Goal: Task Accomplishment & Management: Manage account settings

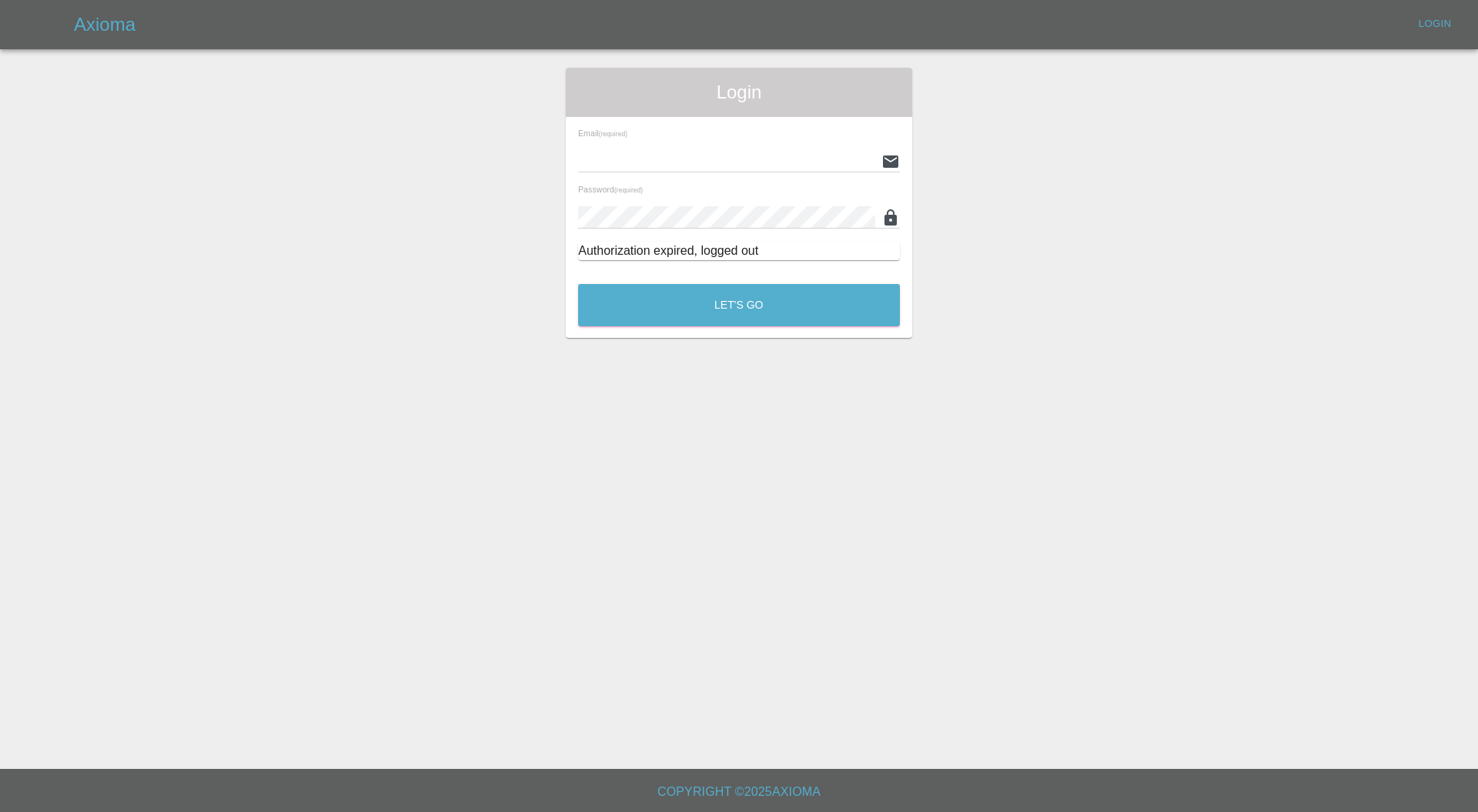
type input "[PERSON_NAME][EMAIL_ADDRESS][PERSON_NAME][DOMAIN_NAME]"
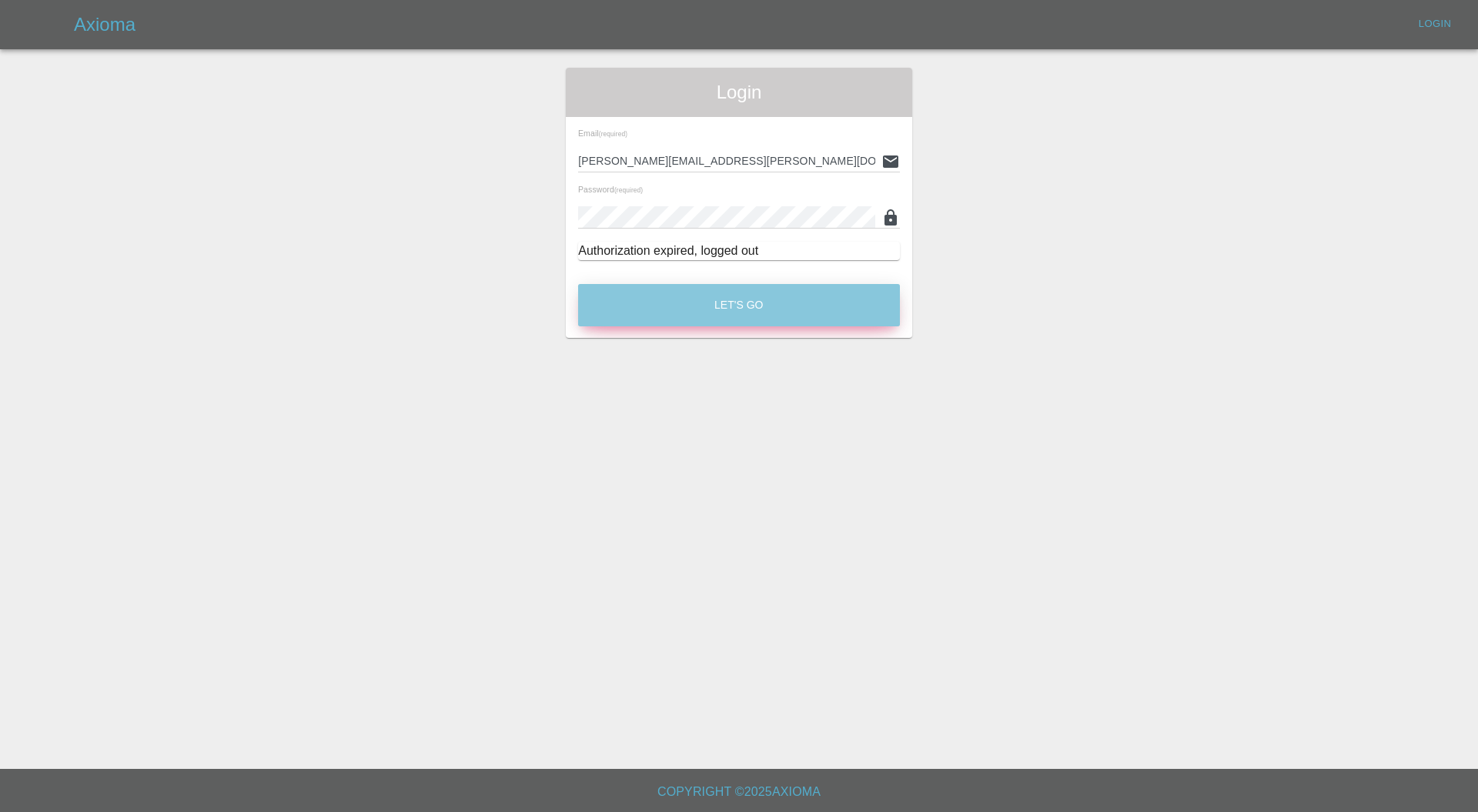
click at [667, 299] on button "Let's Go" at bounding box center [739, 305] width 322 height 42
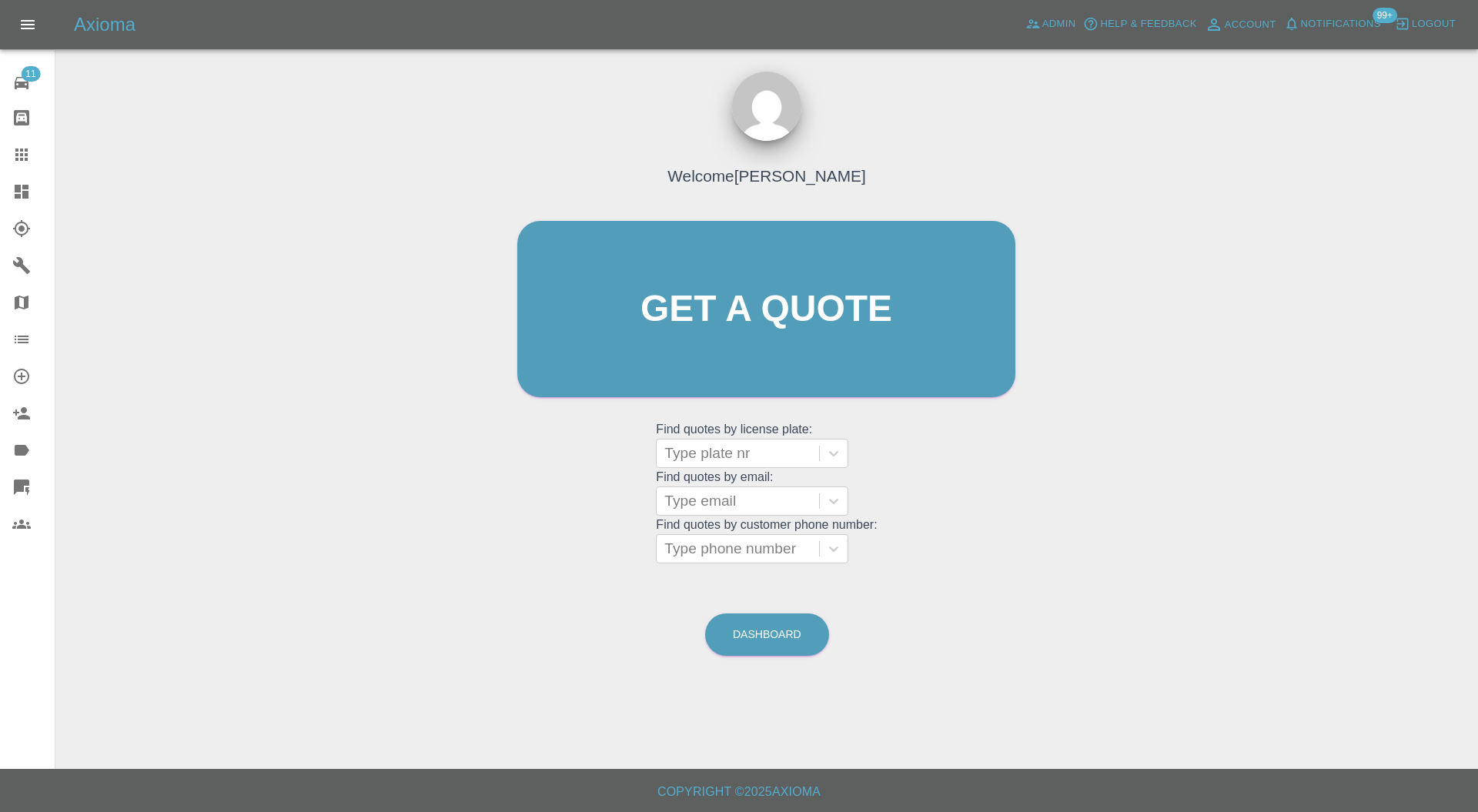
click at [17, 189] on icon at bounding box center [22, 192] width 14 height 14
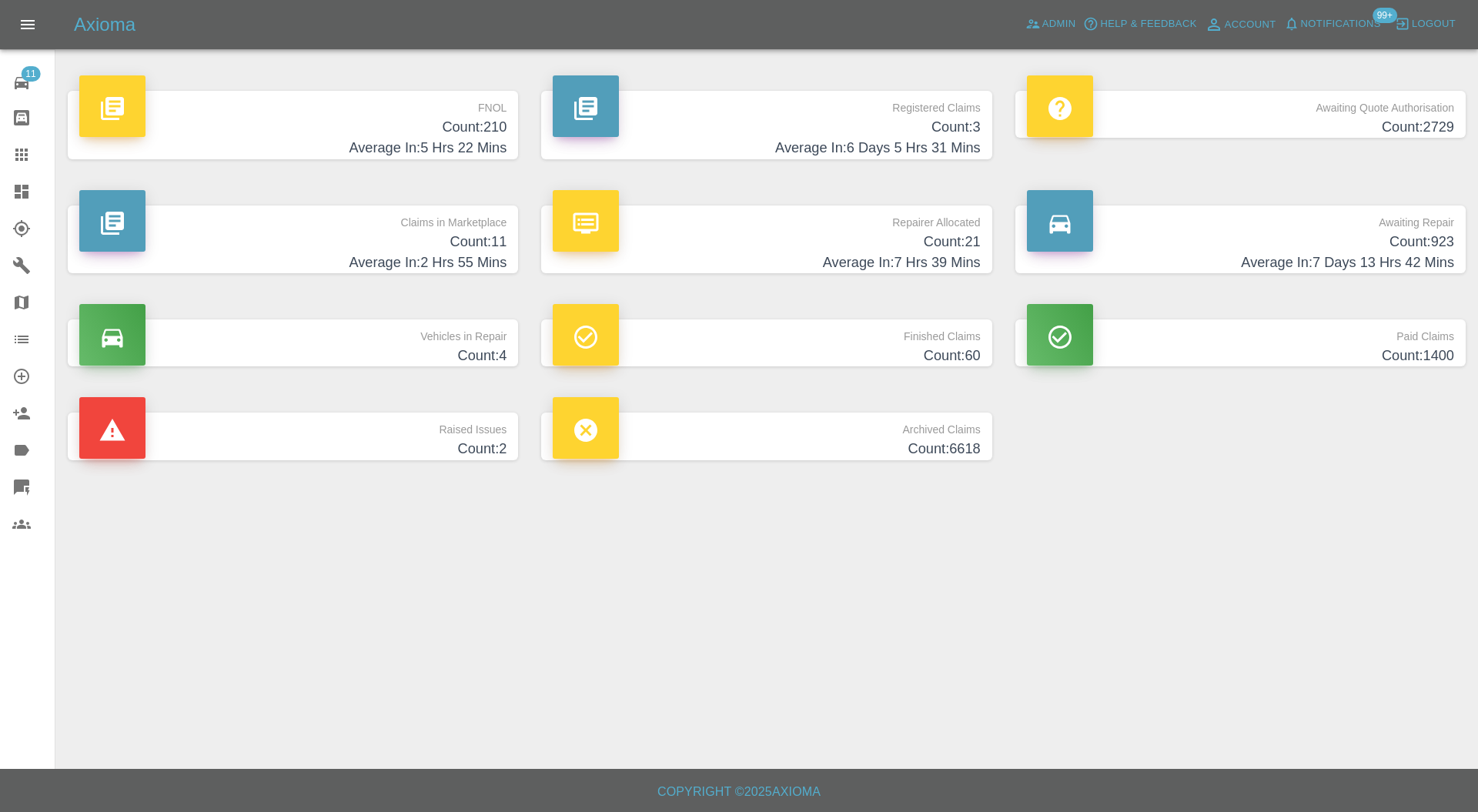
click at [327, 267] on h4 "Average In: 2 Hrs 55 Mins" at bounding box center [292, 263] width 427 height 21
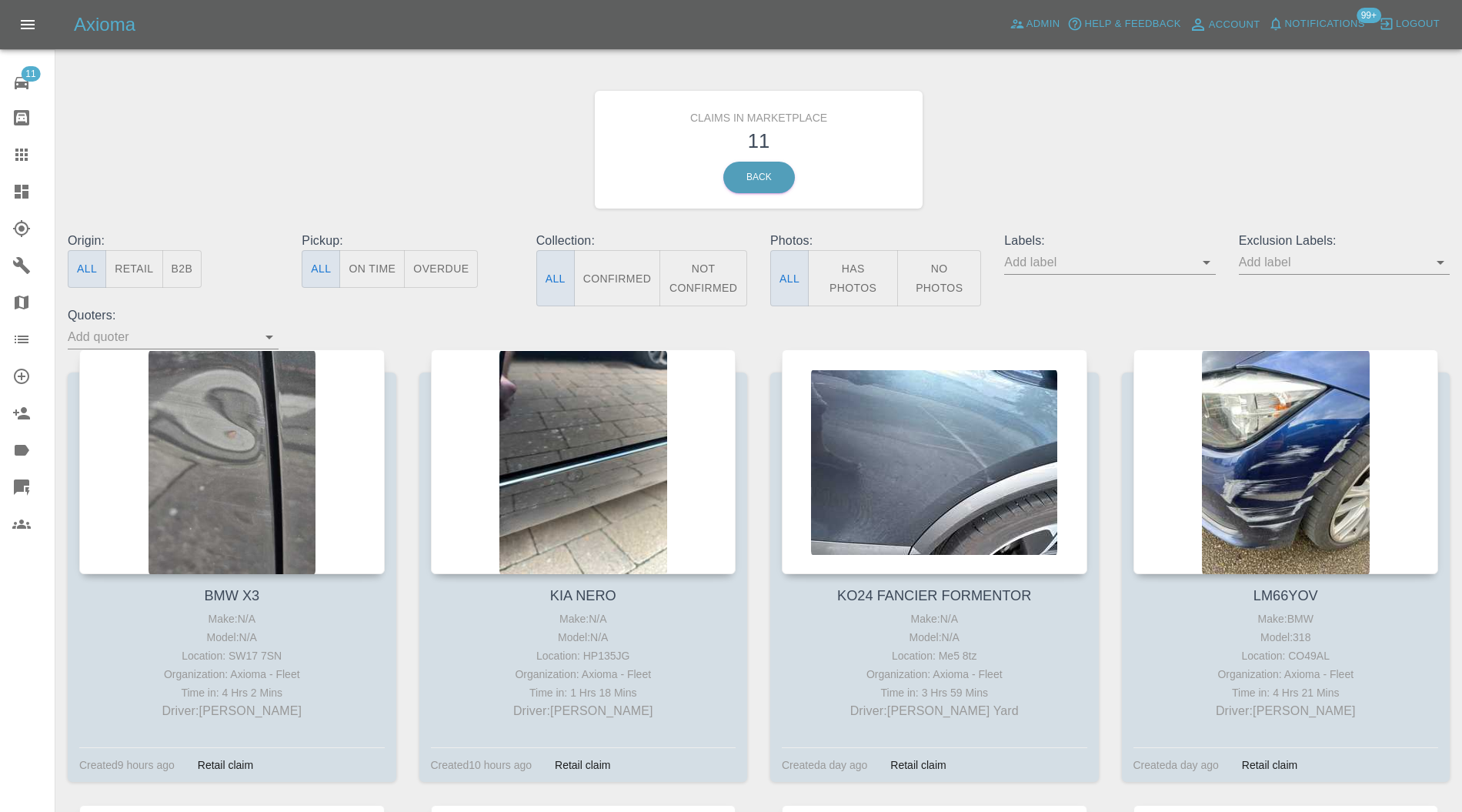
click at [224, 457] on div at bounding box center [231, 461] width 306 height 224
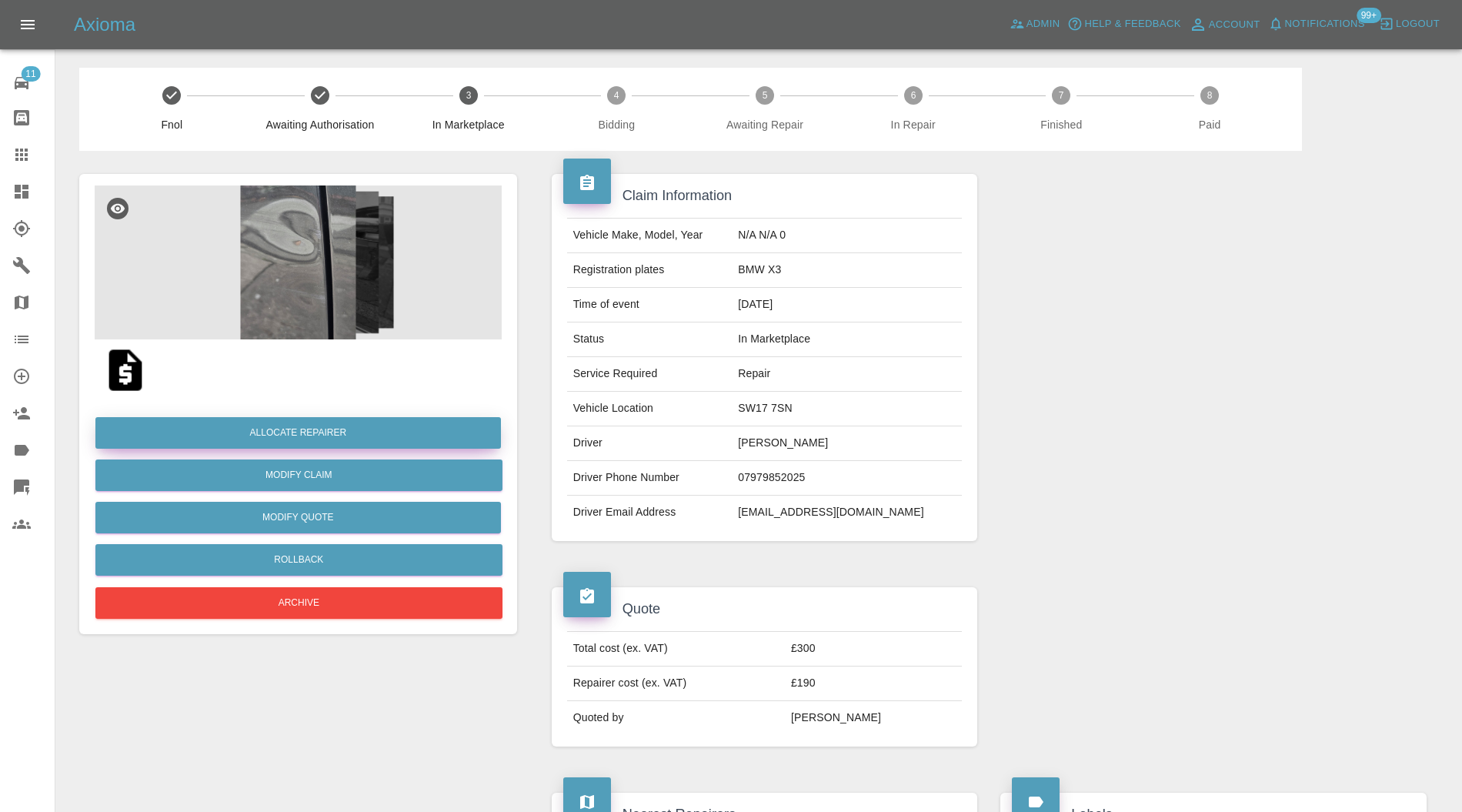
click at [363, 432] on button "Allocate Repairer" at bounding box center [298, 432] width 406 height 31
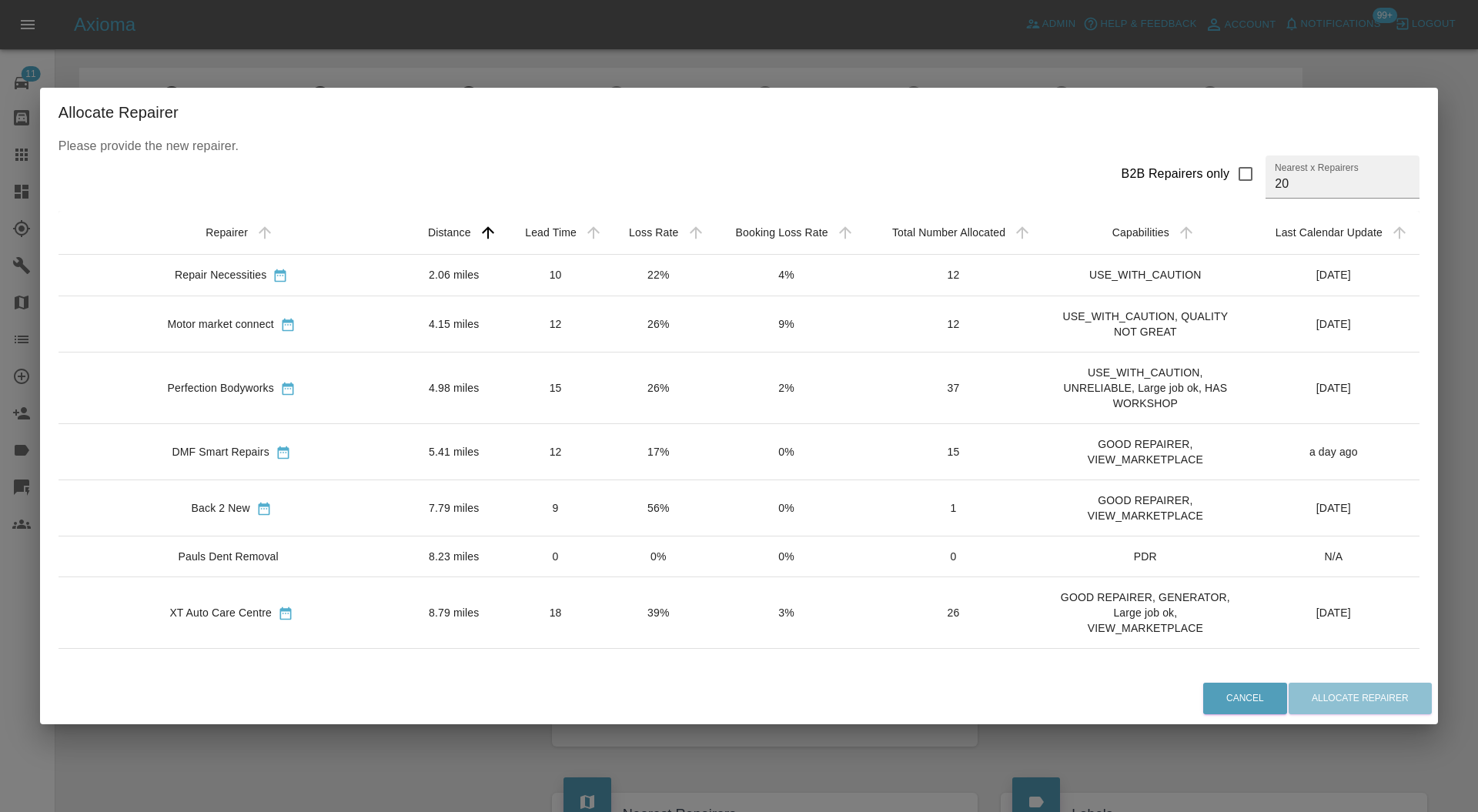
click at [413, 367] on td "4.98 miles" at bounding box center [454, 388] width 99 height 72
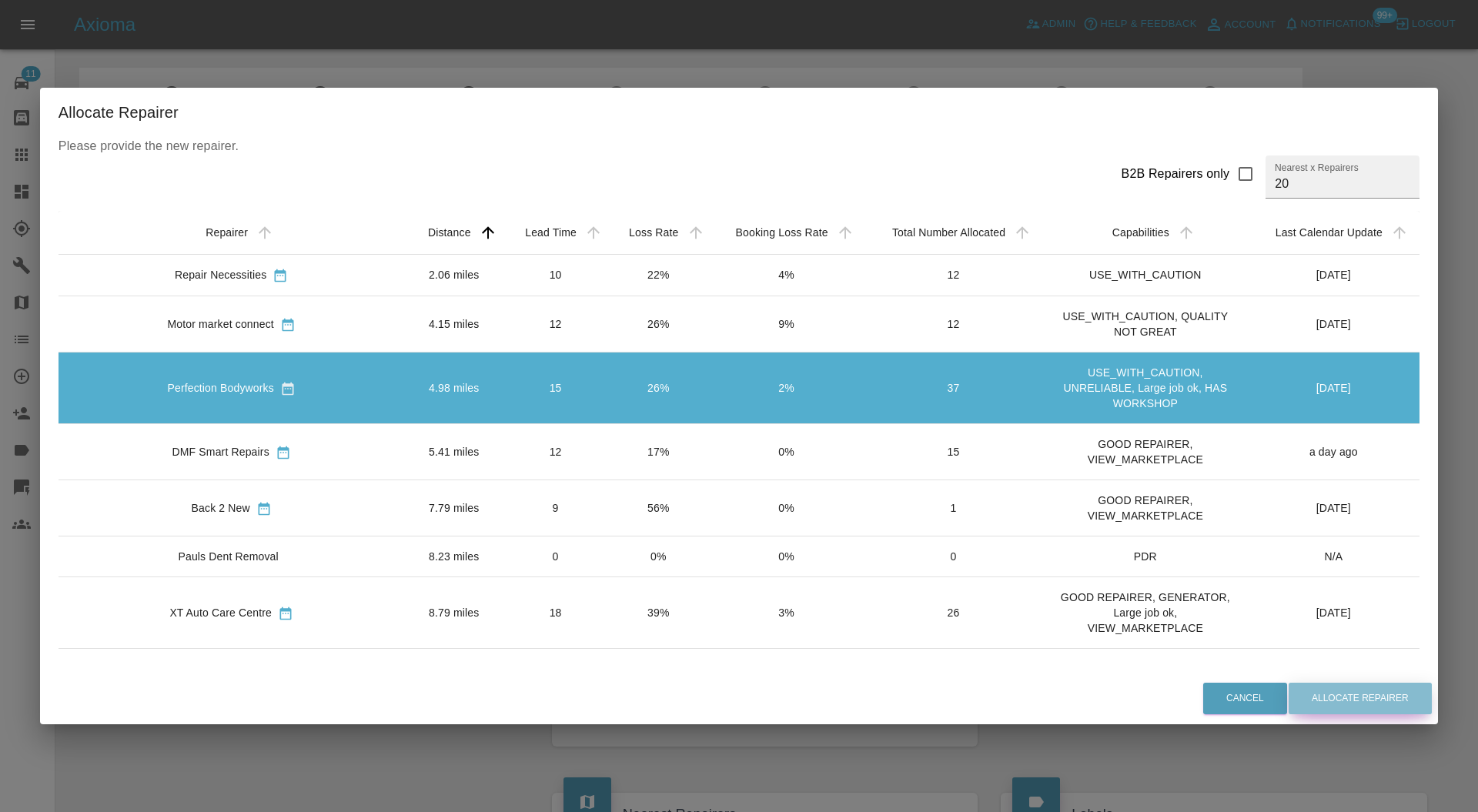
click at [1305, 691] on button "Allocate Repairer" at bounding box center [1359, 698] width 143 height 31
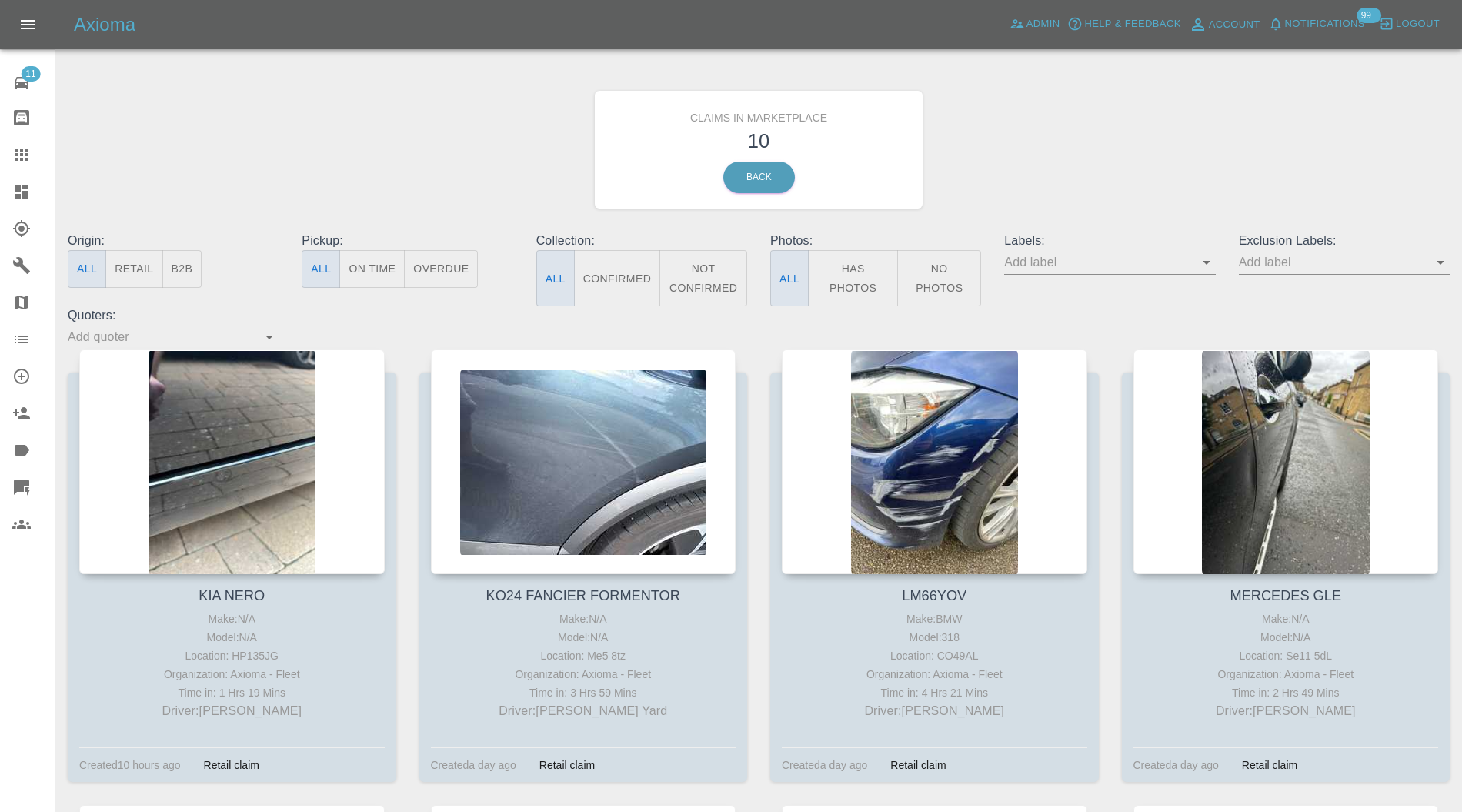
click at [231, 382] on div at bounding box center [231, 461] width 306 height 224
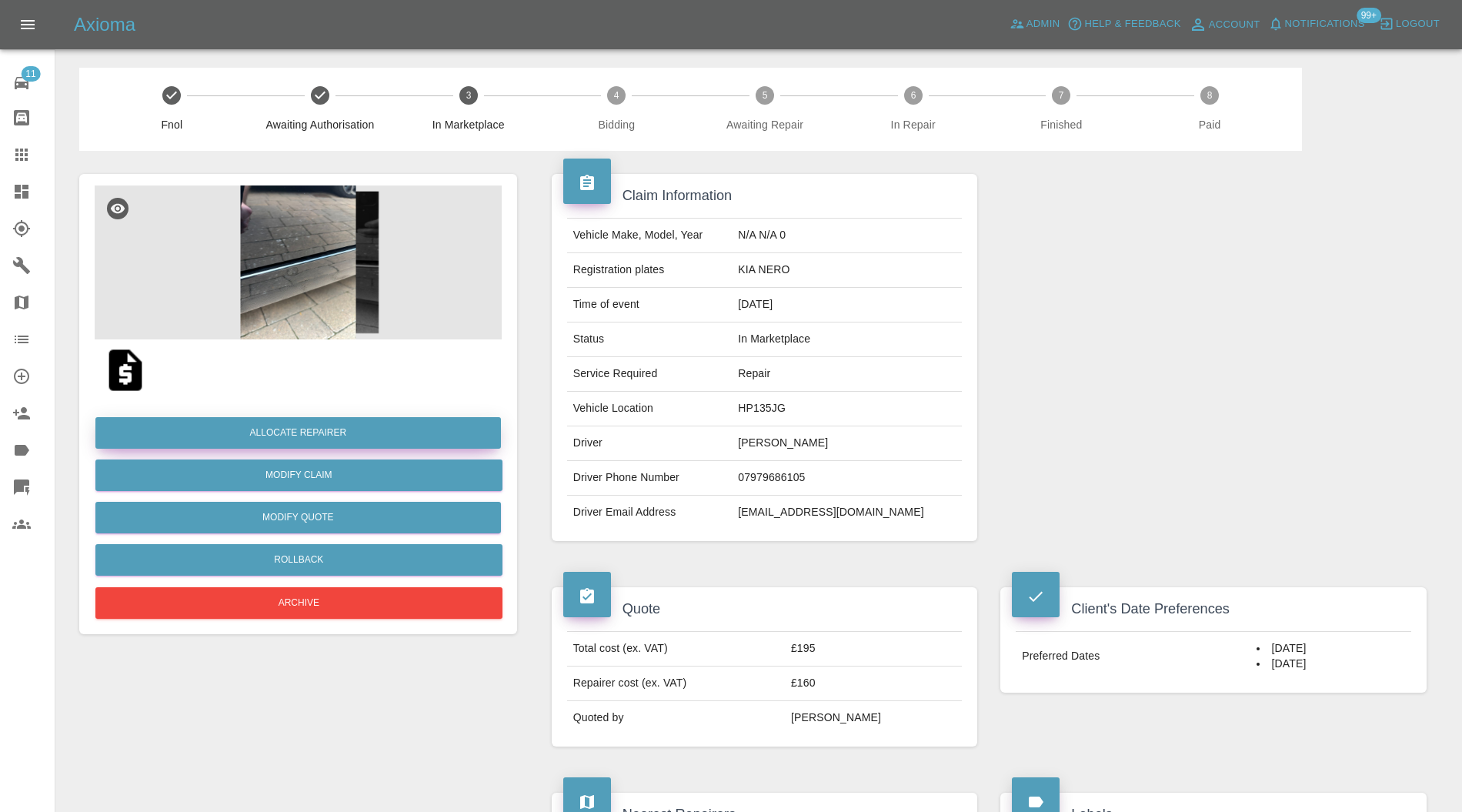
click at [317, 433] on button "Allocate Repairer" at bounding box center [298, 432] width 406 height 31
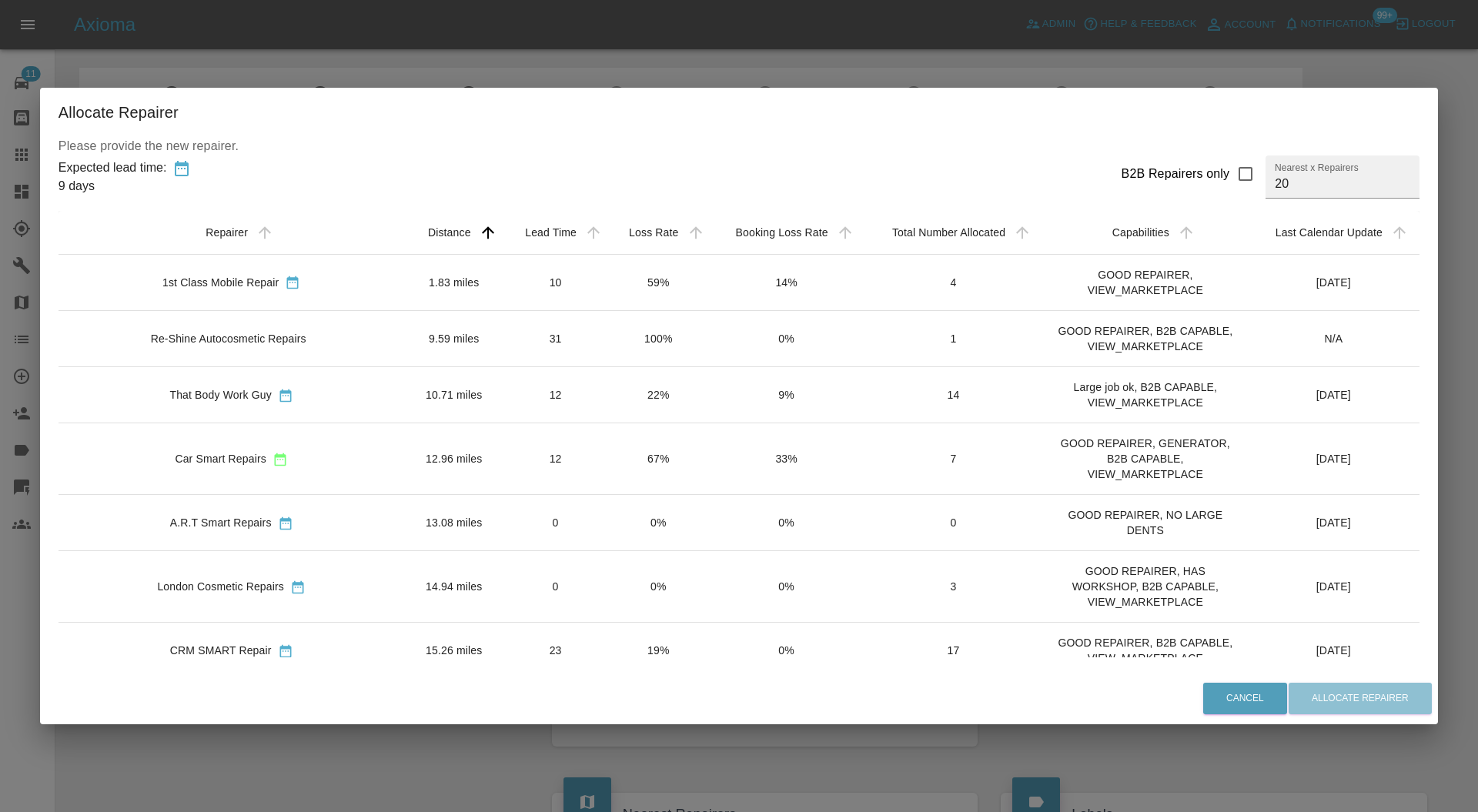
click at [405, 281] on td "1.83 miles" at bounding box center [454, 282] width 99 height 56
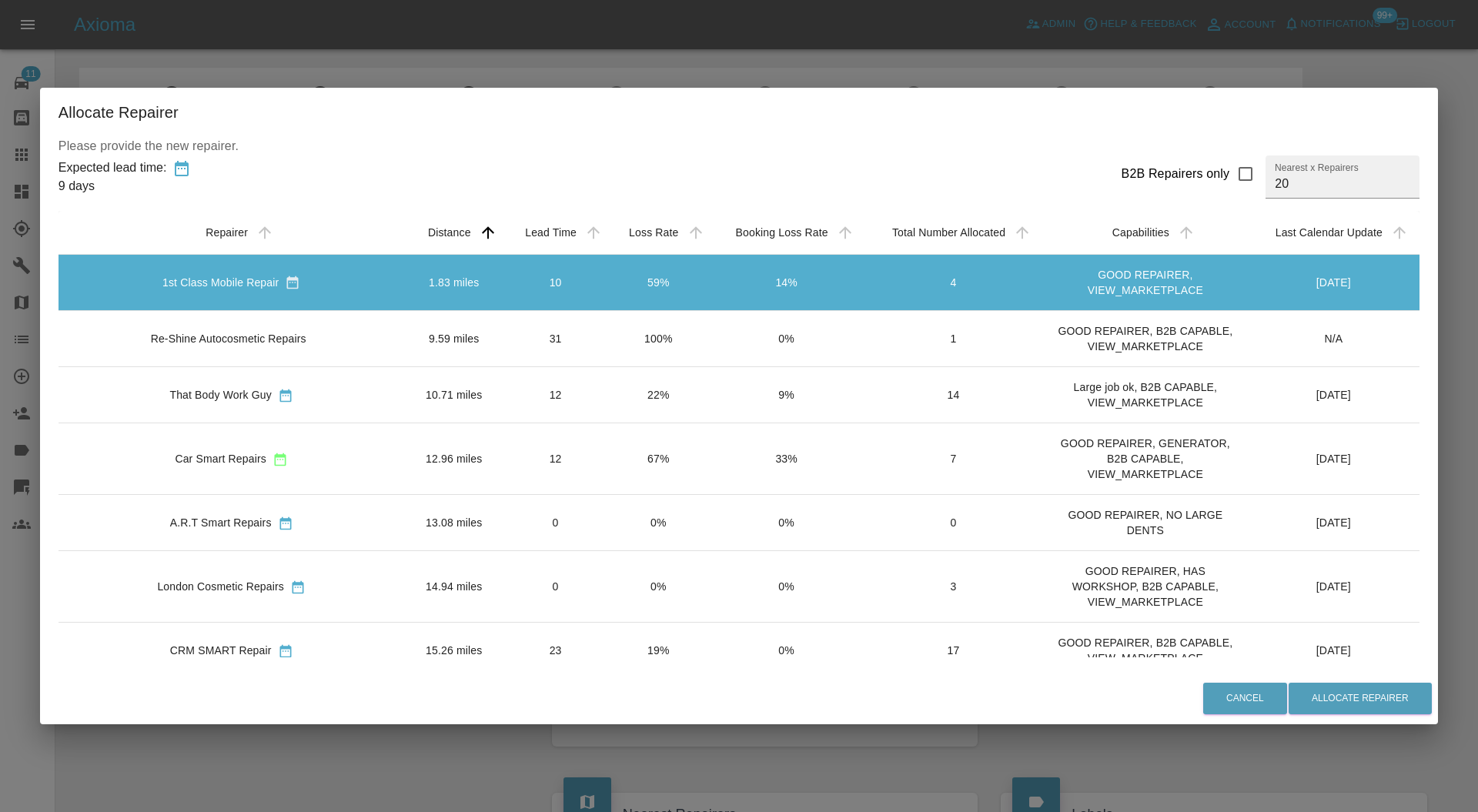
click at [1281, 670] on div "Please provide the new repairer. Expected lead time: 9 days B2B Repairers only …" at bounding box center [739, 405] width 1398 height 536
click at [1288, 684] on button "Allocate Repairer" at bounding box center [1359, 698] width 143 height 31
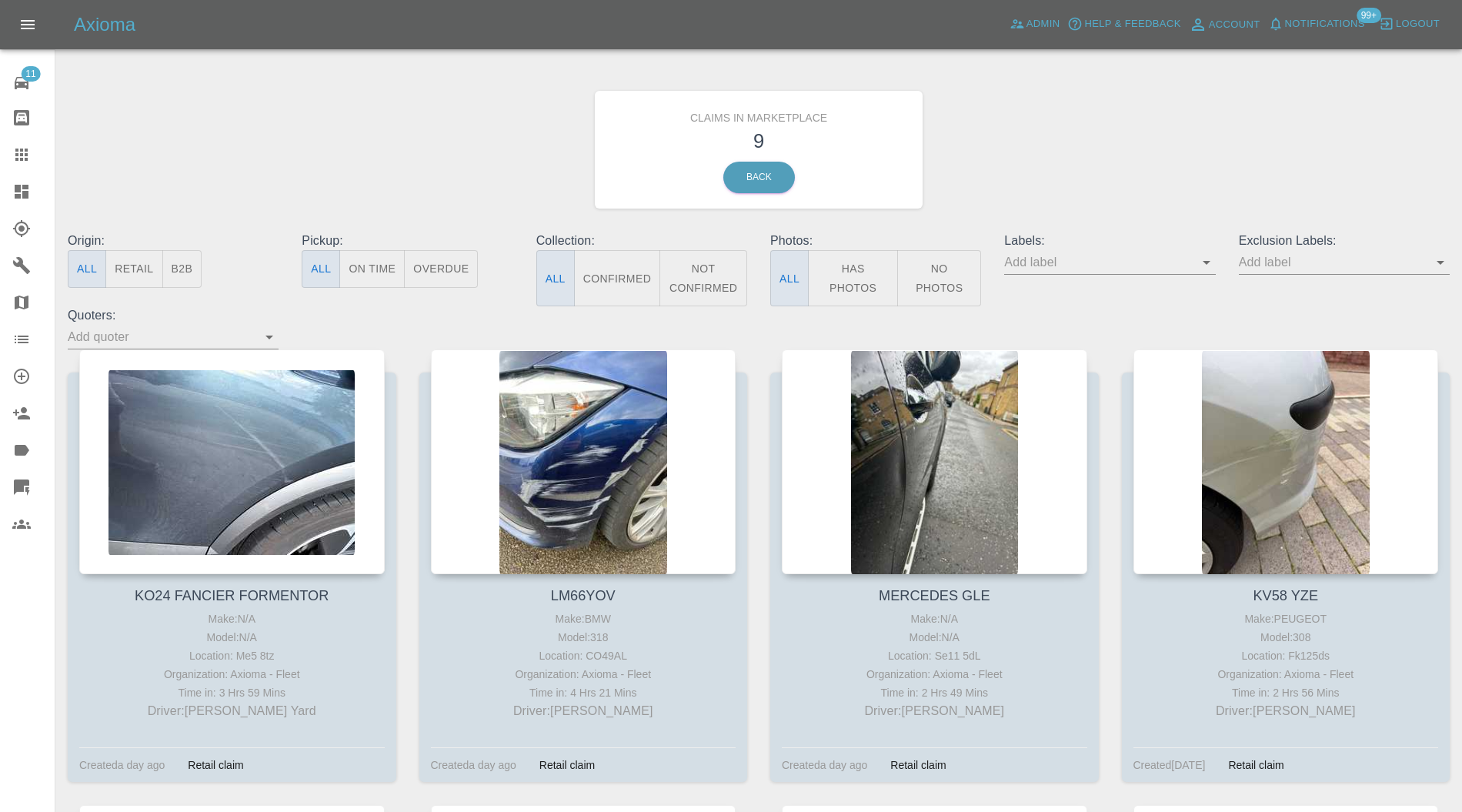
click at [244, 424] on div at bounding box center [231, 461] width 306 height 224
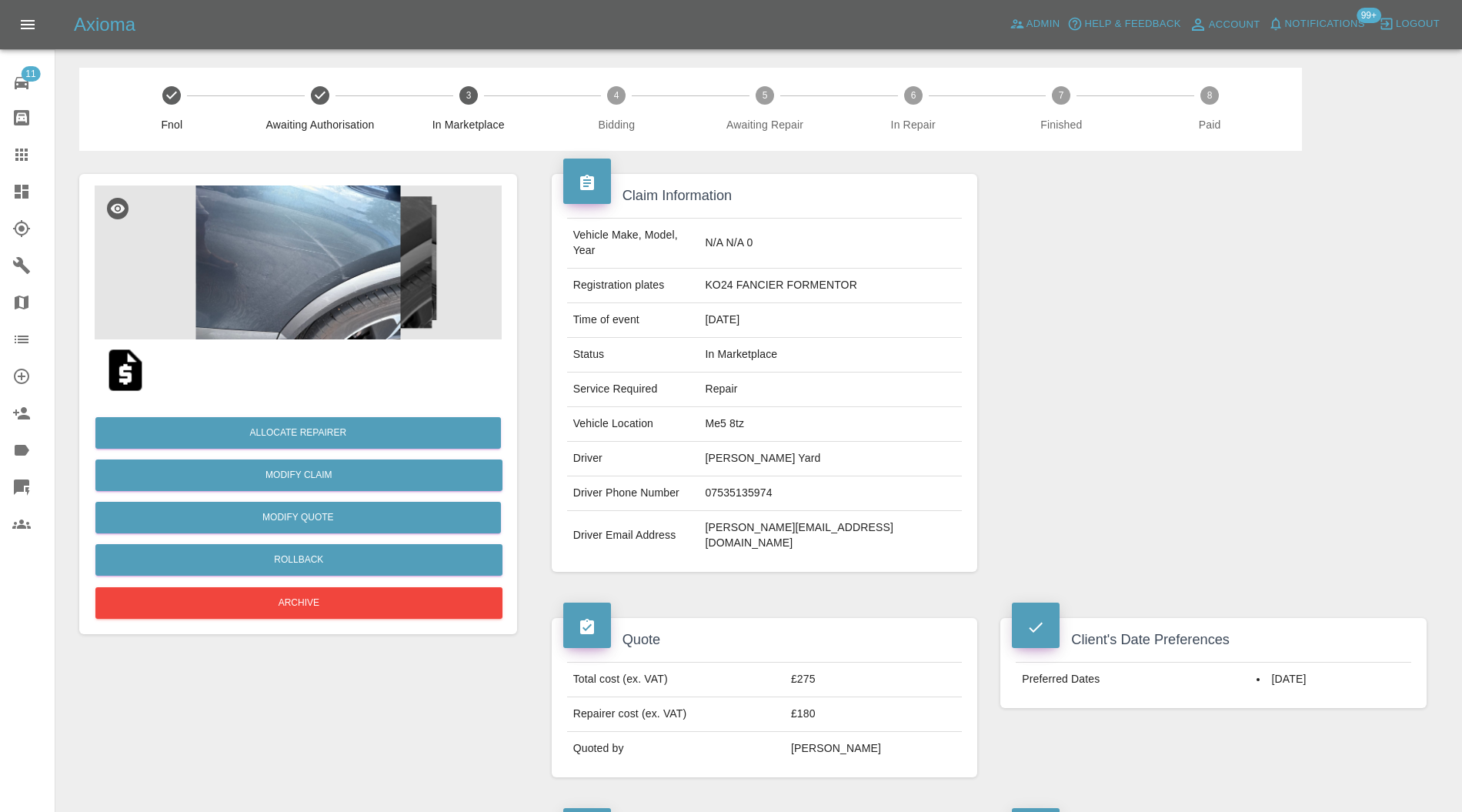
click at [341, 289] on img at bounding box center [298, 263] width 407 height 154
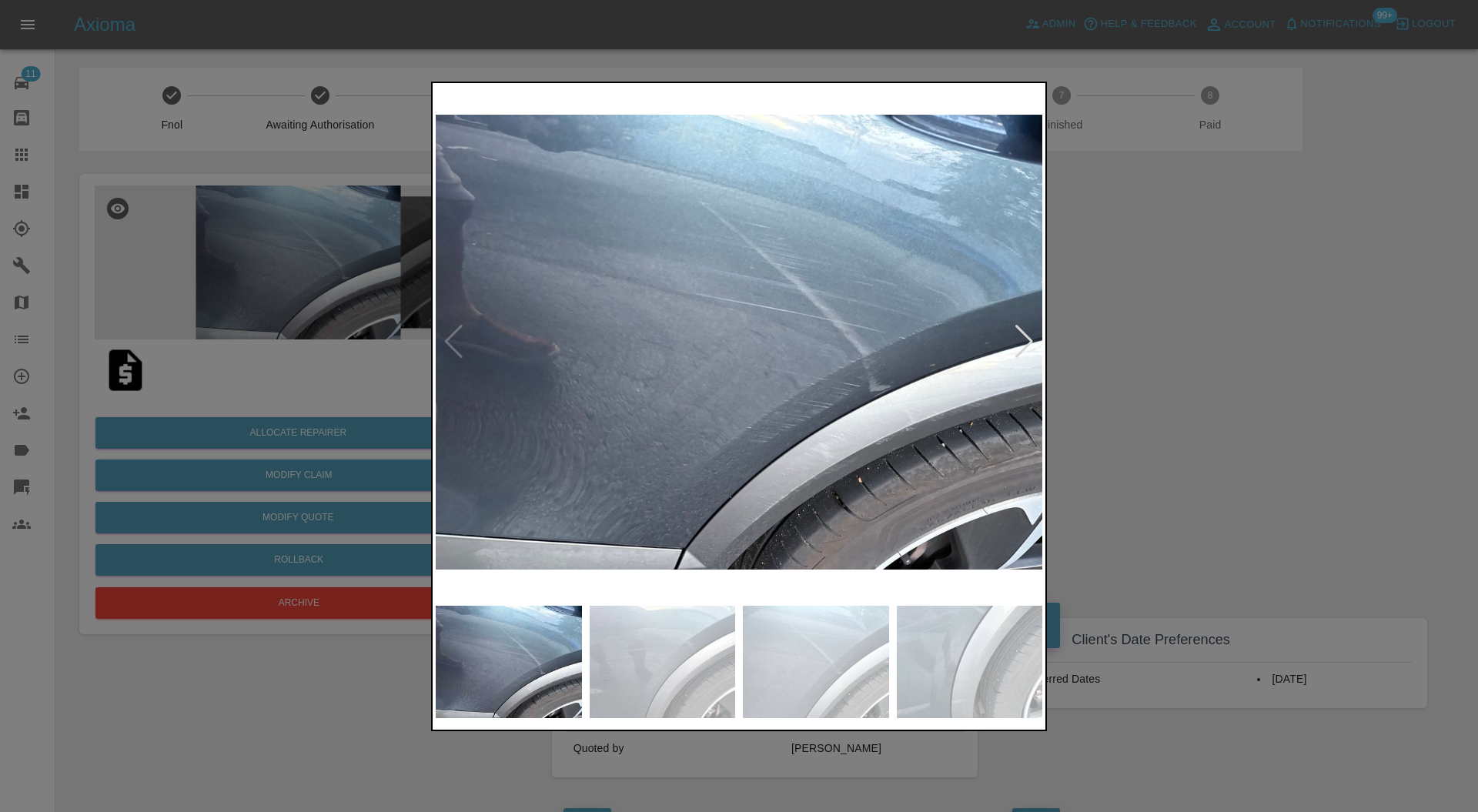
click at [1025, 341] on div at bounding box center [1024, 341] width 21 height 34
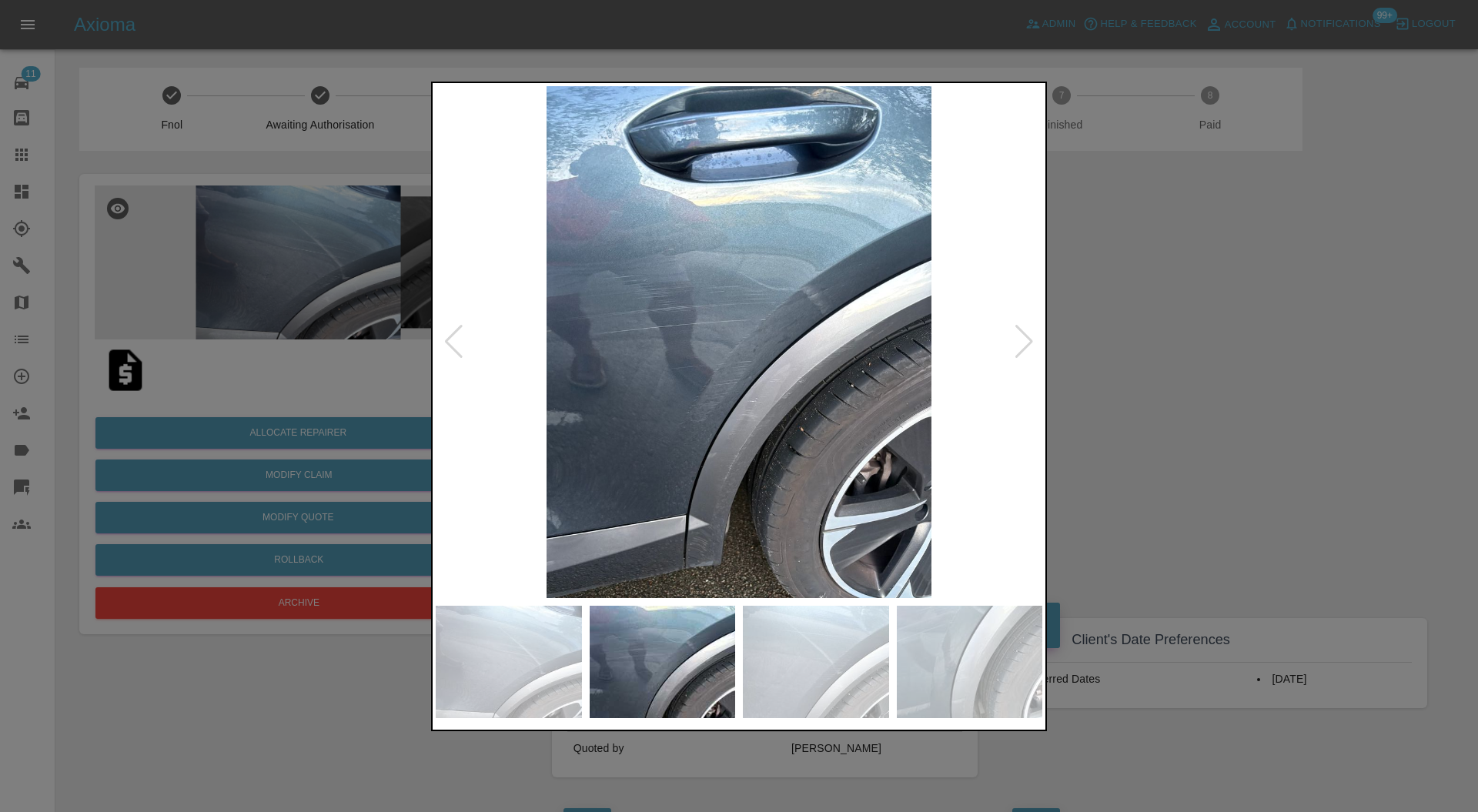
click at [1025, 341] on div at bounding box center [1024, 341] width 21 height 34
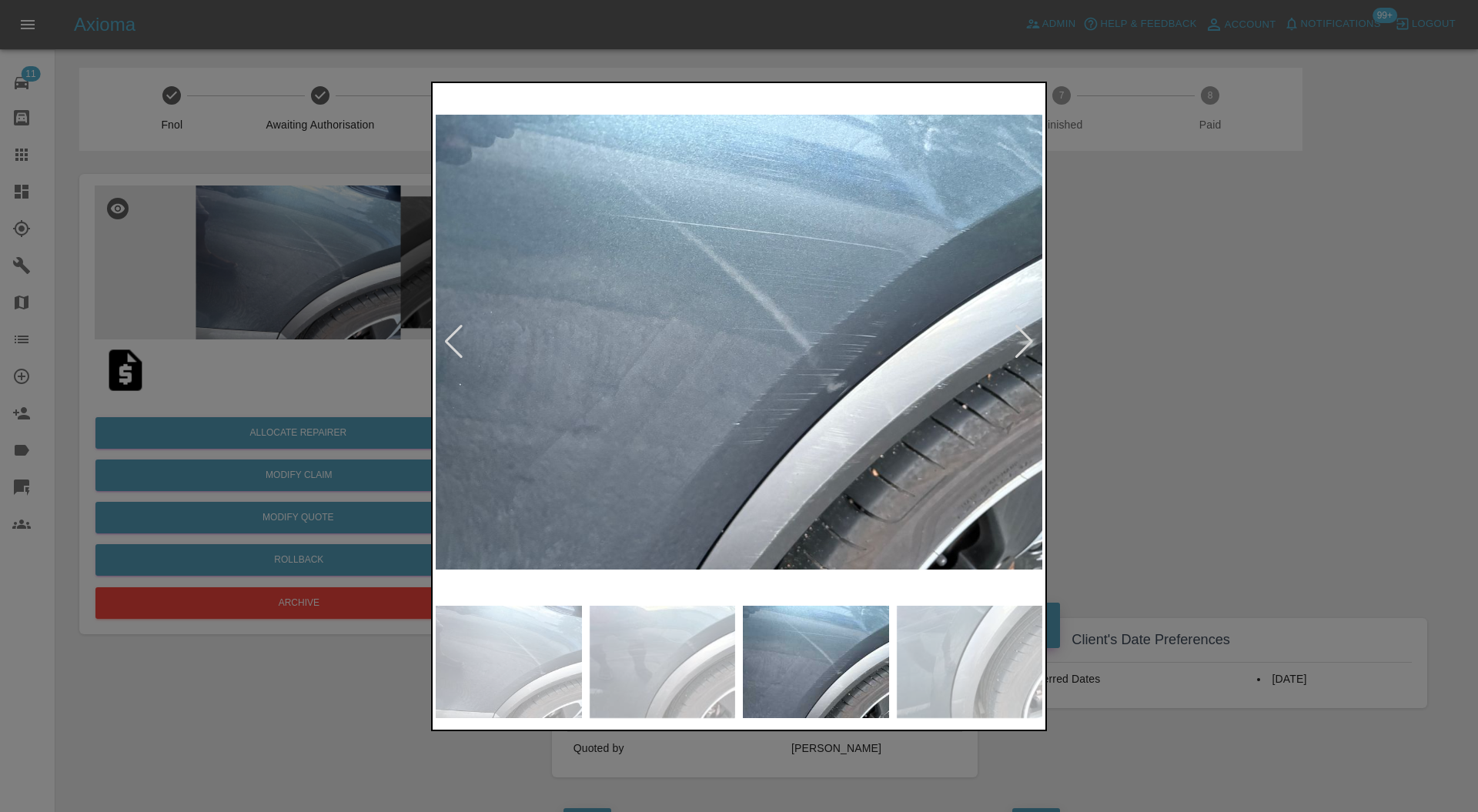
click at [1025, 341] on div at bounding box center [1024, 341] width 21 height 34
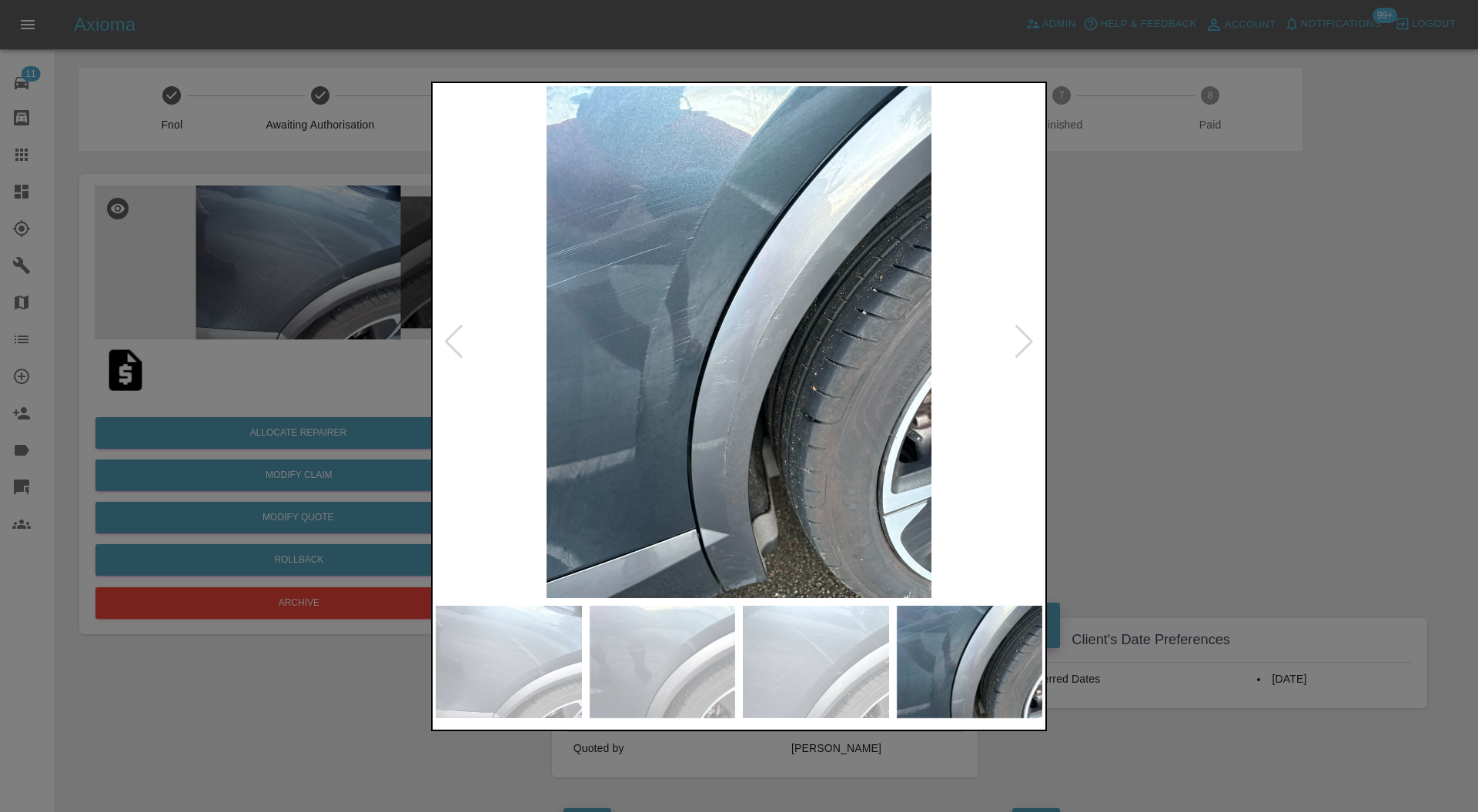
click at [1096, 340] on div at bounding box center [739, 406] width 1478 height 812
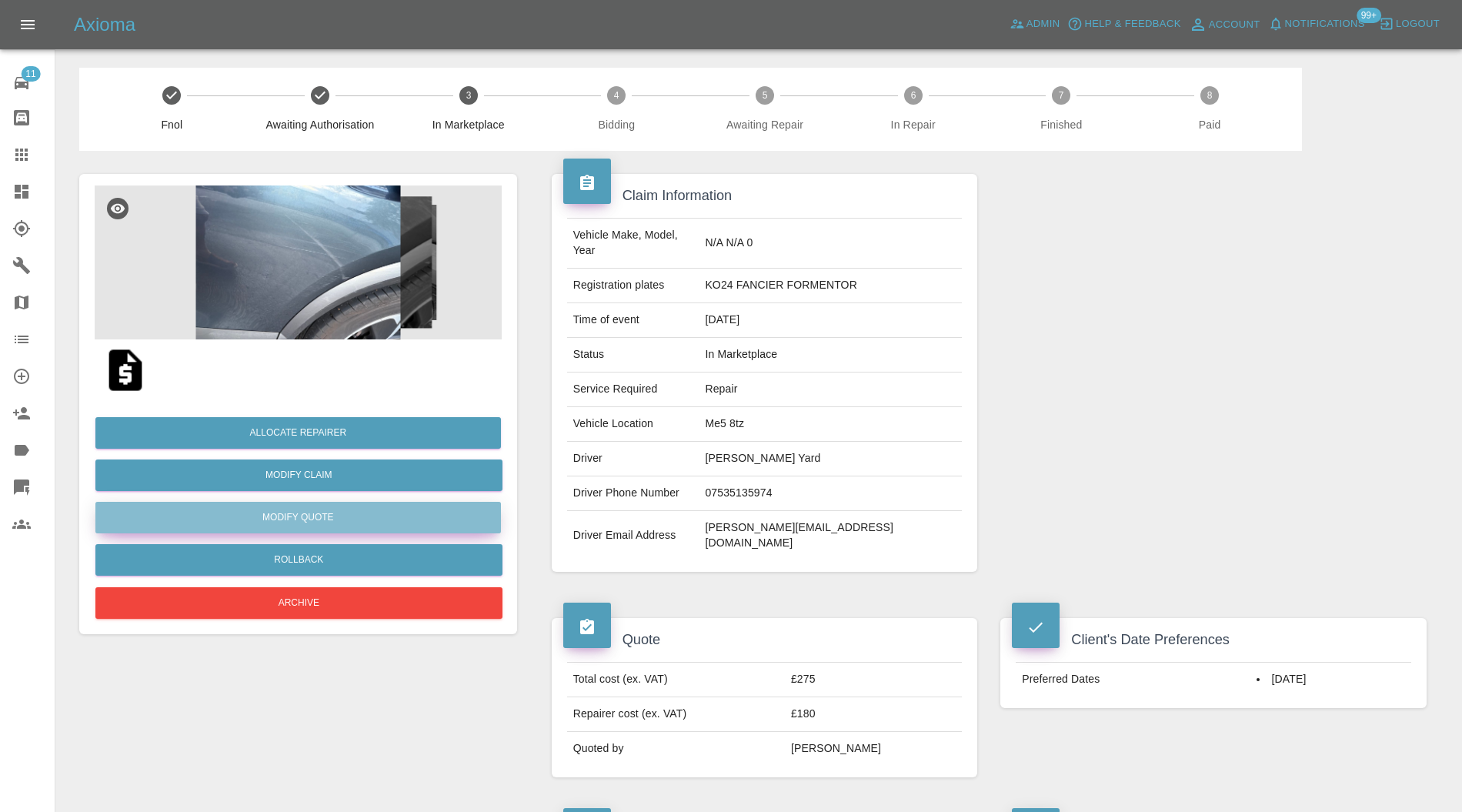
click at [395, 516] on button "Modify Quote" at bounding box center [298, 517] width 406 height 31
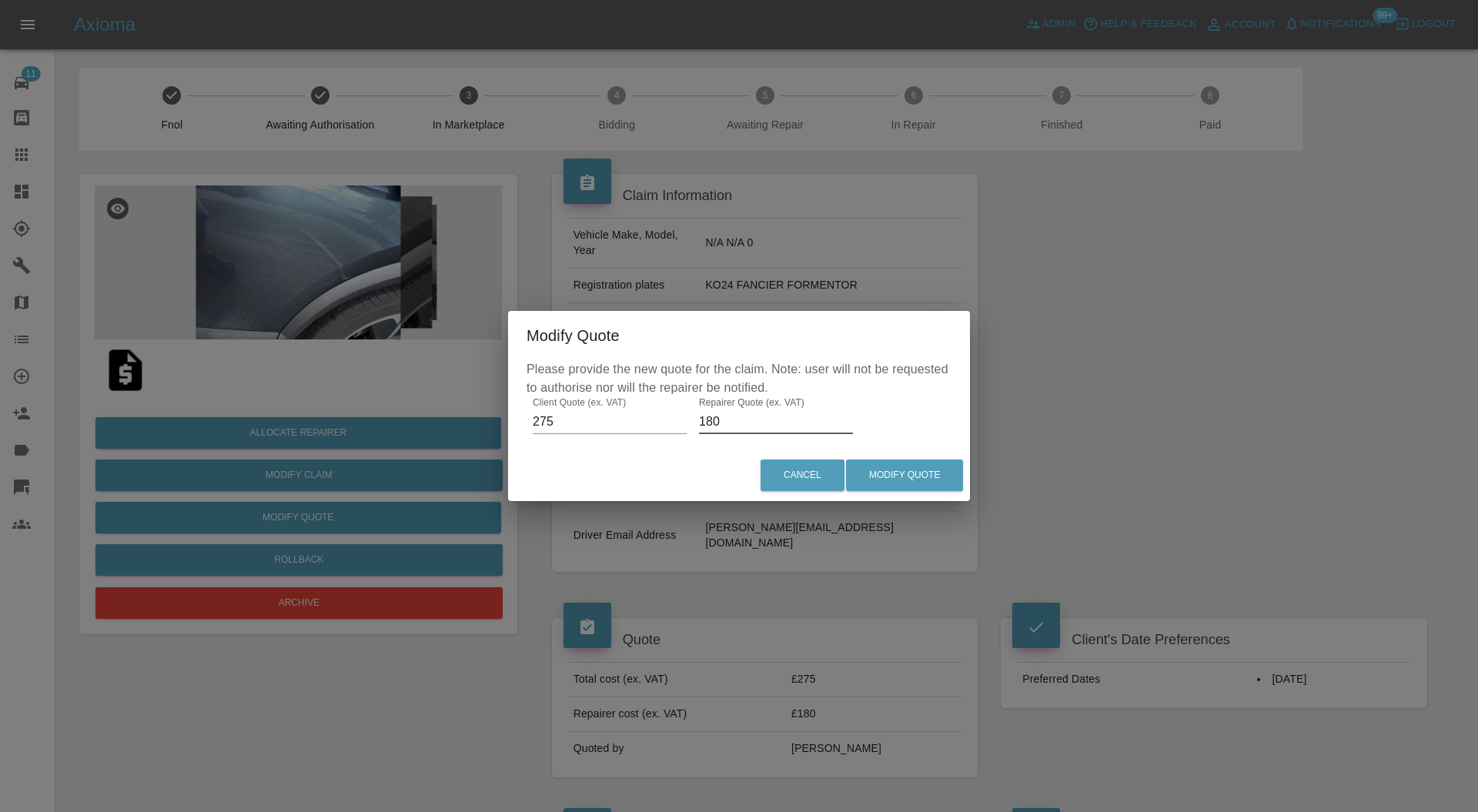
drag, startPoint x: 726, startPoint y: 425, endPoint x: 671, endPoint y: 425, distance: 55.0
click at [671, 425] on div "Please provide the new quote for the claim. Note: user will not be requested to…" at bounding box center [739, 405] width 462 height 89
type input "200"
click at [934, 477] on button "Modify Quote" at bounding box center [904, 475] width 117 height 31
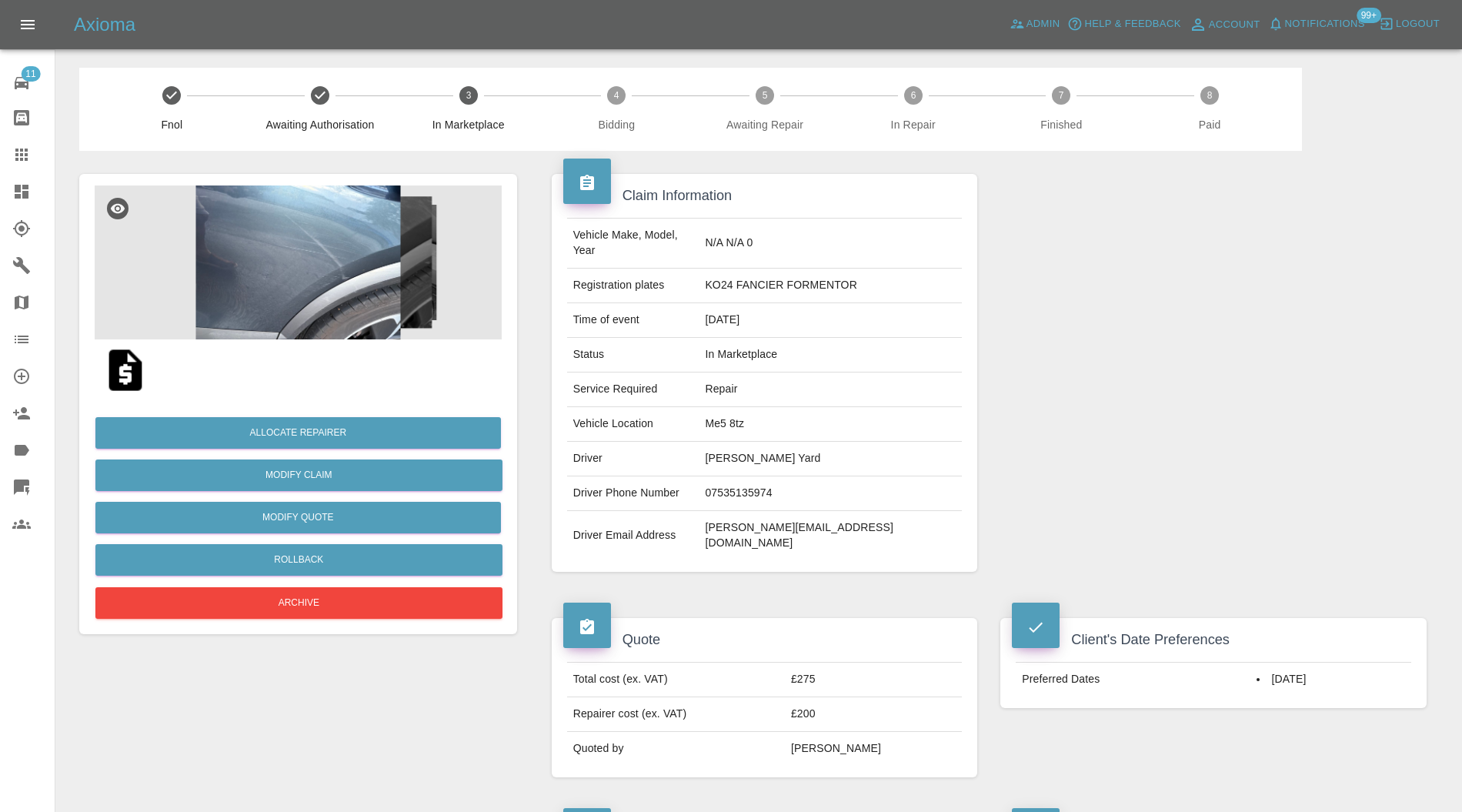
click at [367, 277] on img at bounding box center [298, 263] width 407 height 154
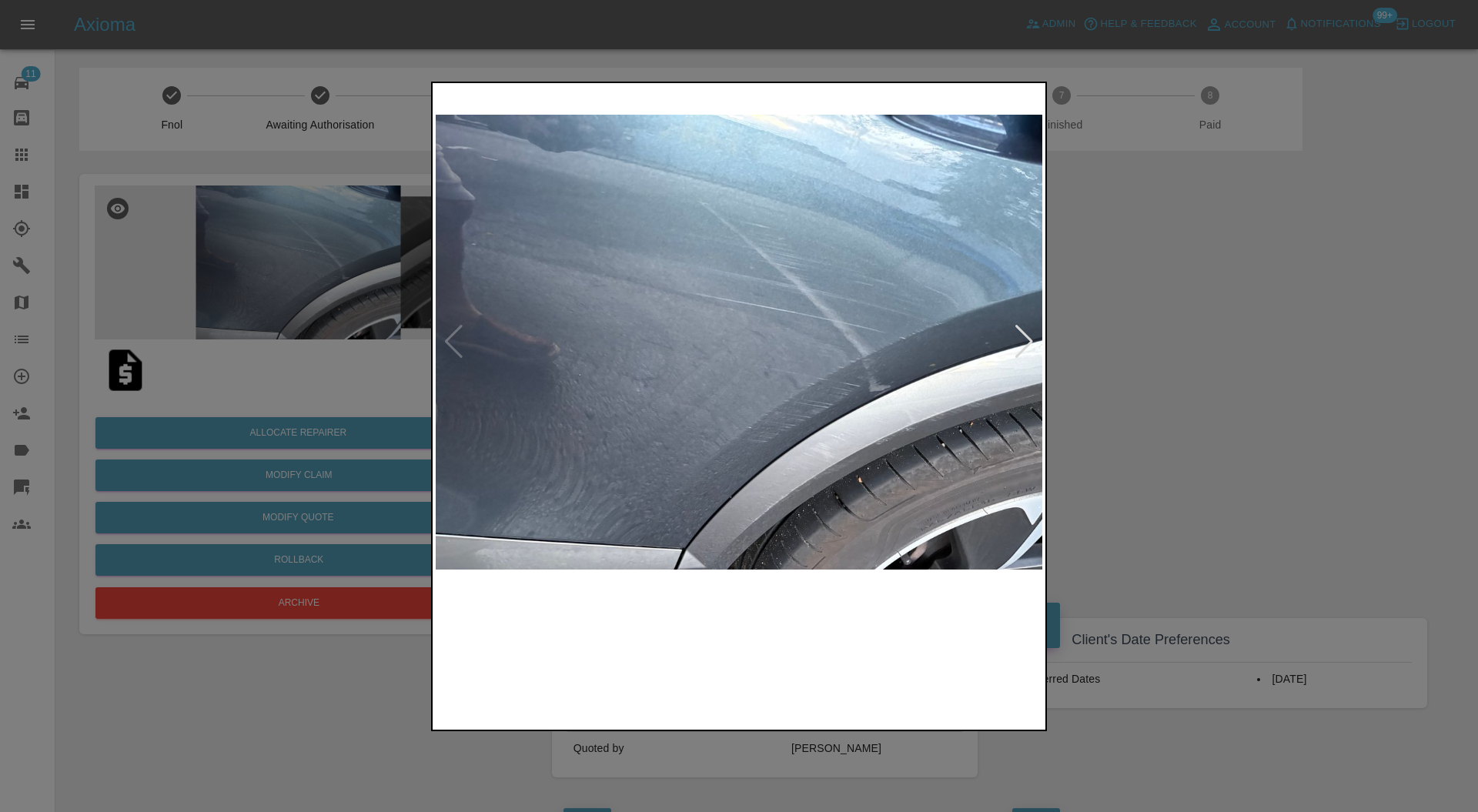
click at [1029, 335] on div at bounding box center [1024, 341] width 21 height 34
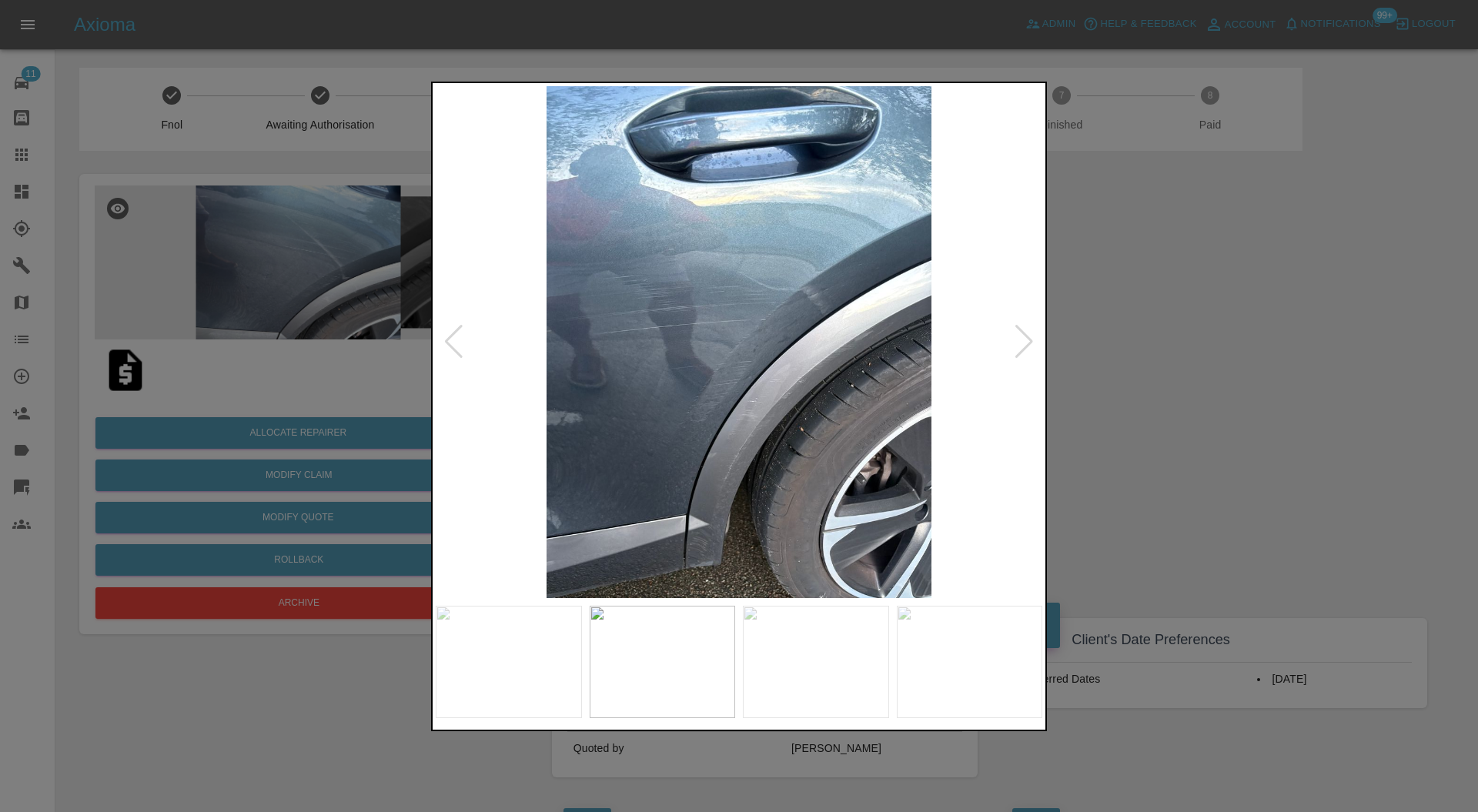
click at [1029, 335] on div at bounding box center [1024, 341] width 21 height 34
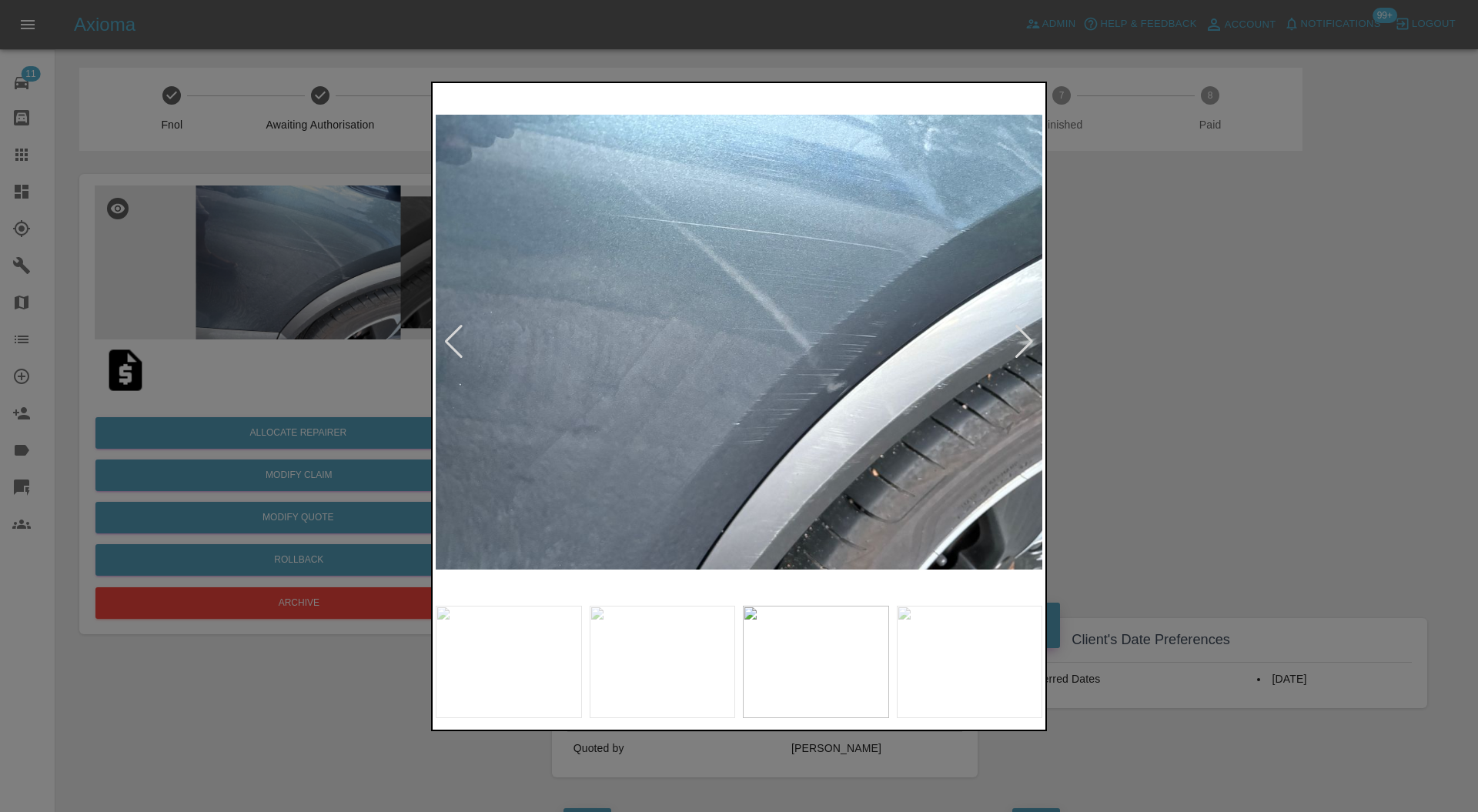
click at [1029, 335] on div at bounding box center [1024, 341] width 21 height 34
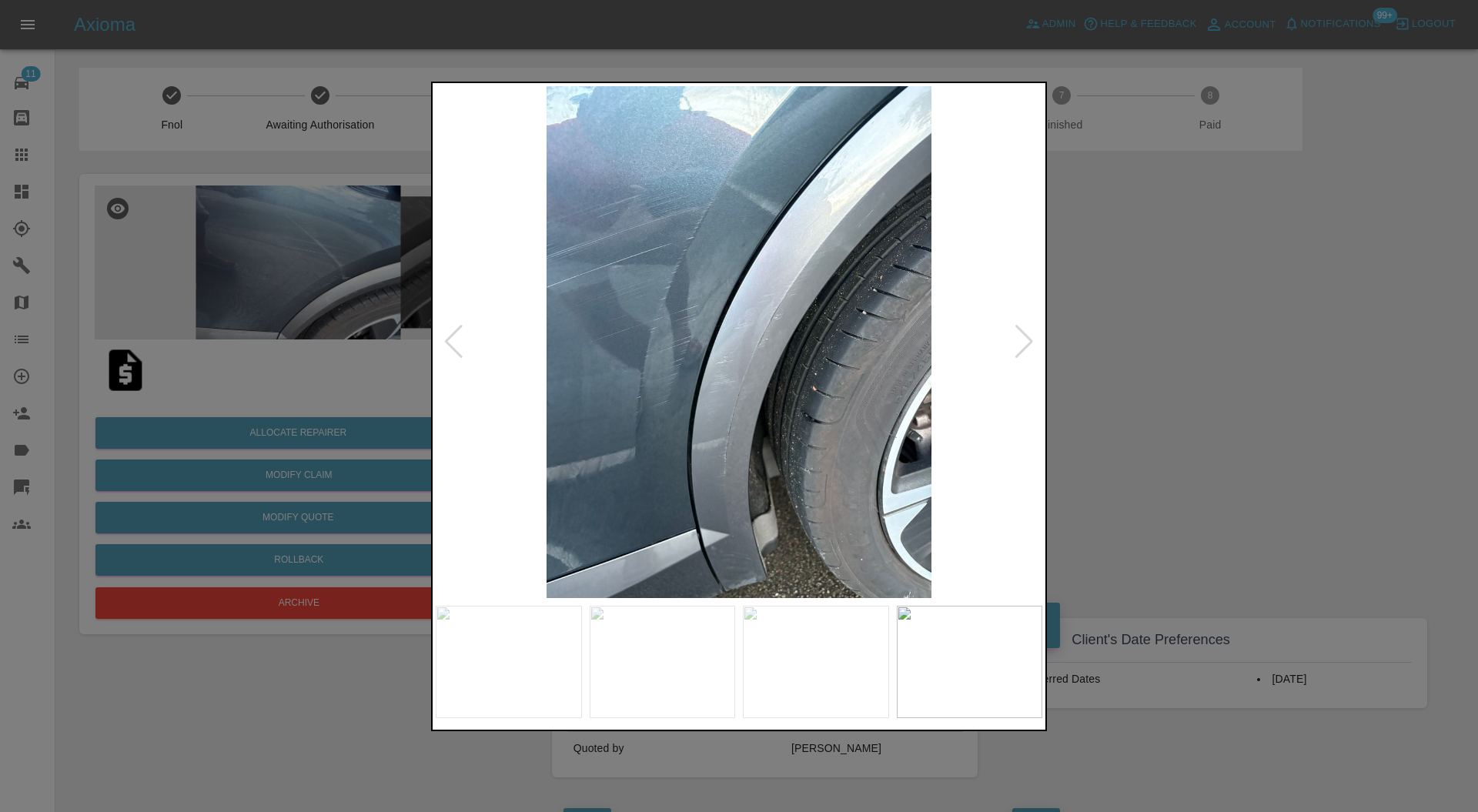
click at [1212, 326] on div at bounding box center [739, 406] width 1478 height 812
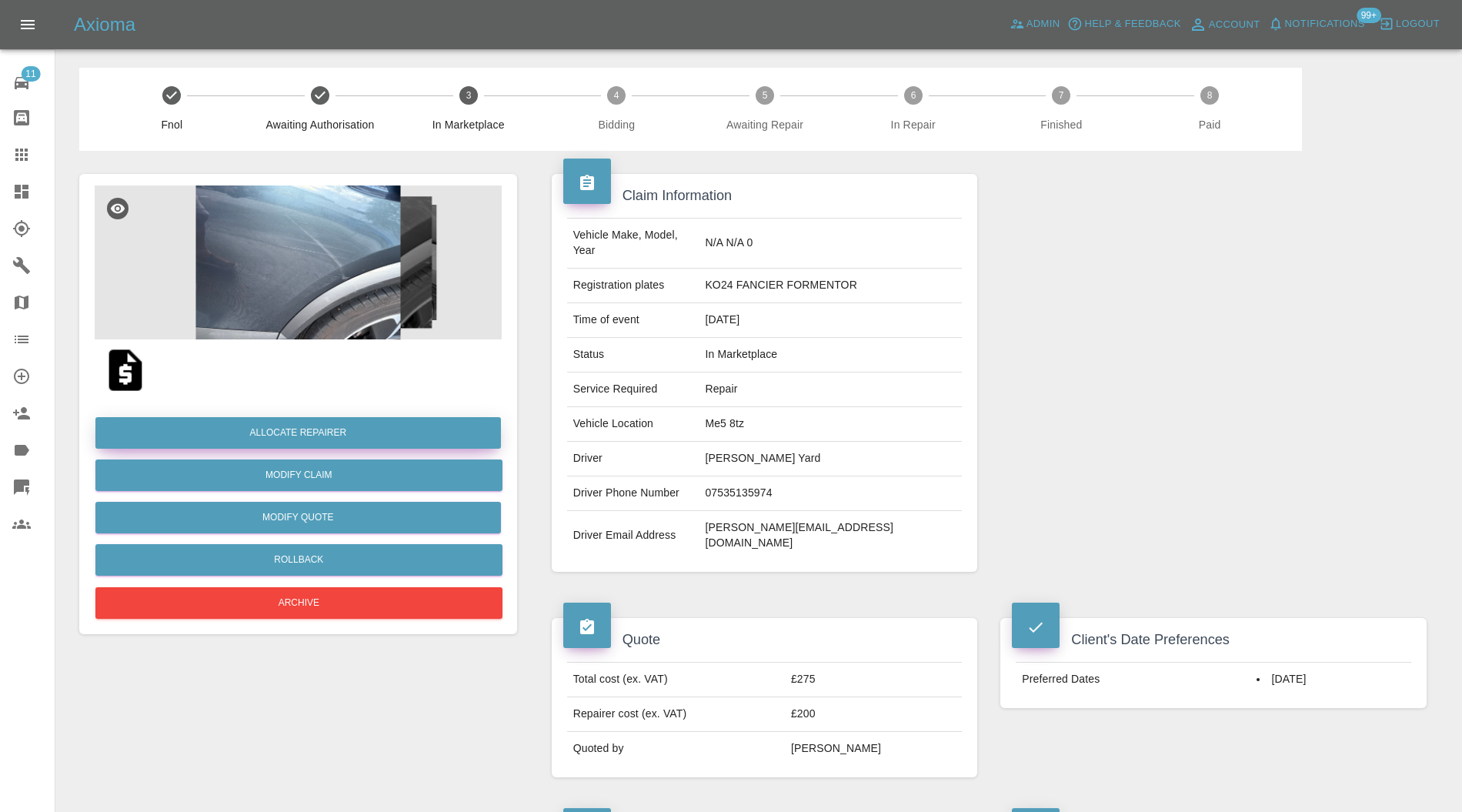
click at [305, 425] on button "Allocate Repairer" at bounding box center [298, 432] width 406 height 31
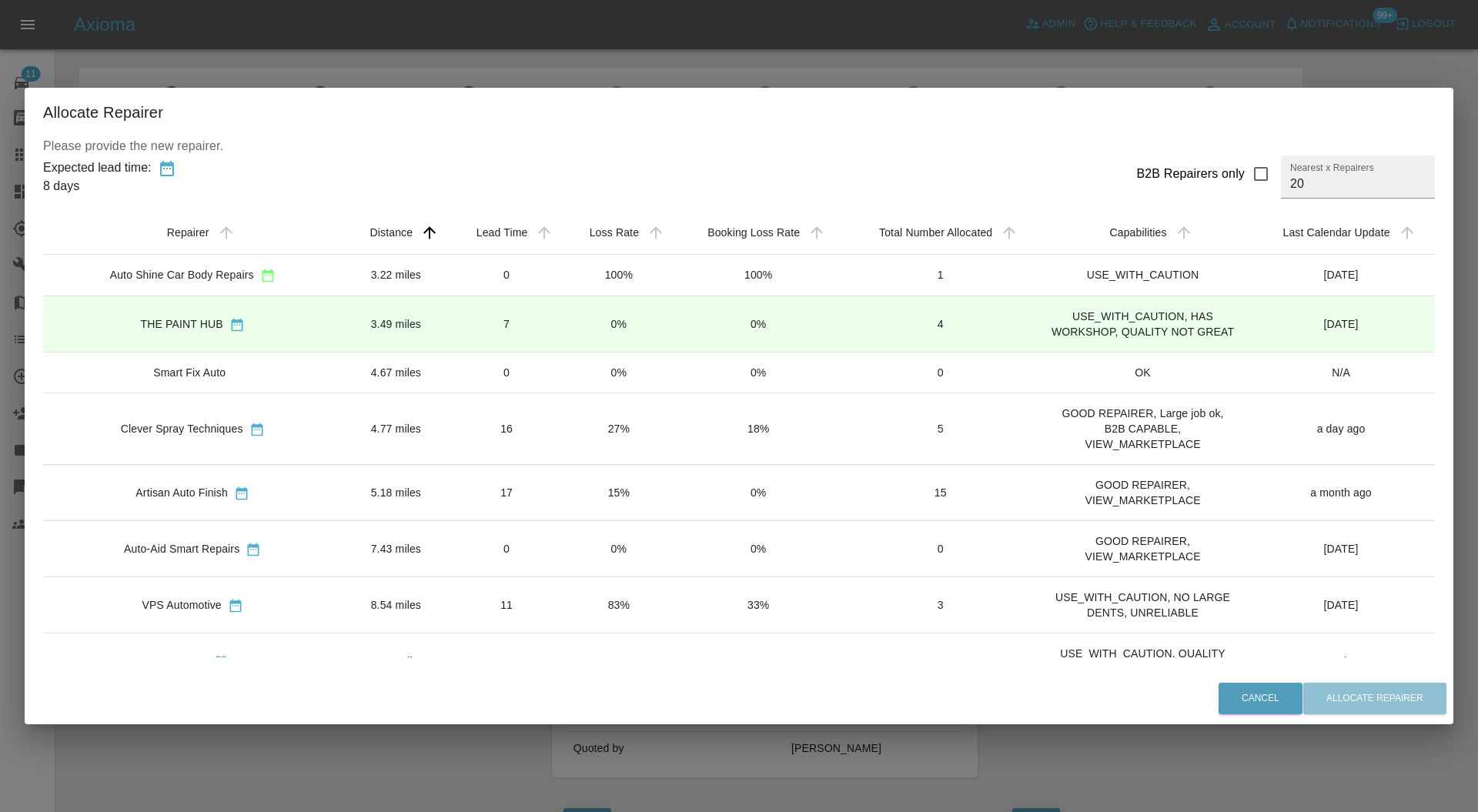
click at [450, 326] on td "7" at bounding box center [506, 324] width 114 height 56
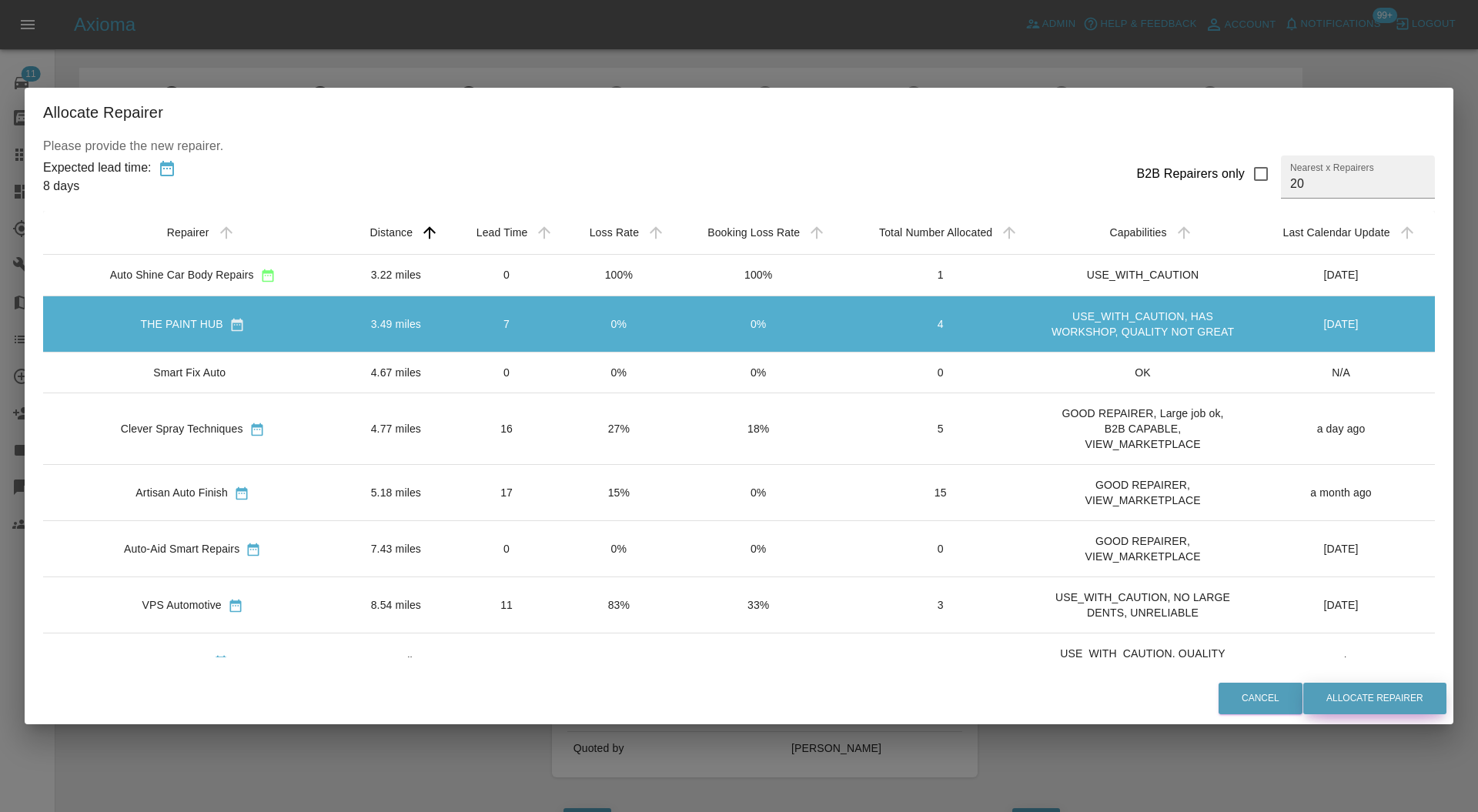
click at [1359, 684] on button "Allocate Repairer" at bounding box center [1374, 698] width 143 height 31
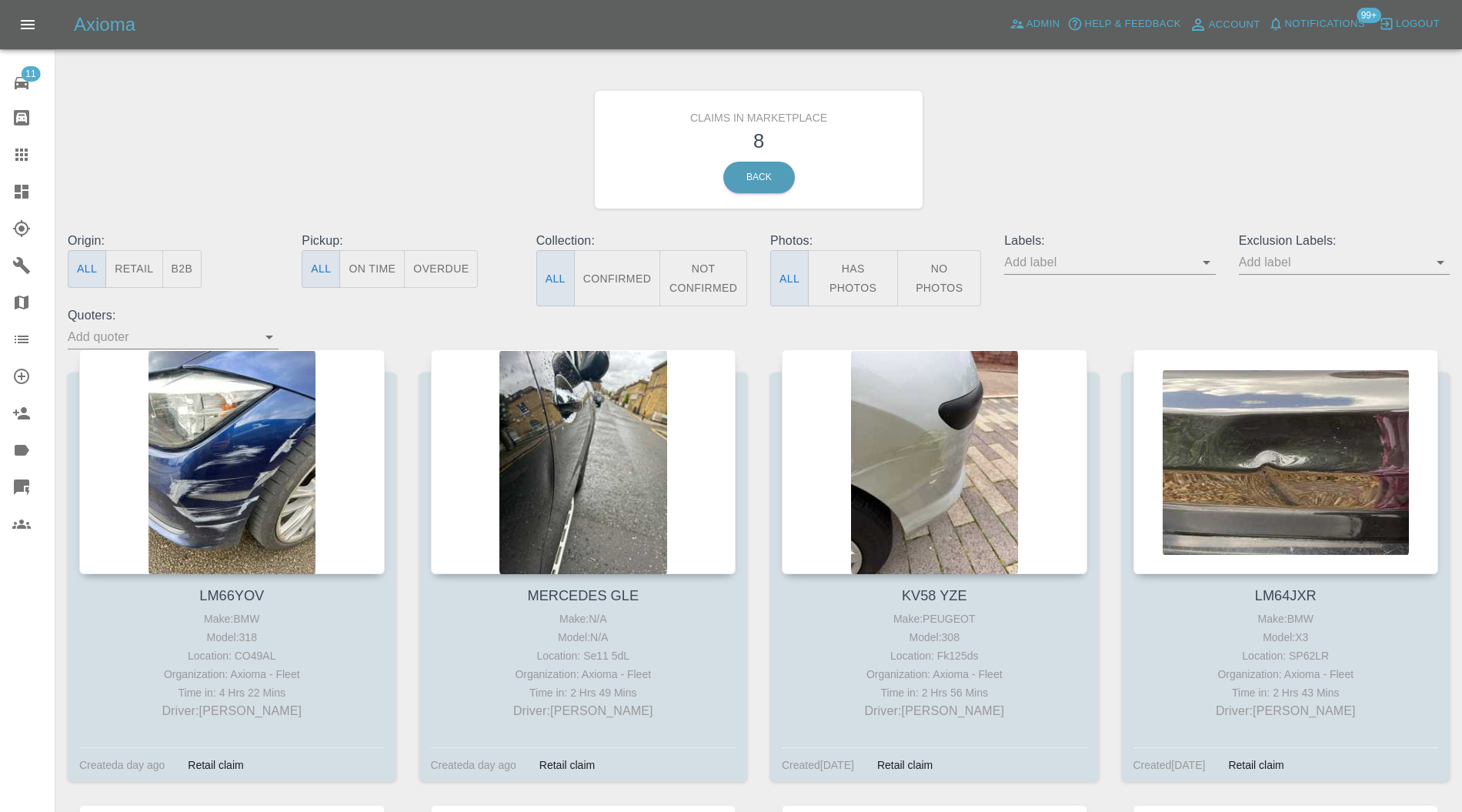
click at [264, 408] on div at bounding box center [231, 461] width 306 height 224
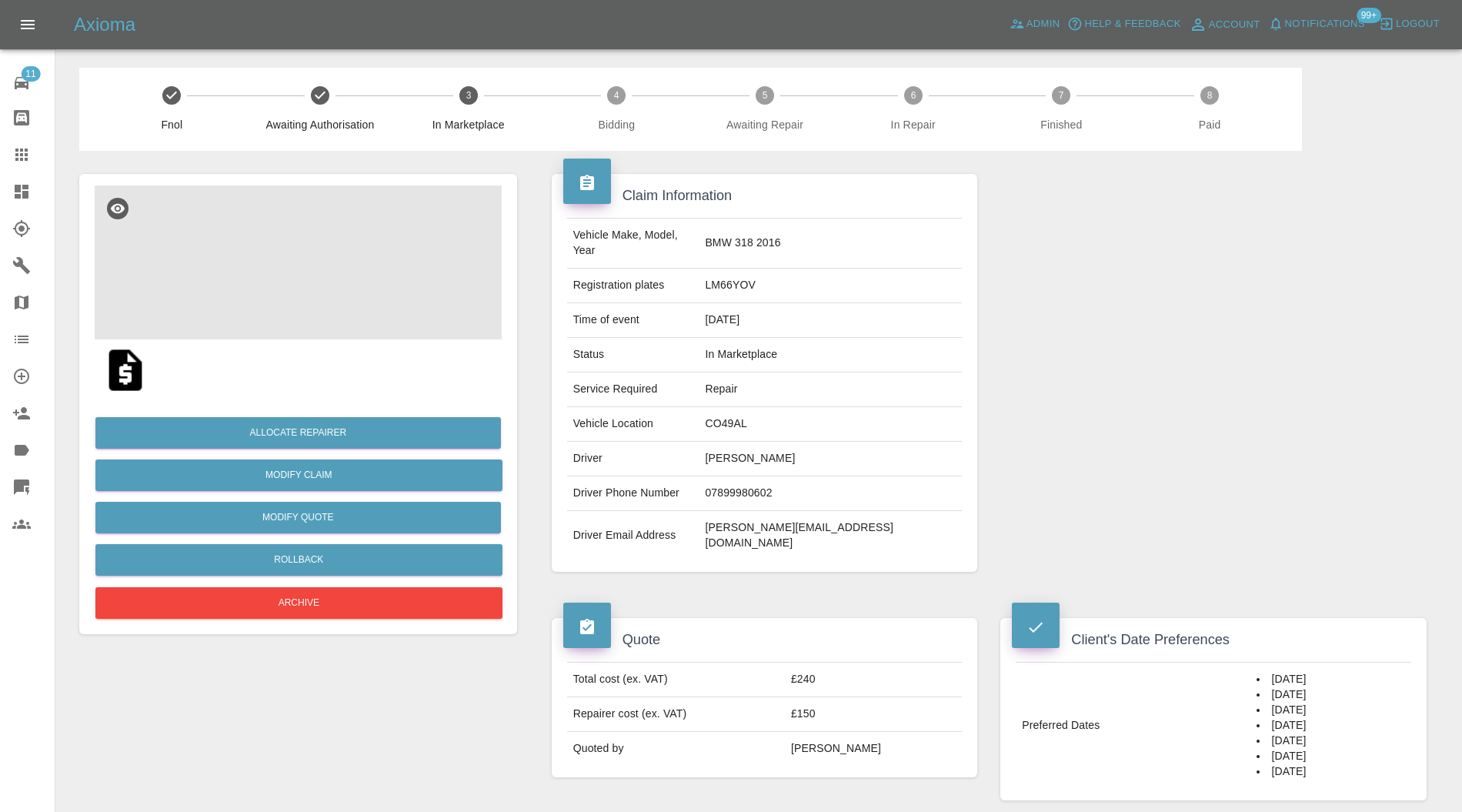
click at [320, 289] on img at bounding box center [298, 263] width 407 height 154
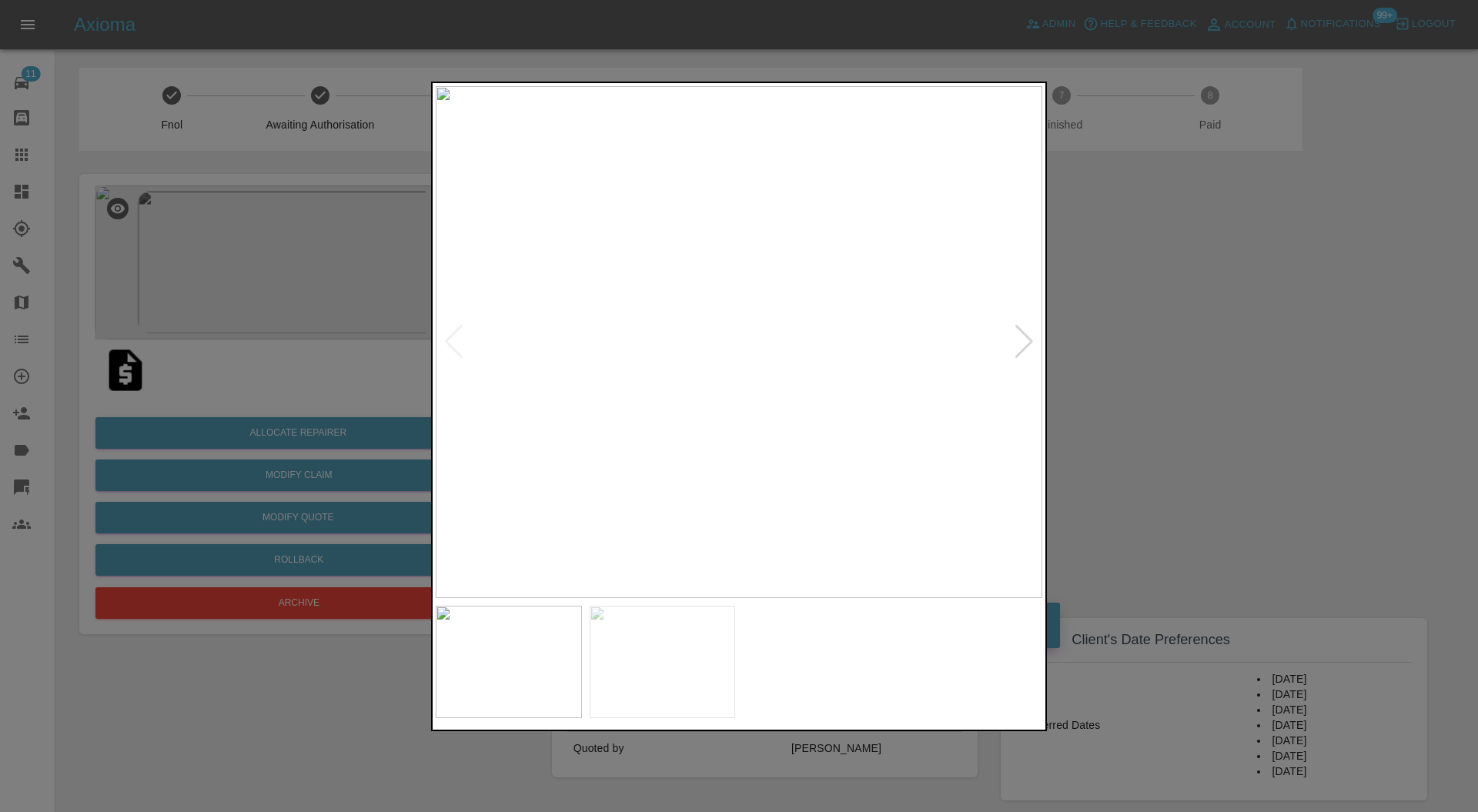
click at [1025, 335] on div at bounding box center [1024, 341] width 21 height 34
click at [1025, 335] on img at bounding box center [739, 341] width 607 height 512
click at [1245, 338] on div at bounding box center [739, 406] width 1478 height 812
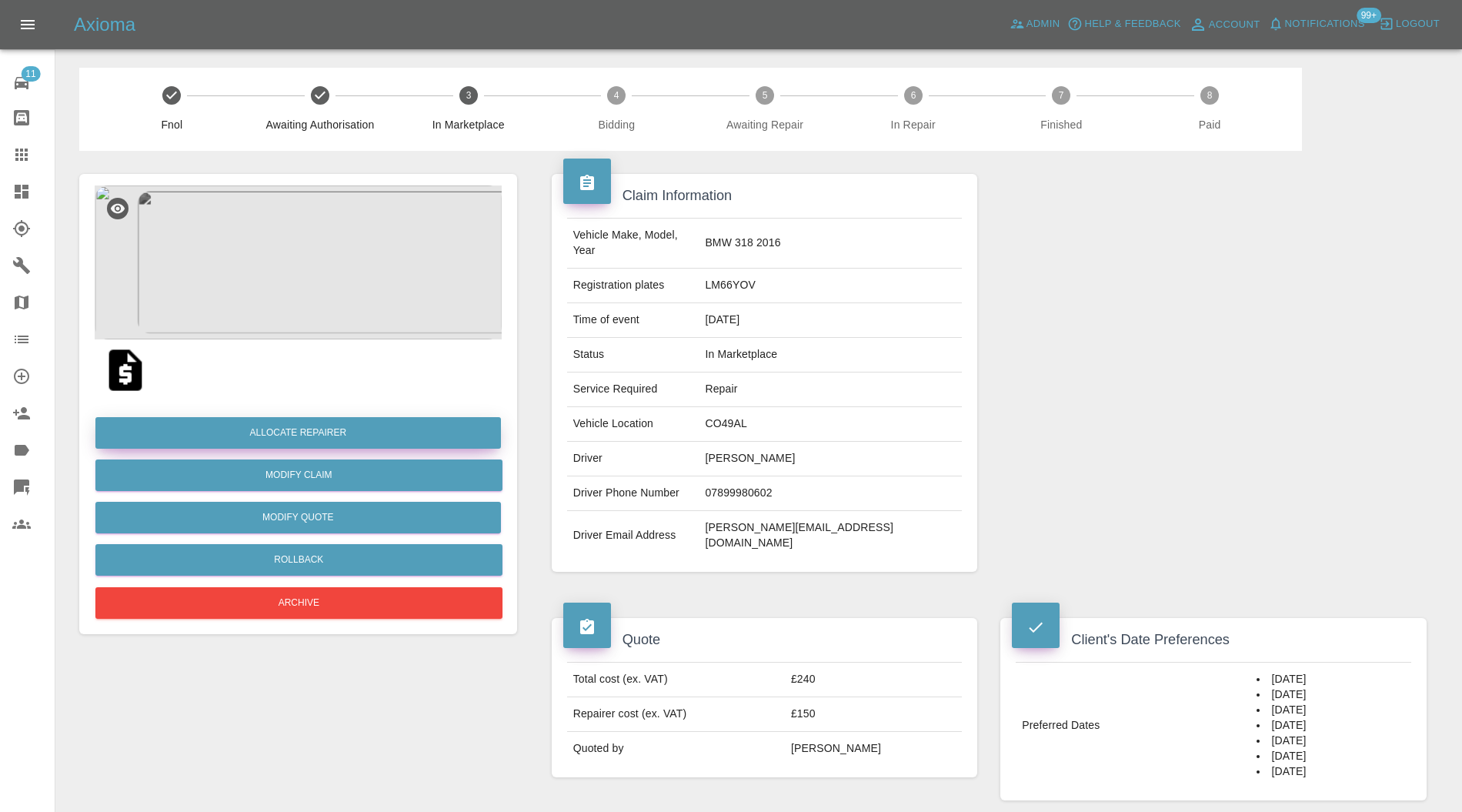
click at [328, 428] on button "Allocate Repairer" at bounding box center [298, 432] width 406 height 31
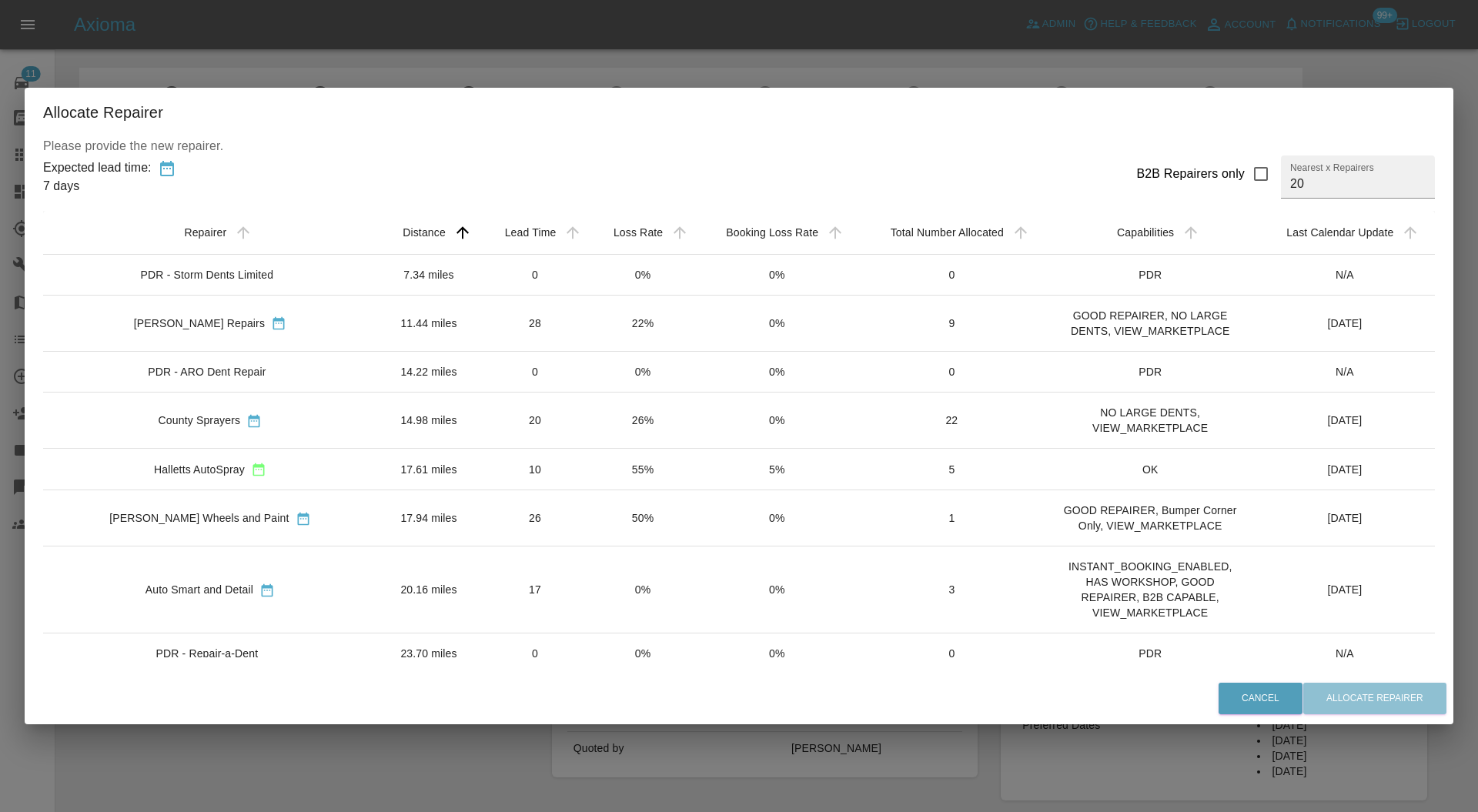
click at [377, 320] on td "11.44 miles" at bounding box center [429, 322] width 104 height 56
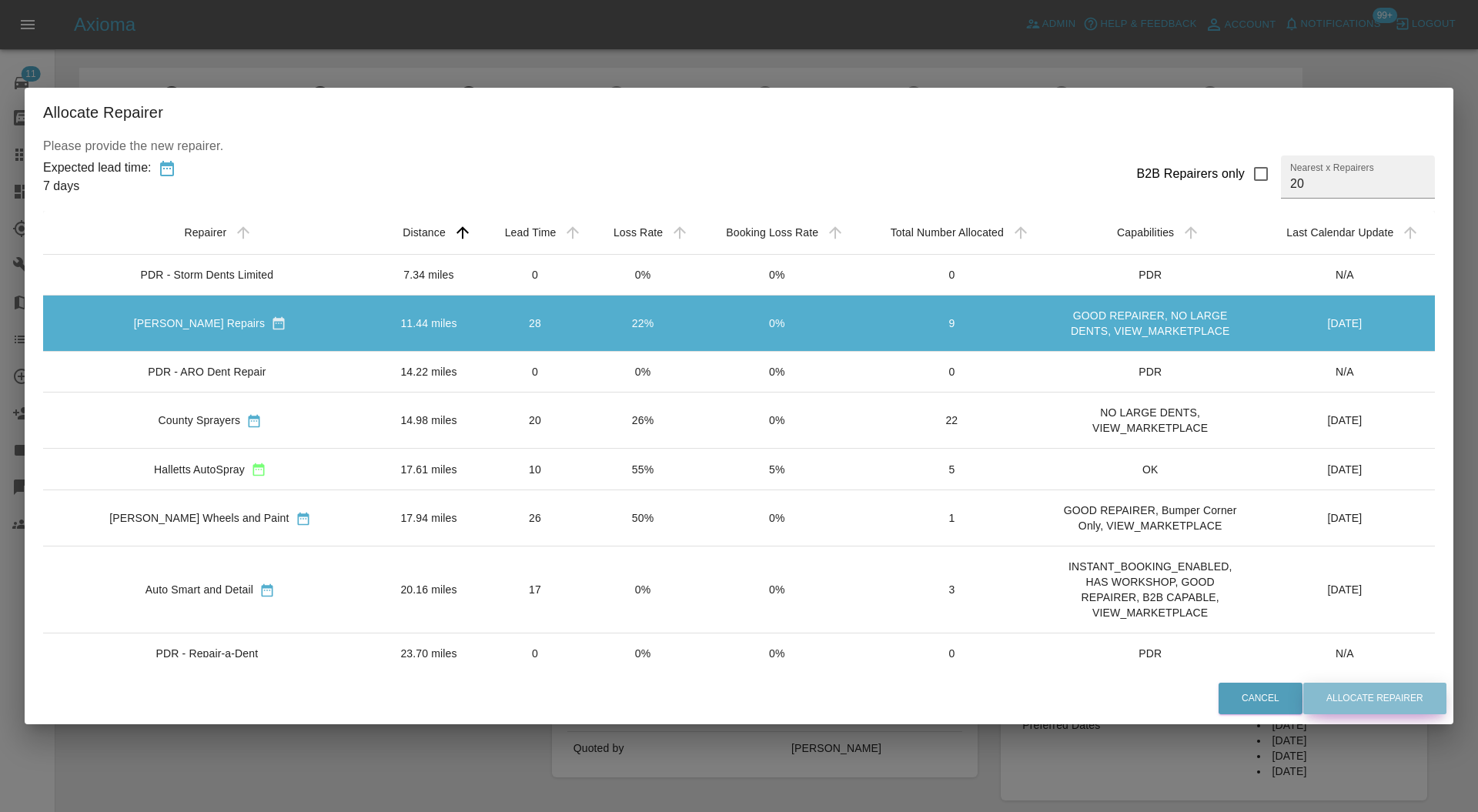
click at [1395, 689] on button "Allocate Repairer" at bounding box center [1374, 698] width 143 height 31
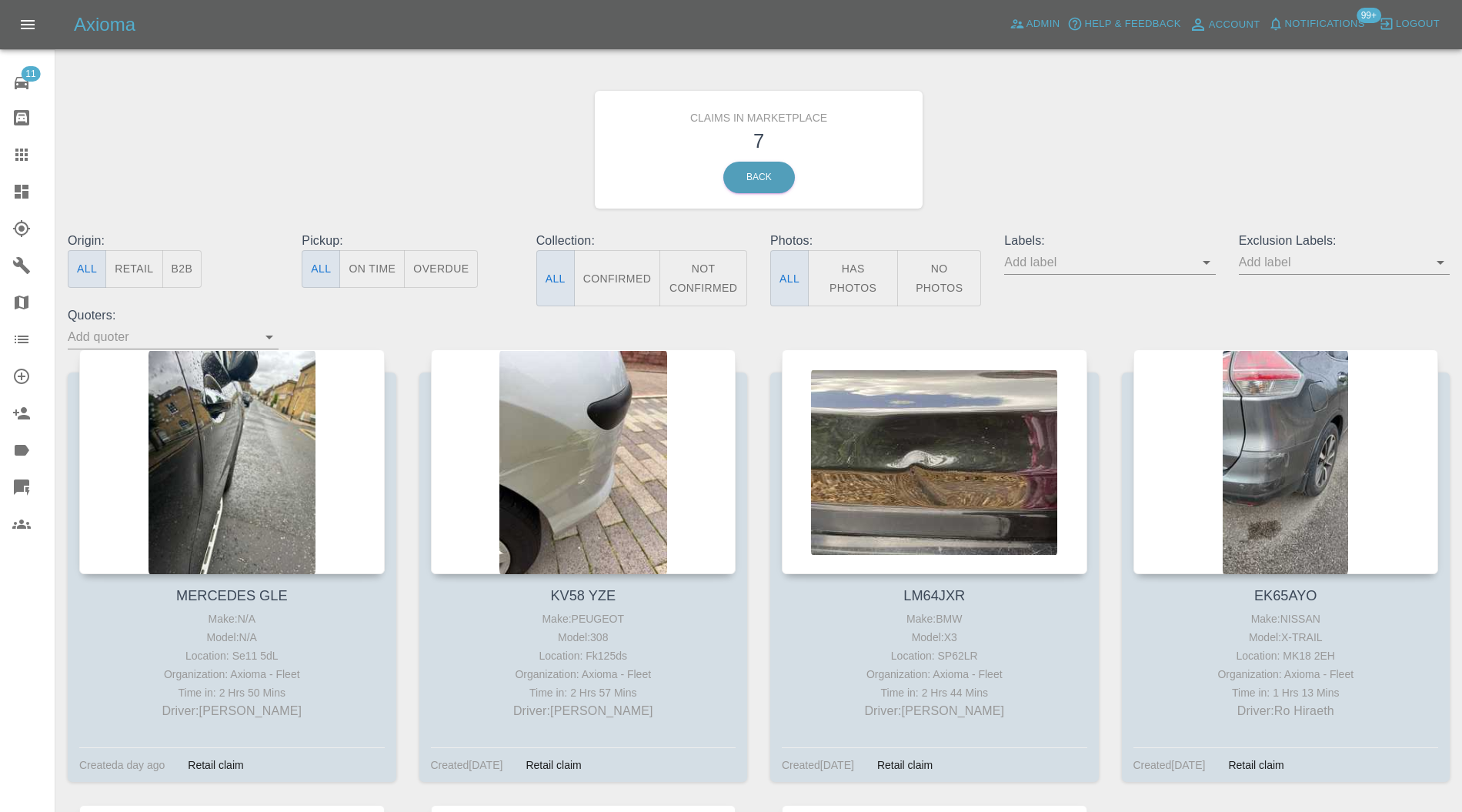
click at [299, 389] on div at bounding box center [231, 461] width 306 height 224
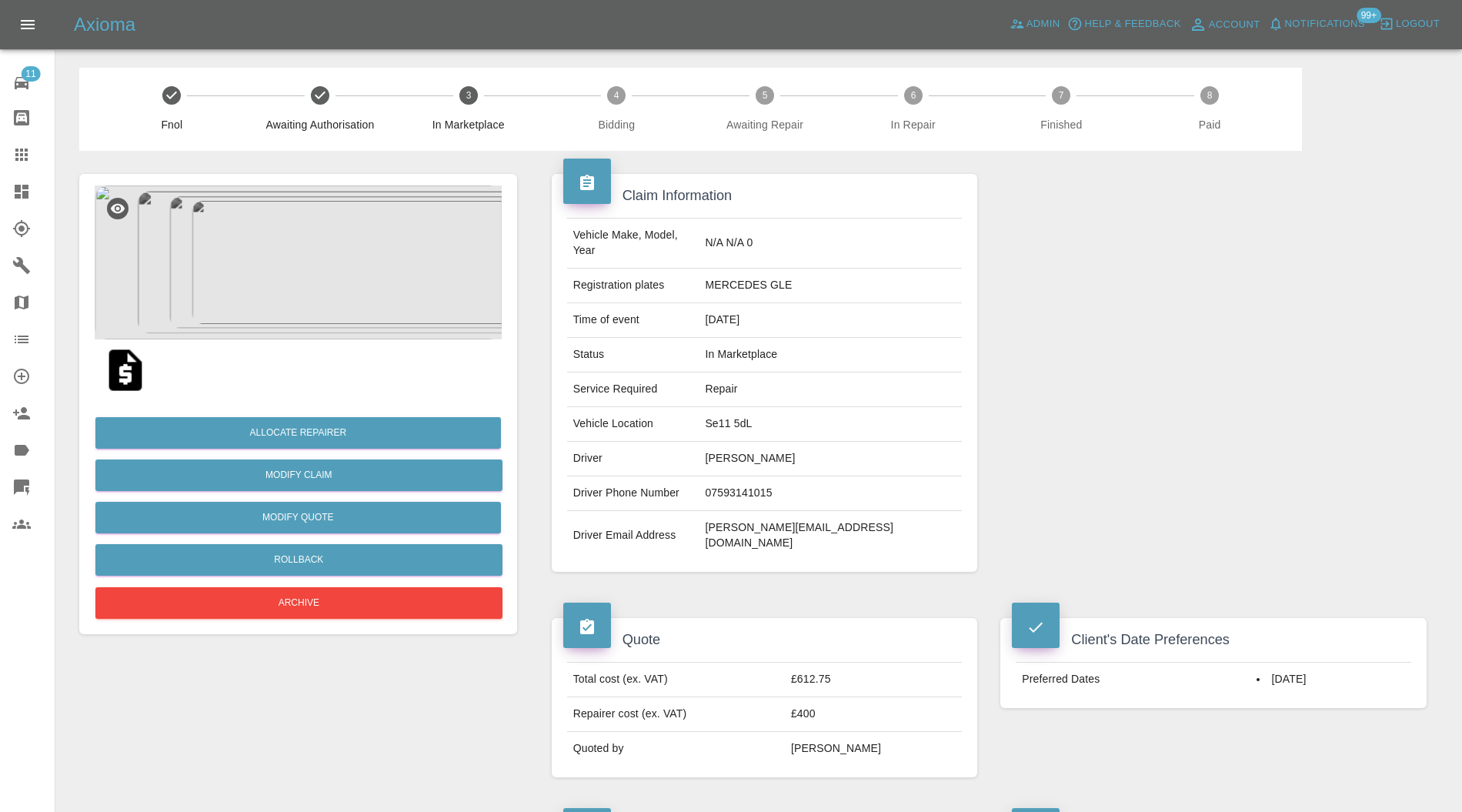
click at [292, 270] on img at bounding box center [298, 263] width 407 height 154
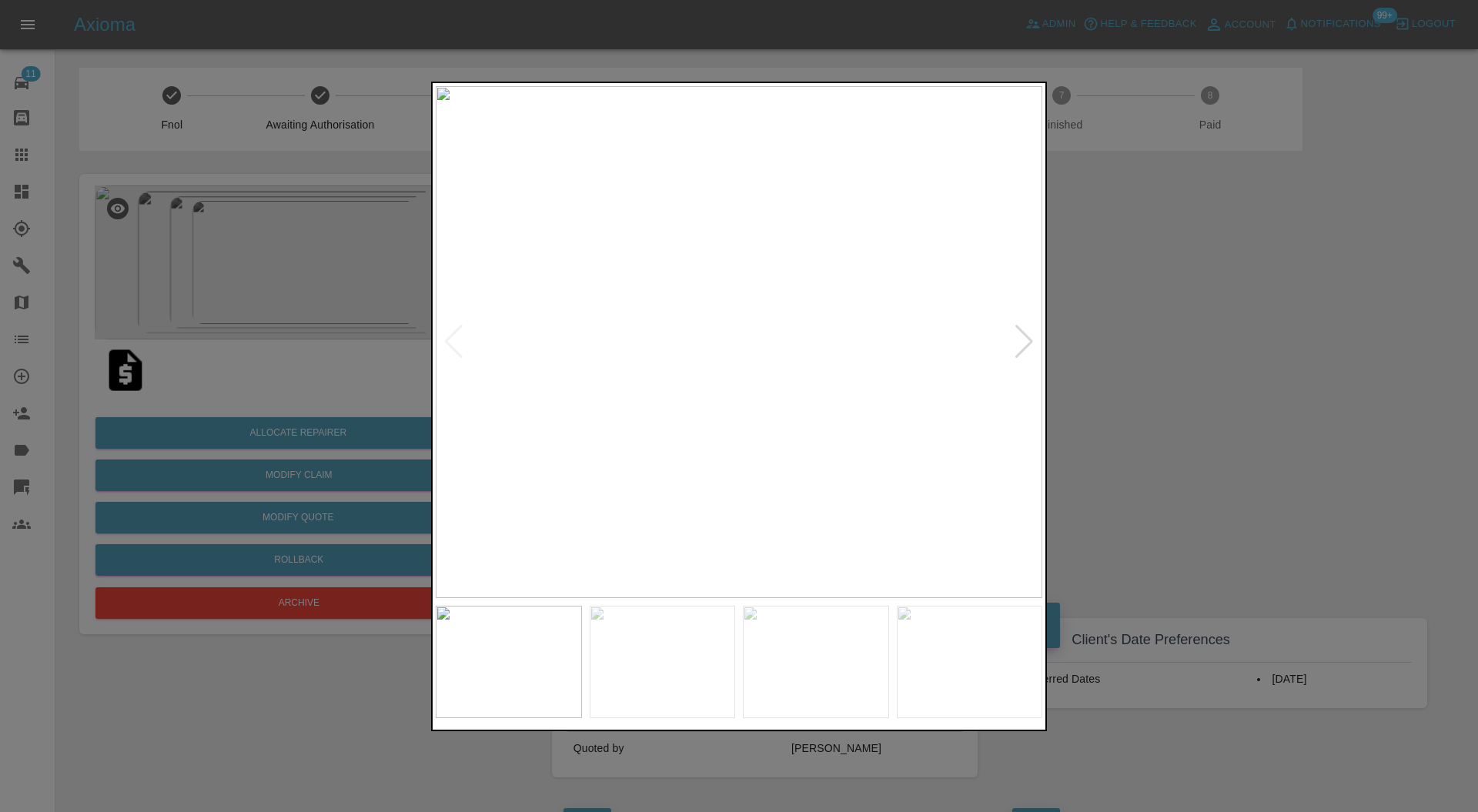
click at [1123, 329] on div at bounding box center [739, 406] width 1478 height 812
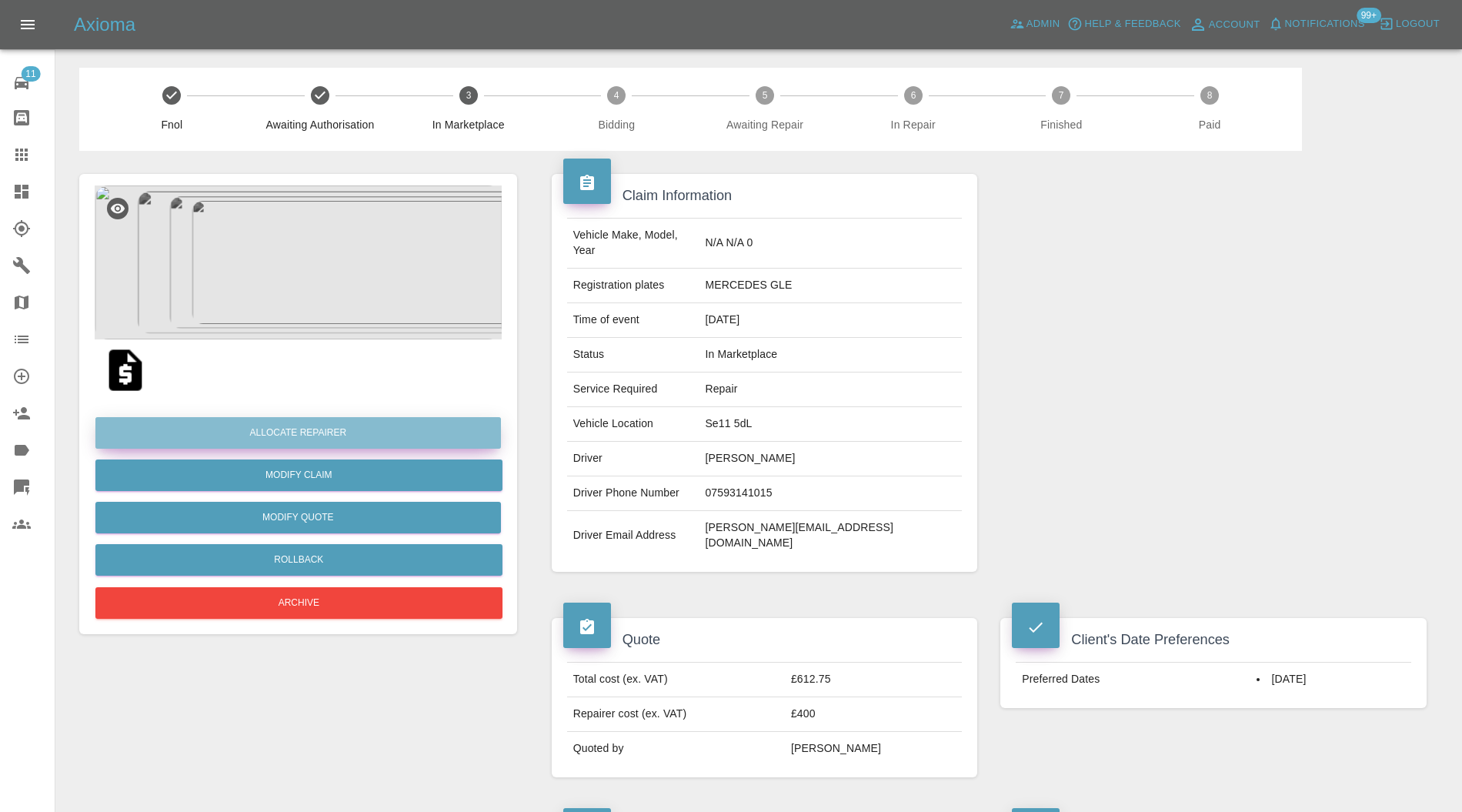
click at [340, 425] on button "Allocate Repairer" at bounding box center [298, 432] width 406 height 31
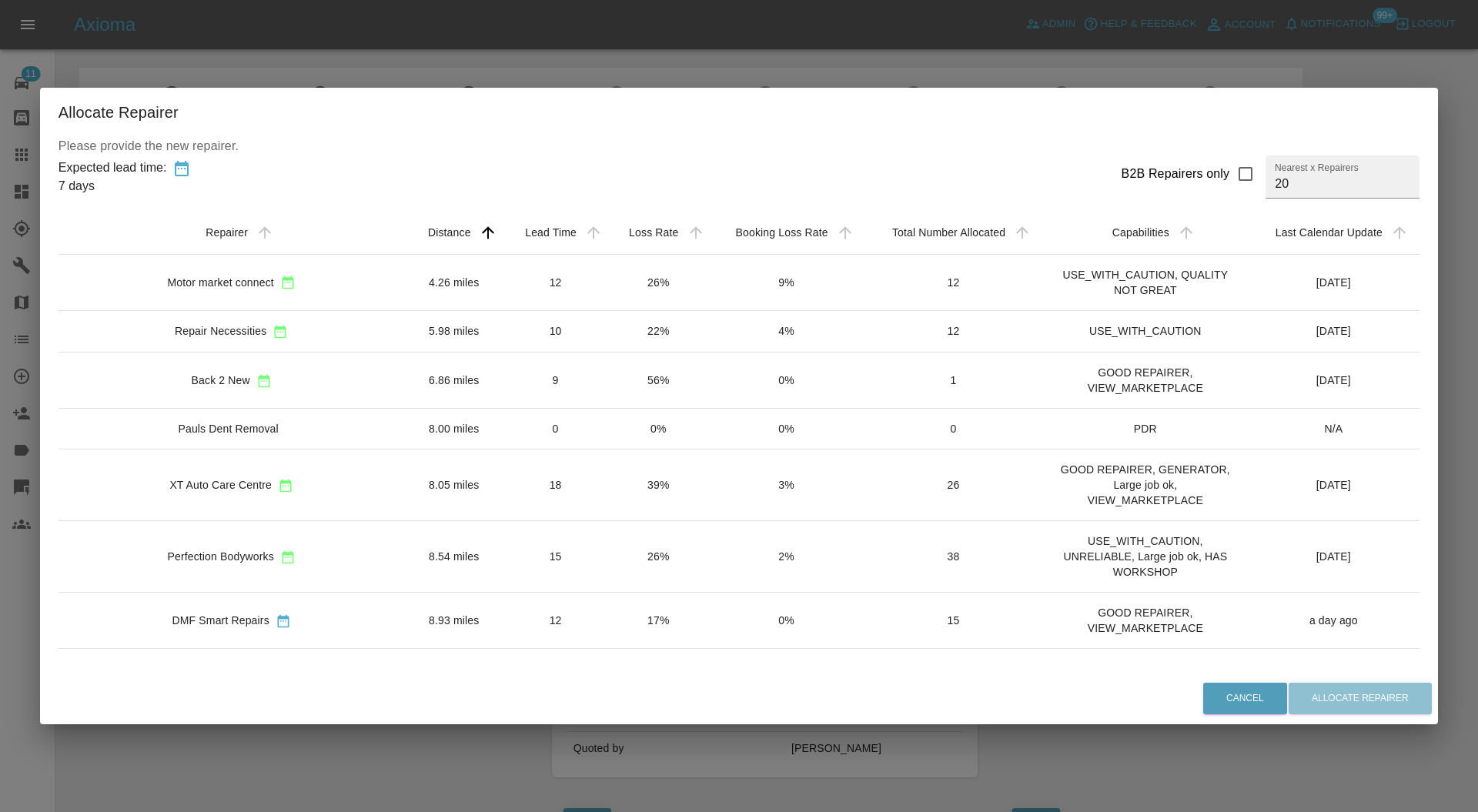
click at [504, 546] on td "15" at bounding box center [556, 556] width 104 height 72
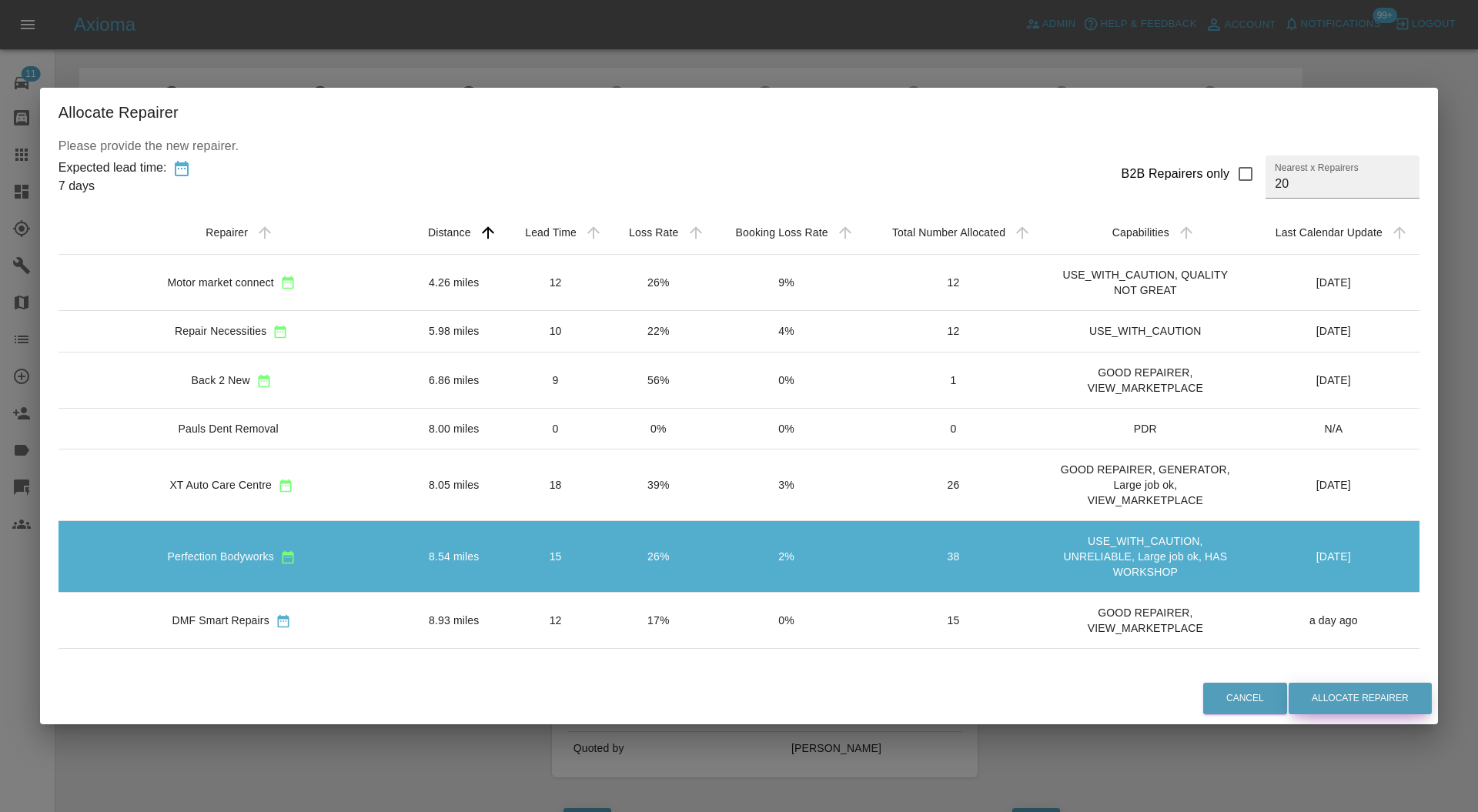
click at [1318, 705] on button "Allocate Repairer" at bounding box center [1359, 698] width 143 height 31
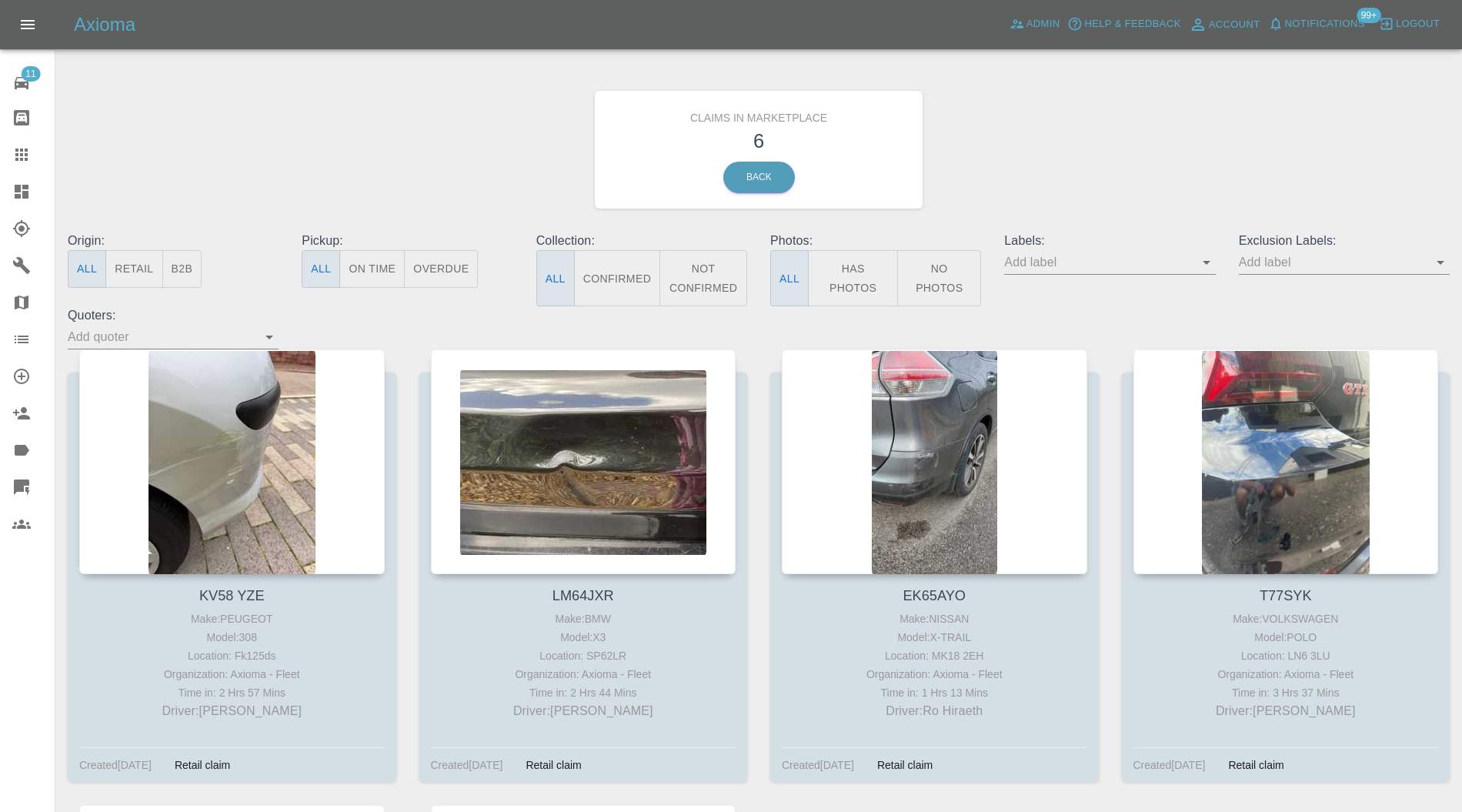
click at [167, 370] on div at bounding box center [231, 461] width 306 height 224
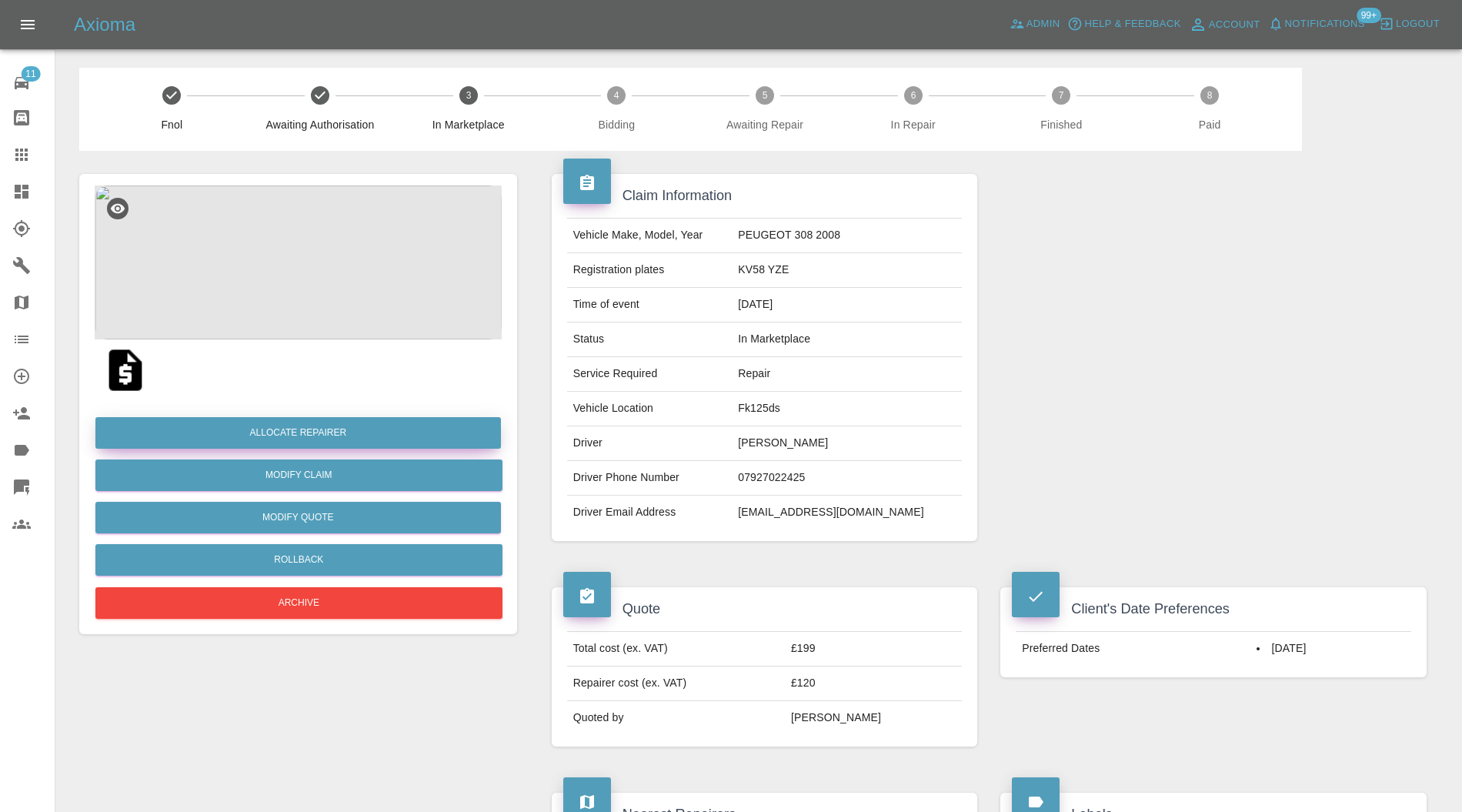
click at [483, 437] on button "Allocate Repairer" at bounding box center [298, 432] width 406 height 31
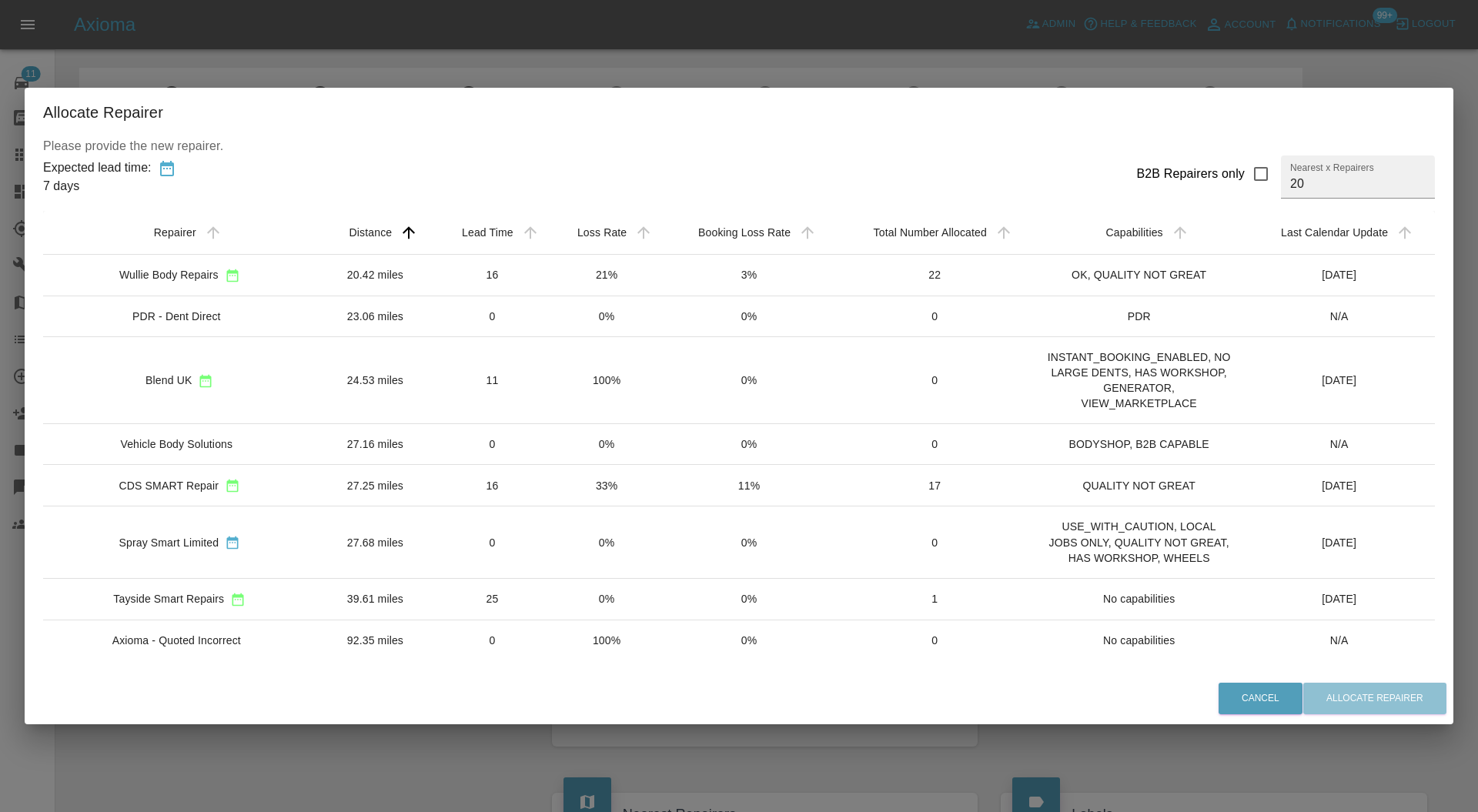
click at [434, 265] on td "16" at bounding box center [492, 275] width 115 height 42
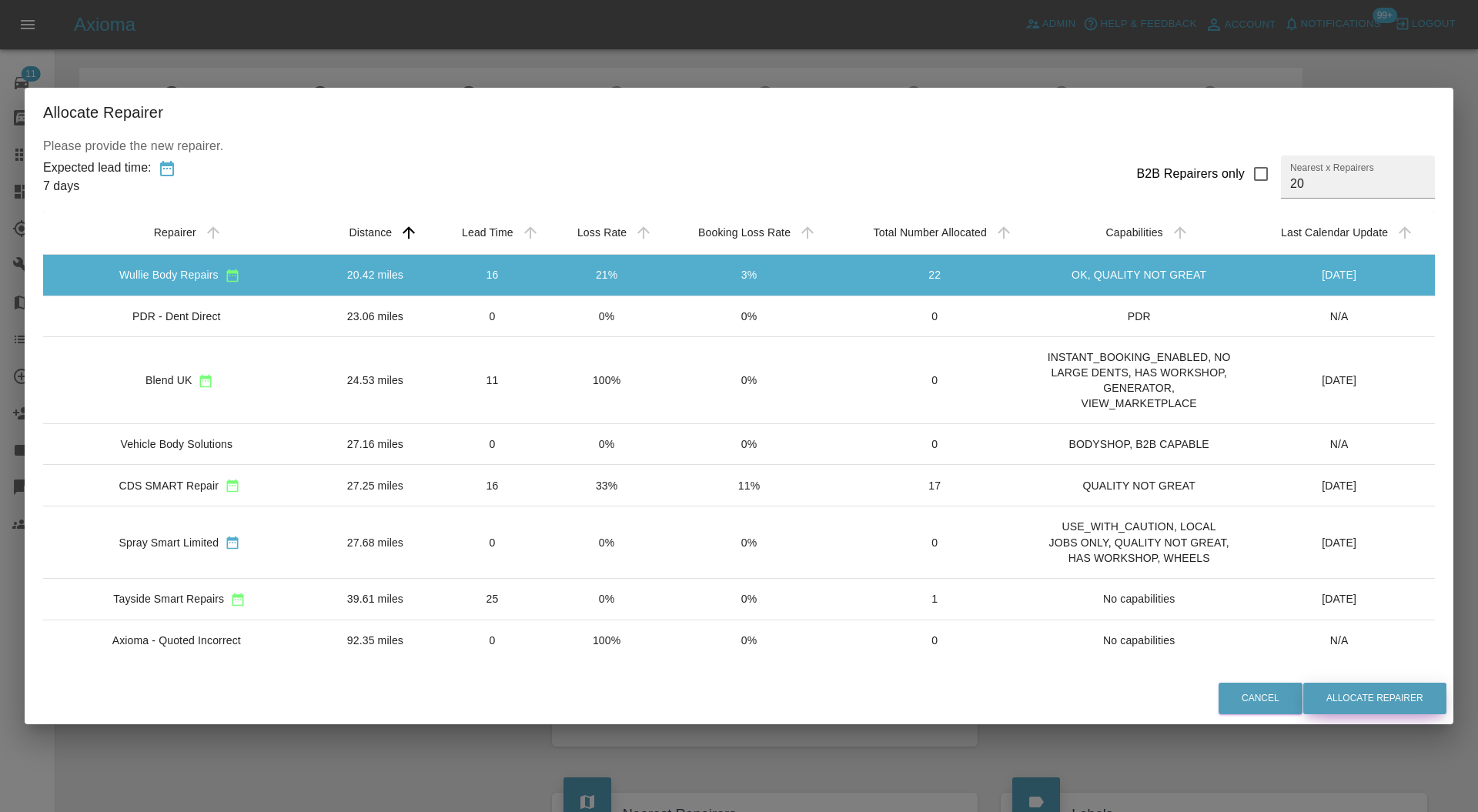
click at [1339, 698] on button "Allocate Repairer" at bounding box center [1374, 698] width 143 height 31
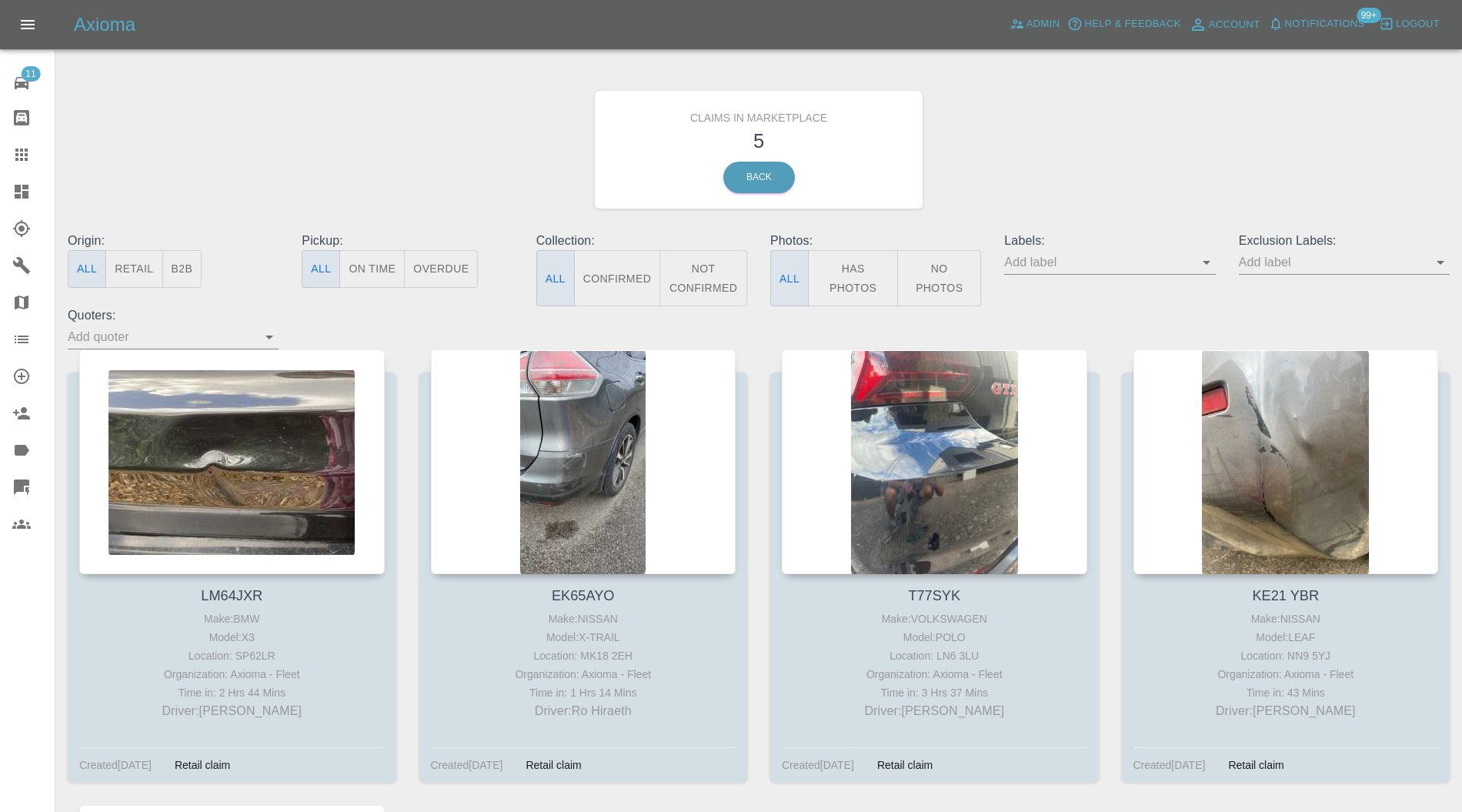
click at [174, 375] on div at bounding box center [231, 461] width 306 height 224
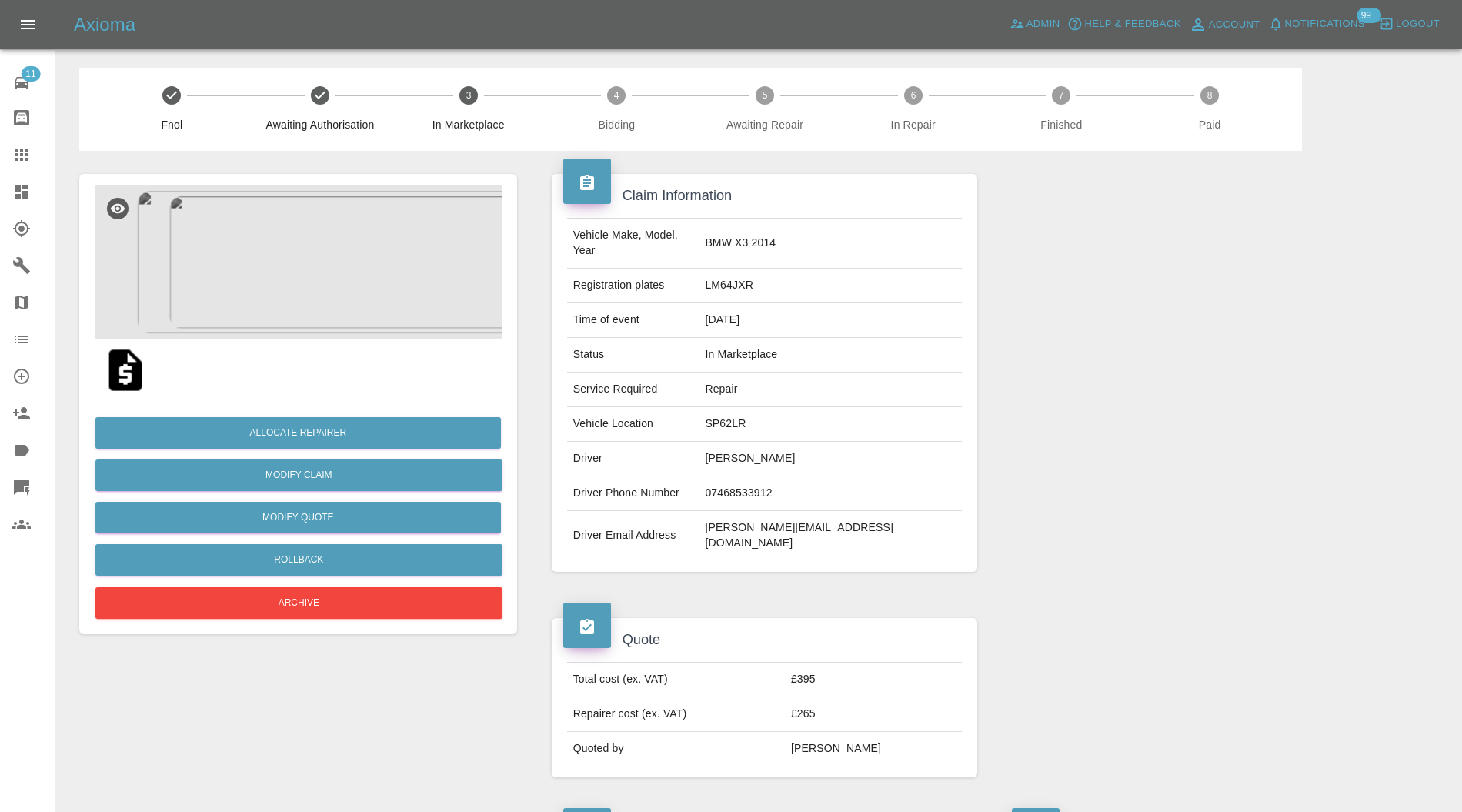
click at [297, 311] on img at bounding box center [298, 263] width 407 height 154
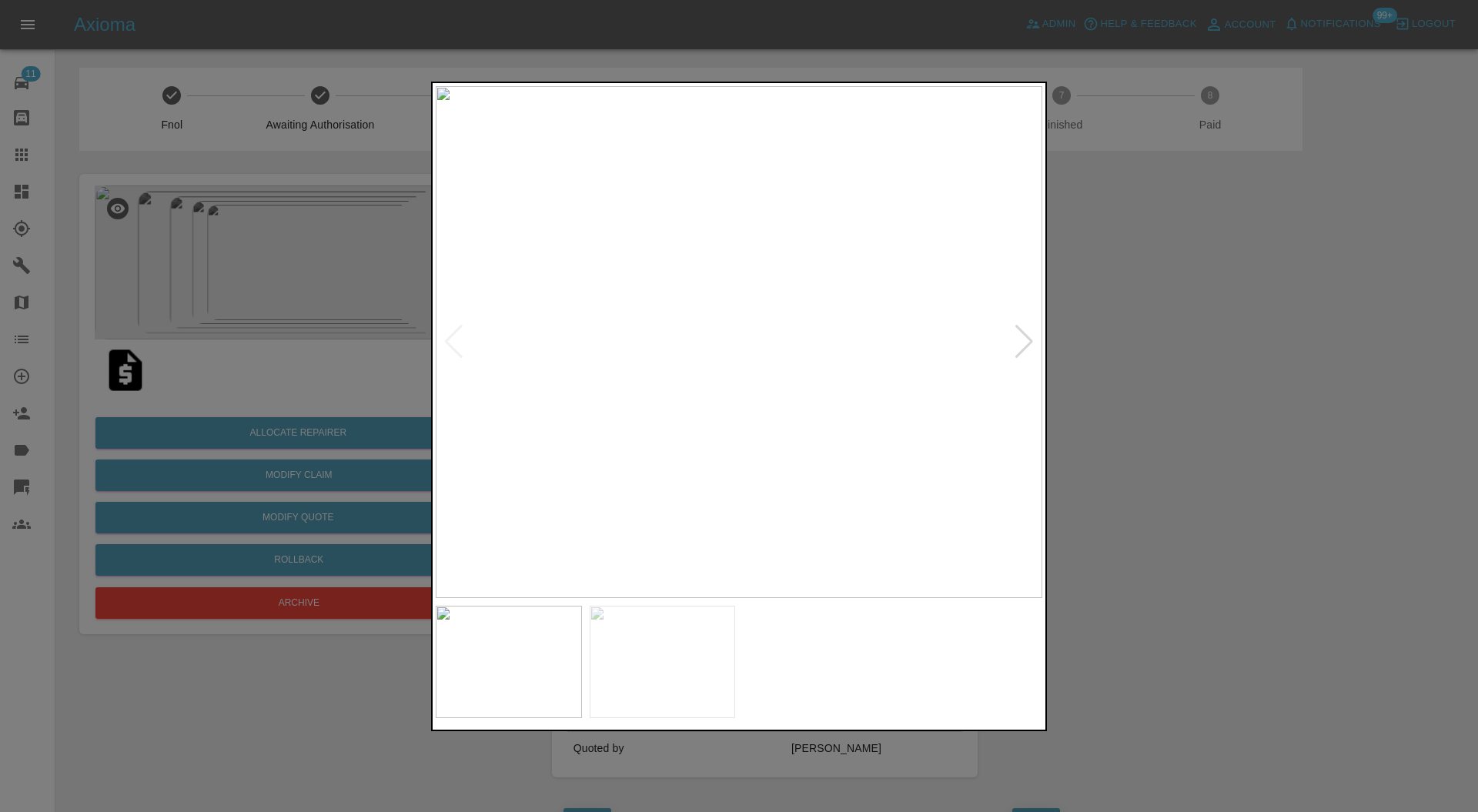
click at [1018, 344] on div at bounding box center [1024, 341] width 21 height 34
click at [1182, 332] on div at bounding box center [739, 406] width 1478 height 812
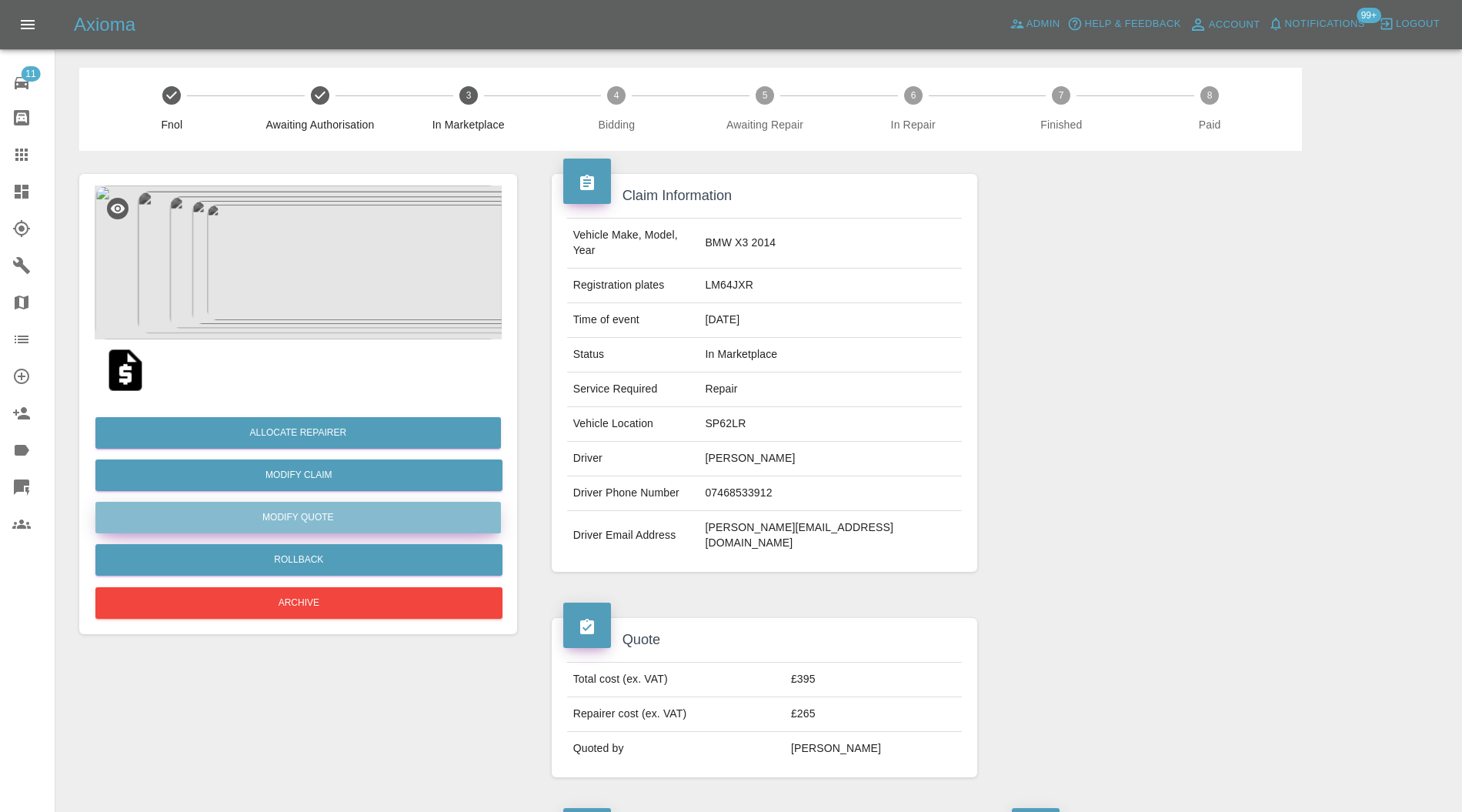
click at [347, 526] on button "Modify Quote" at bounding box center [298, 517] width 406 height 31
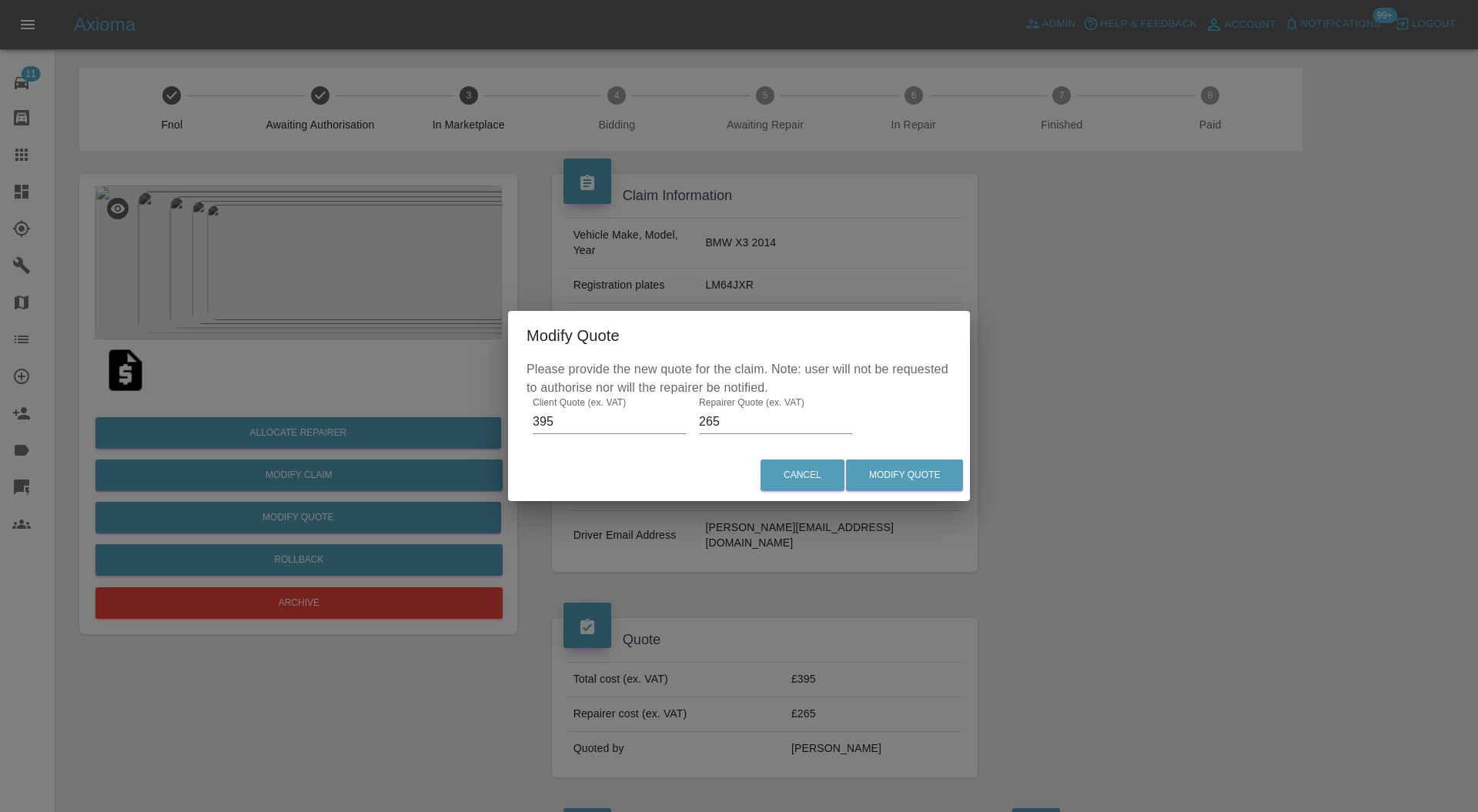
click at [725, 426] on input "265" at bounding box center [776, 421] width 154 height 24
type input "295"
click at [859, 482] on button "Modify Quote" at bounding box center [904, 475] width 117 height 31
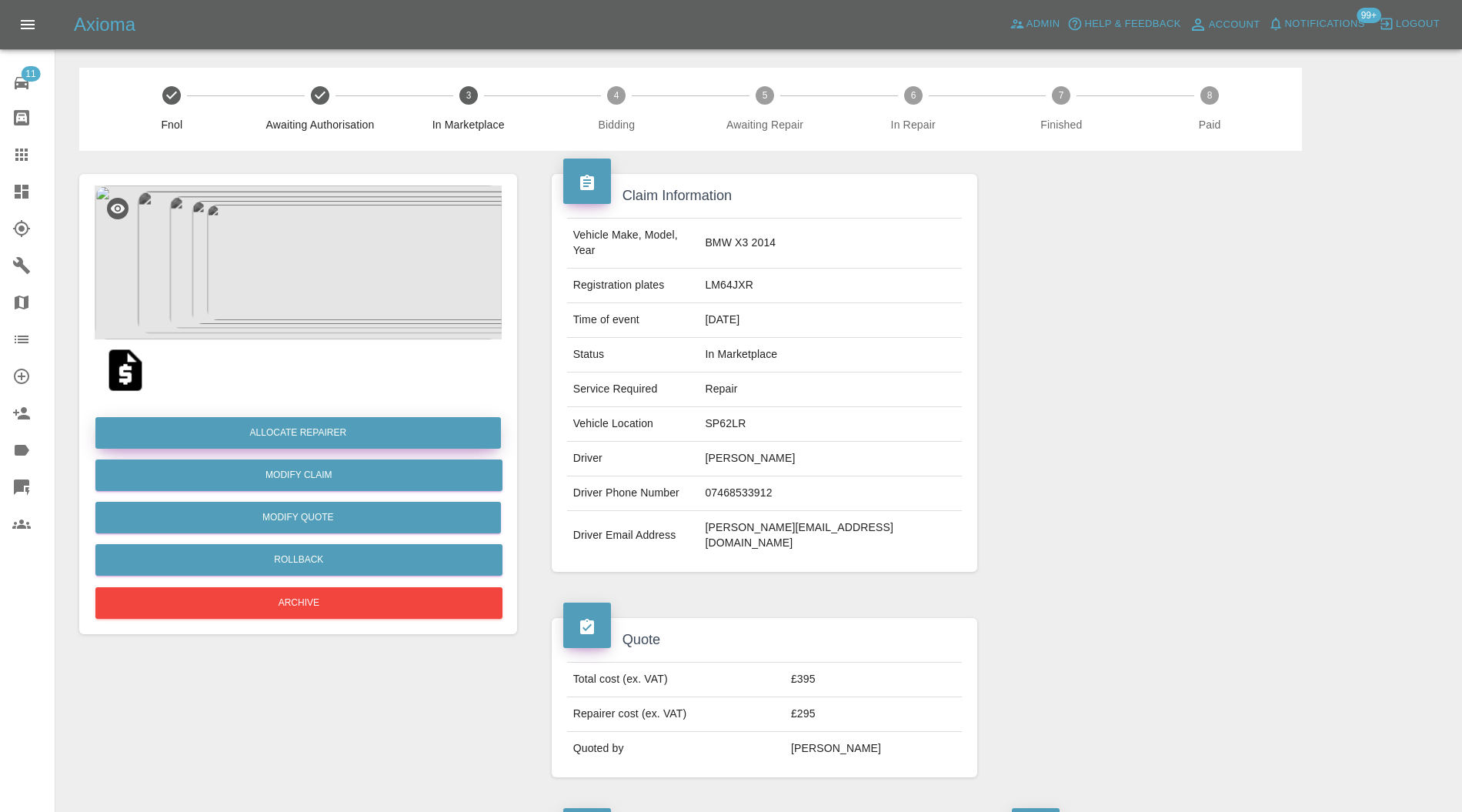
click at [319, 437] on button "Allocate Repairer" at bounding box center [298, 432] width 406 height 31
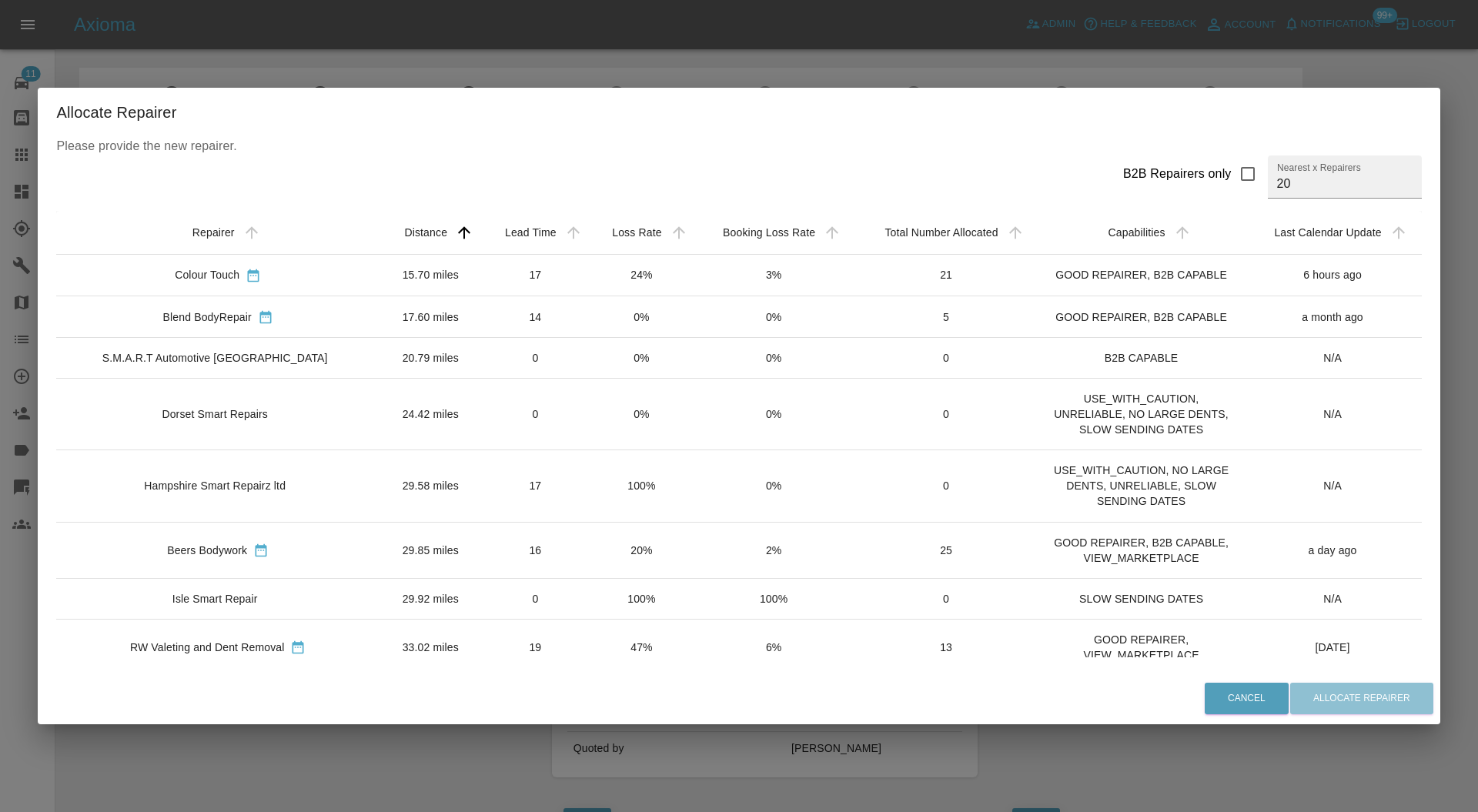
click at [482, 304] on td "14" at bounding box center [536, 317] width 107 height 42
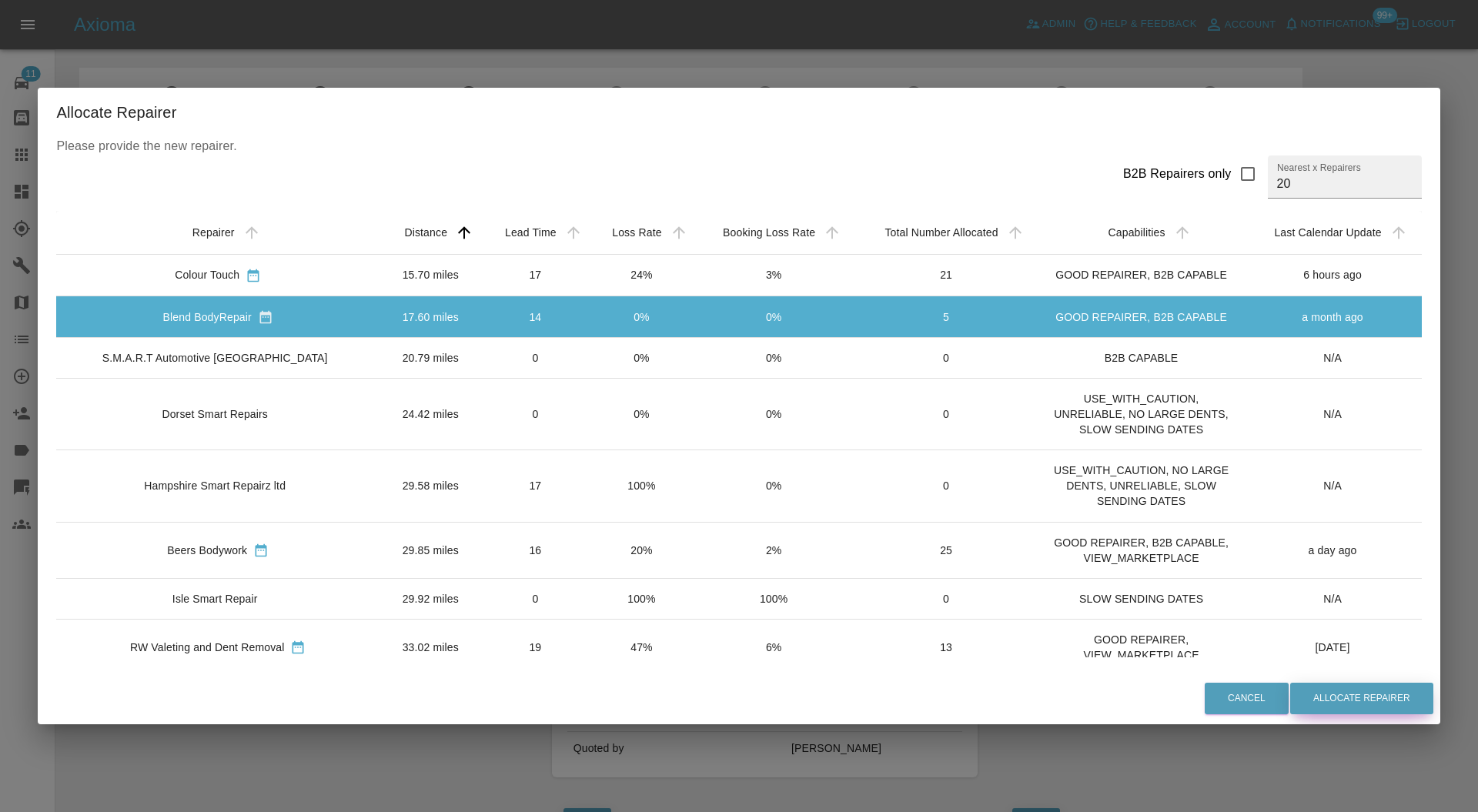
click at [1303, 697] on button "Allocate Repairer" at bounding box center [1361, 698] width 143 height 31
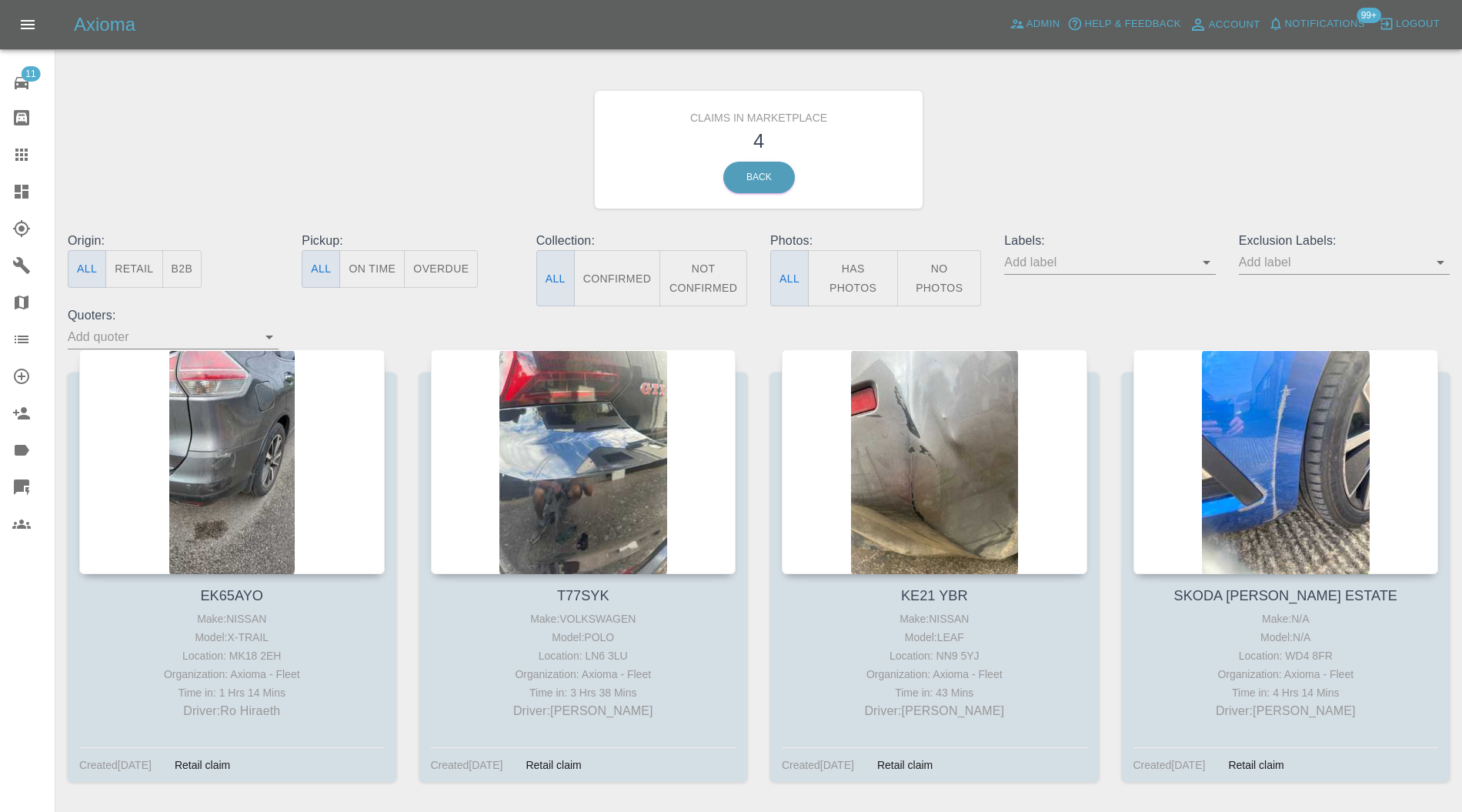
click at [250, 477] on div at bounding box center [231, 461] width 306 height 224
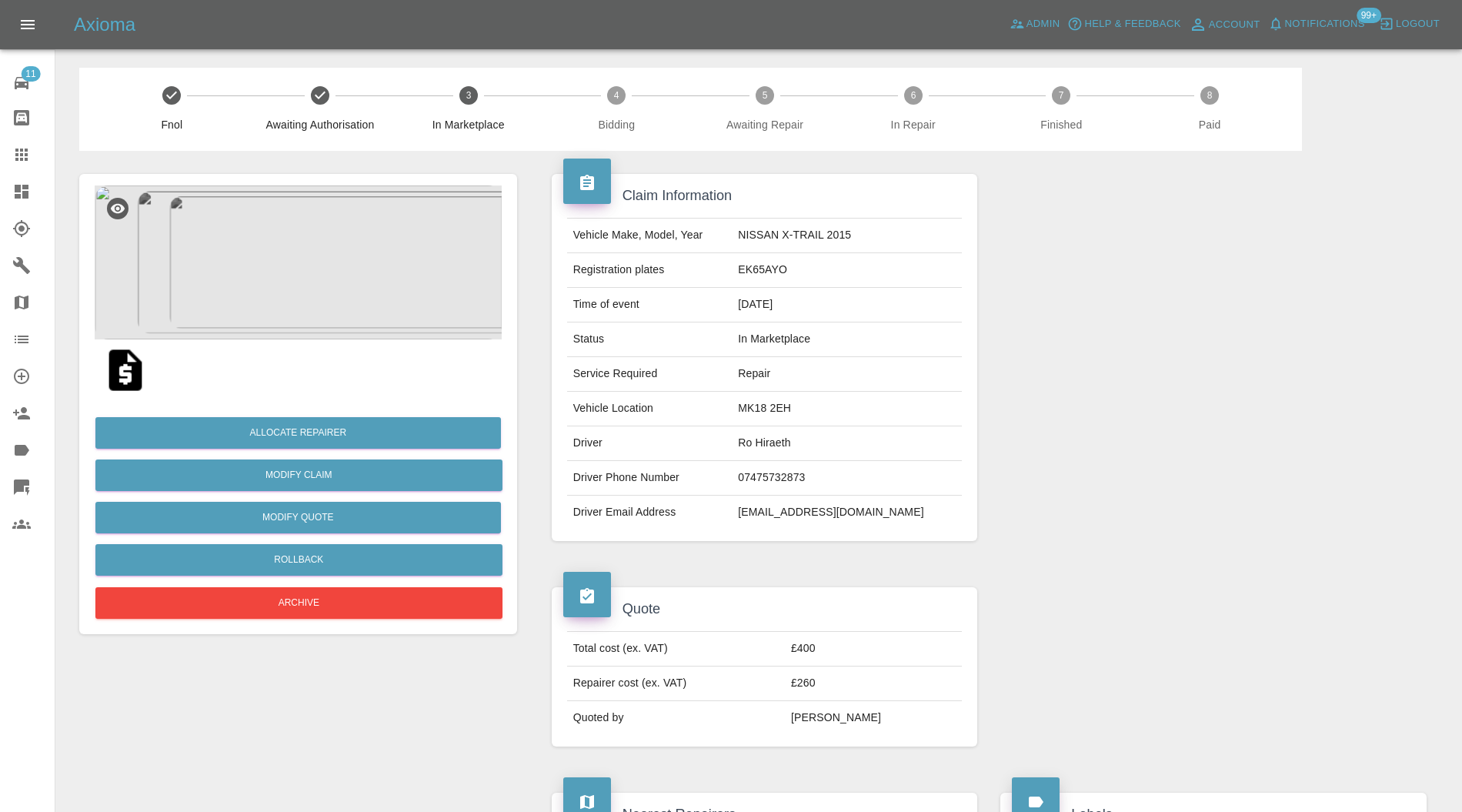
click at [264, 246] on img at bounding box center [298, 263] width 407 height 154
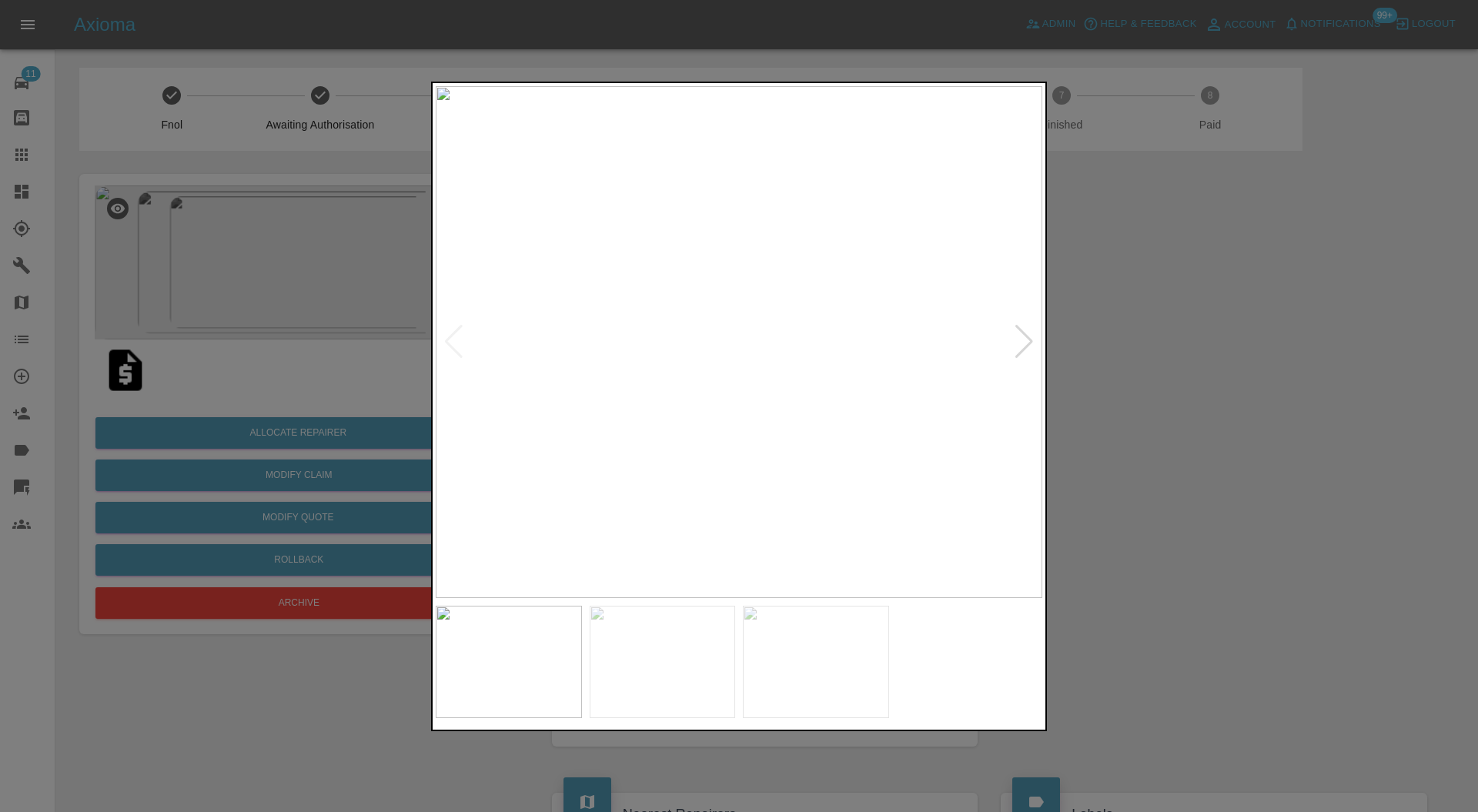
click at [1103, 395] on div at bounding box center [739, 406] width 1478 height 812
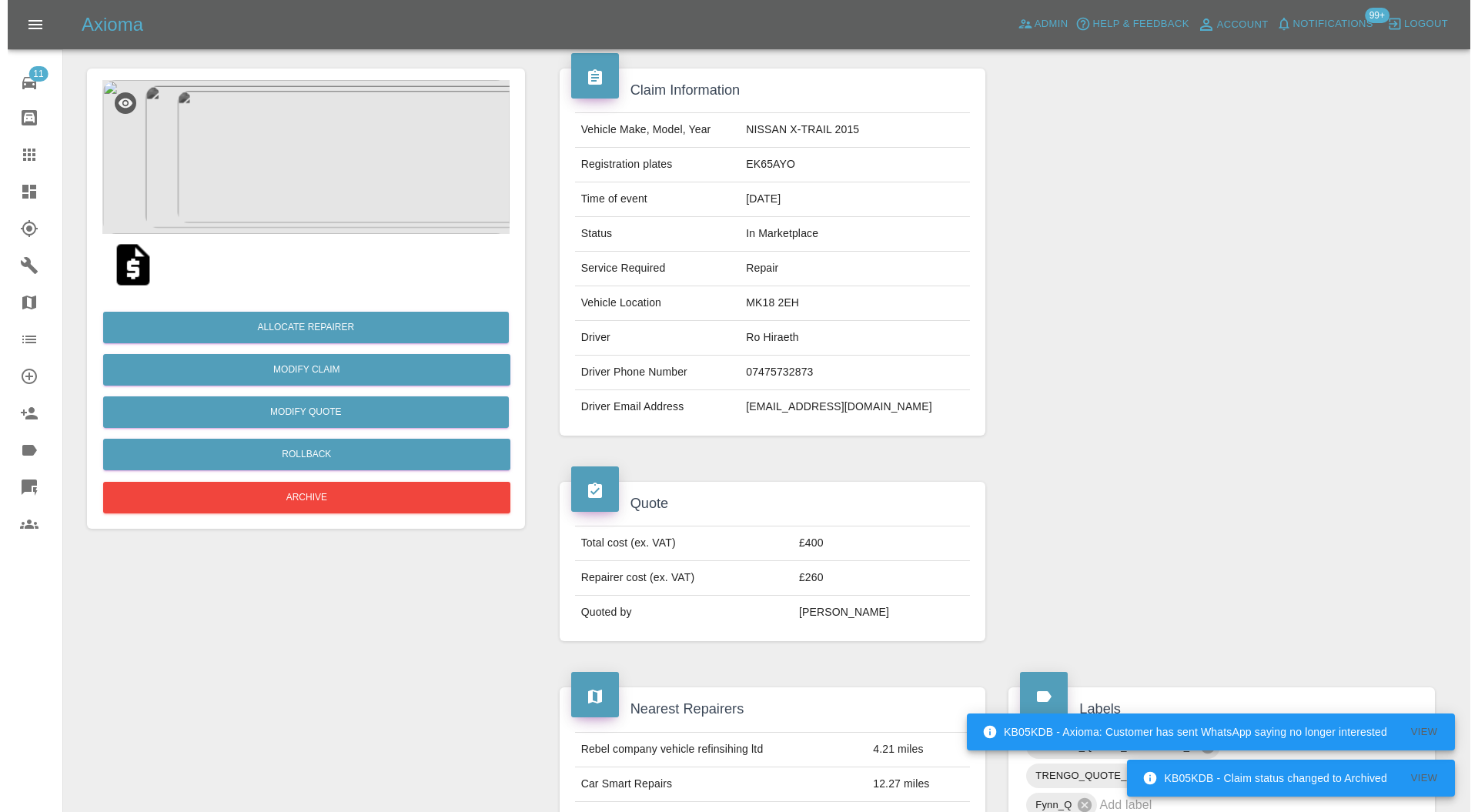
scroll to position [62, 0]
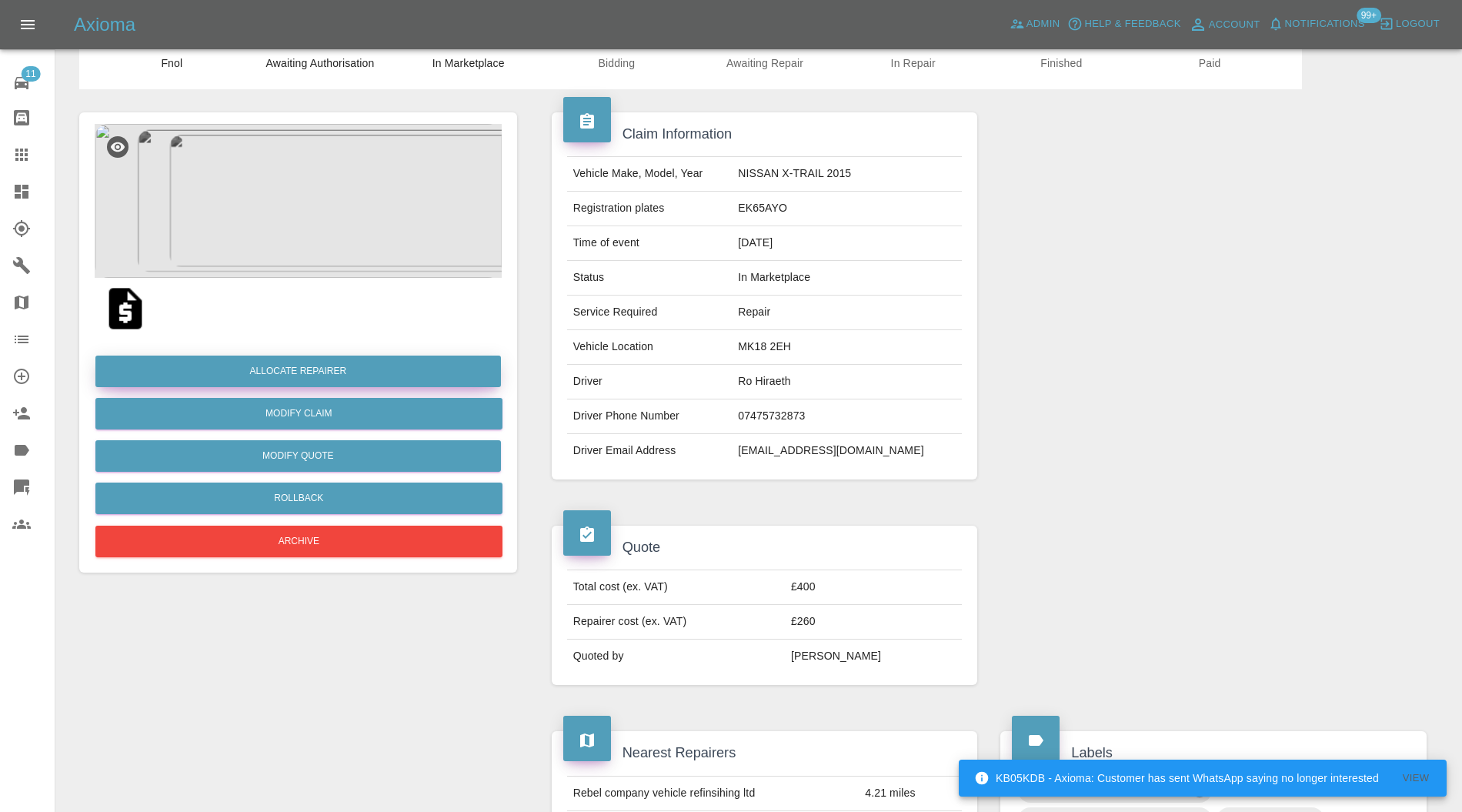
click at [291, 363] on button "Allocate Repairer" at bounding box center [298, 371] width 406 height 31
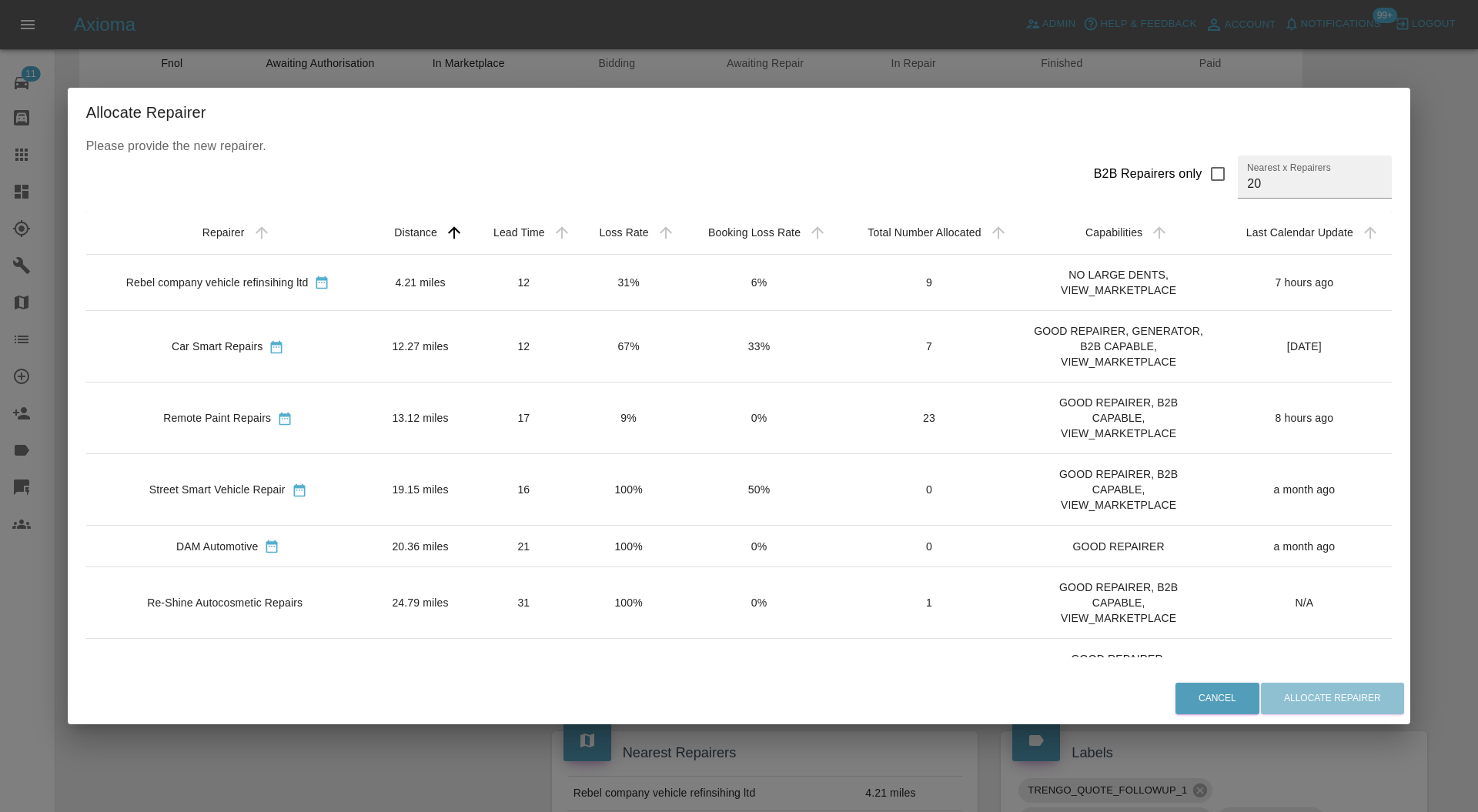
click at [315, 250] on th "Repairer" at bounding box center [228, 232] width 284 height 44
click at [459, 283] on td "4.21 miles" at bounding box center [420, 282] width 101 height 56
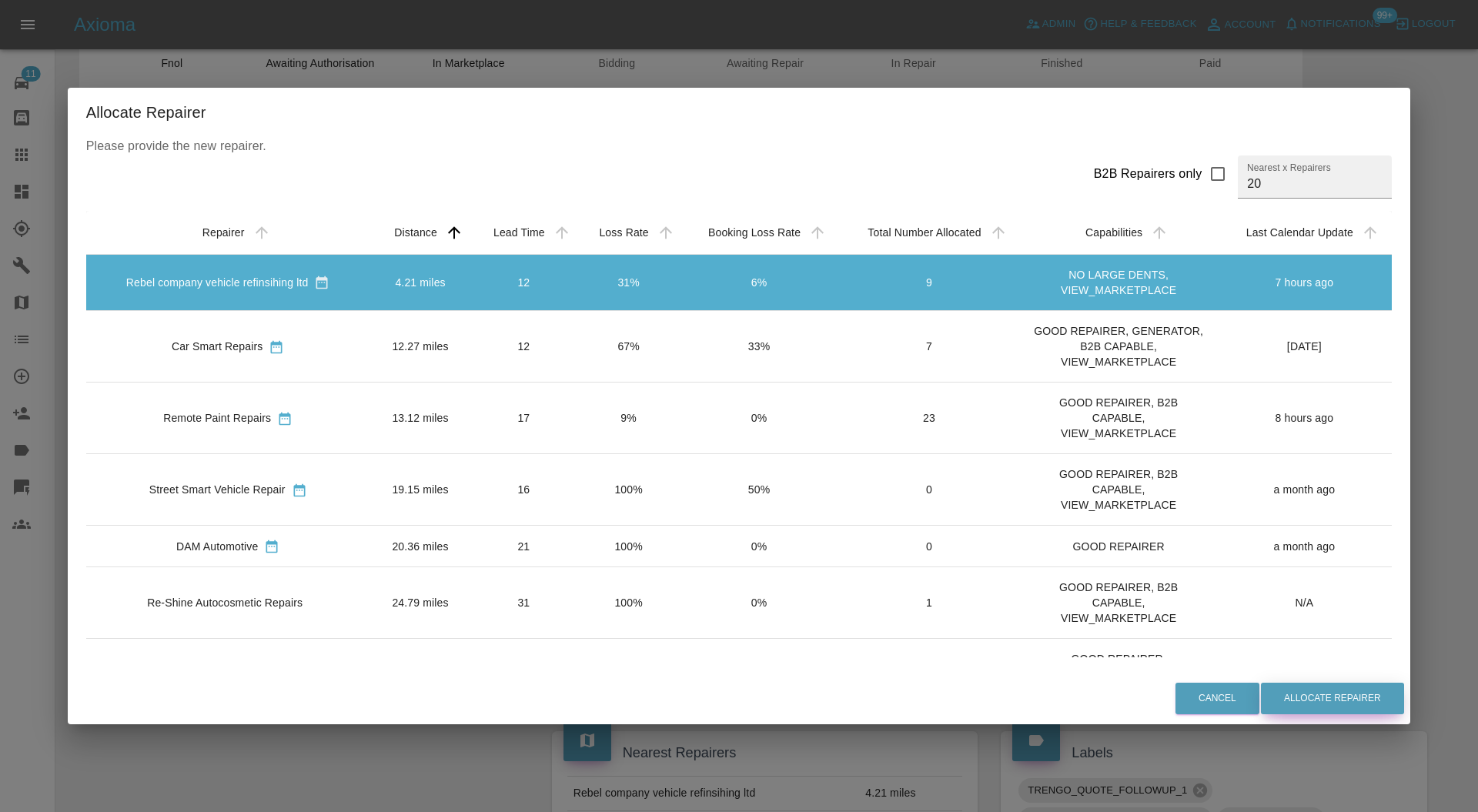
click at [1320, 686] on button "Allocate Repairer" at bounding box center [1332, 698] width 143 height 31
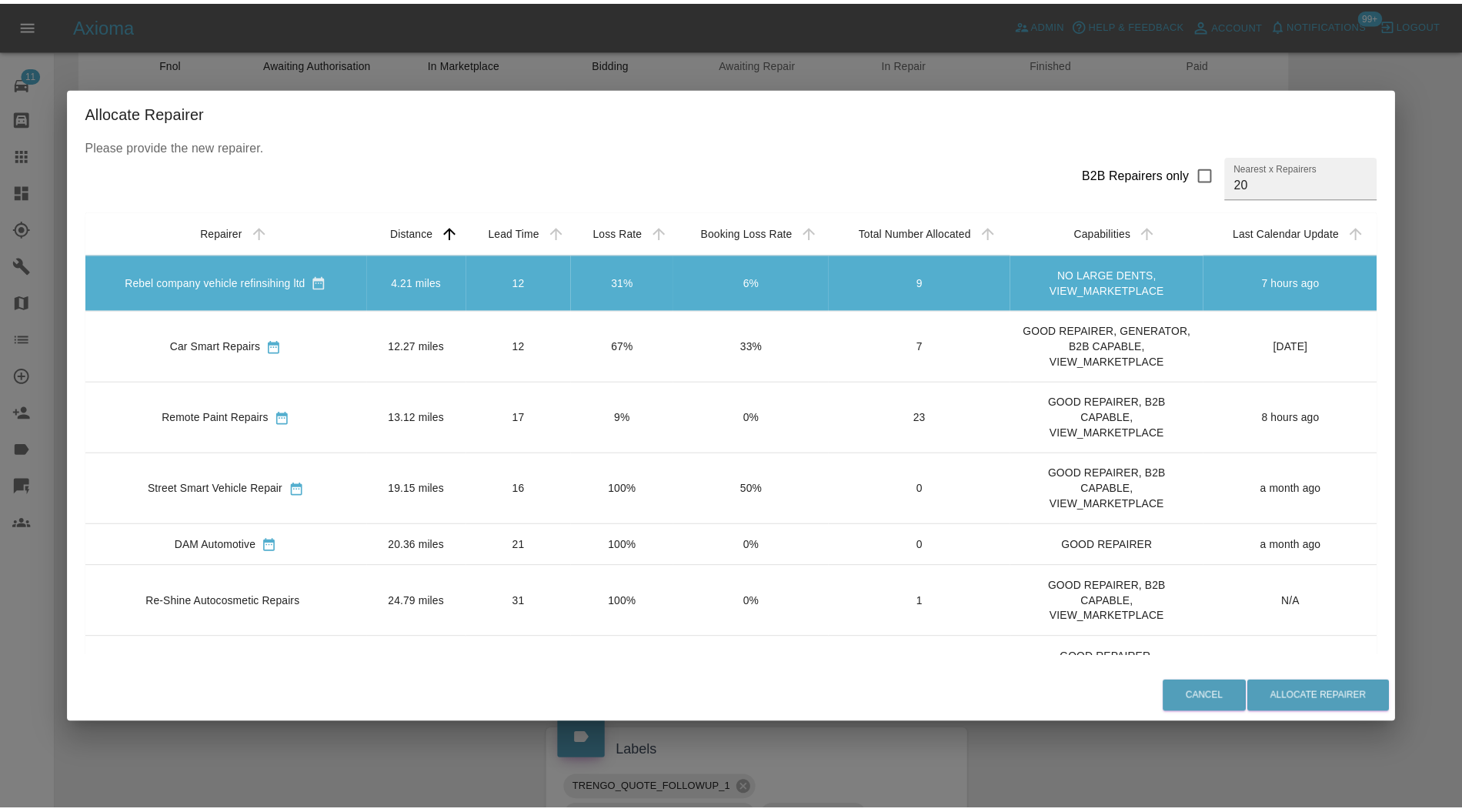
scroll to position [0, 0]
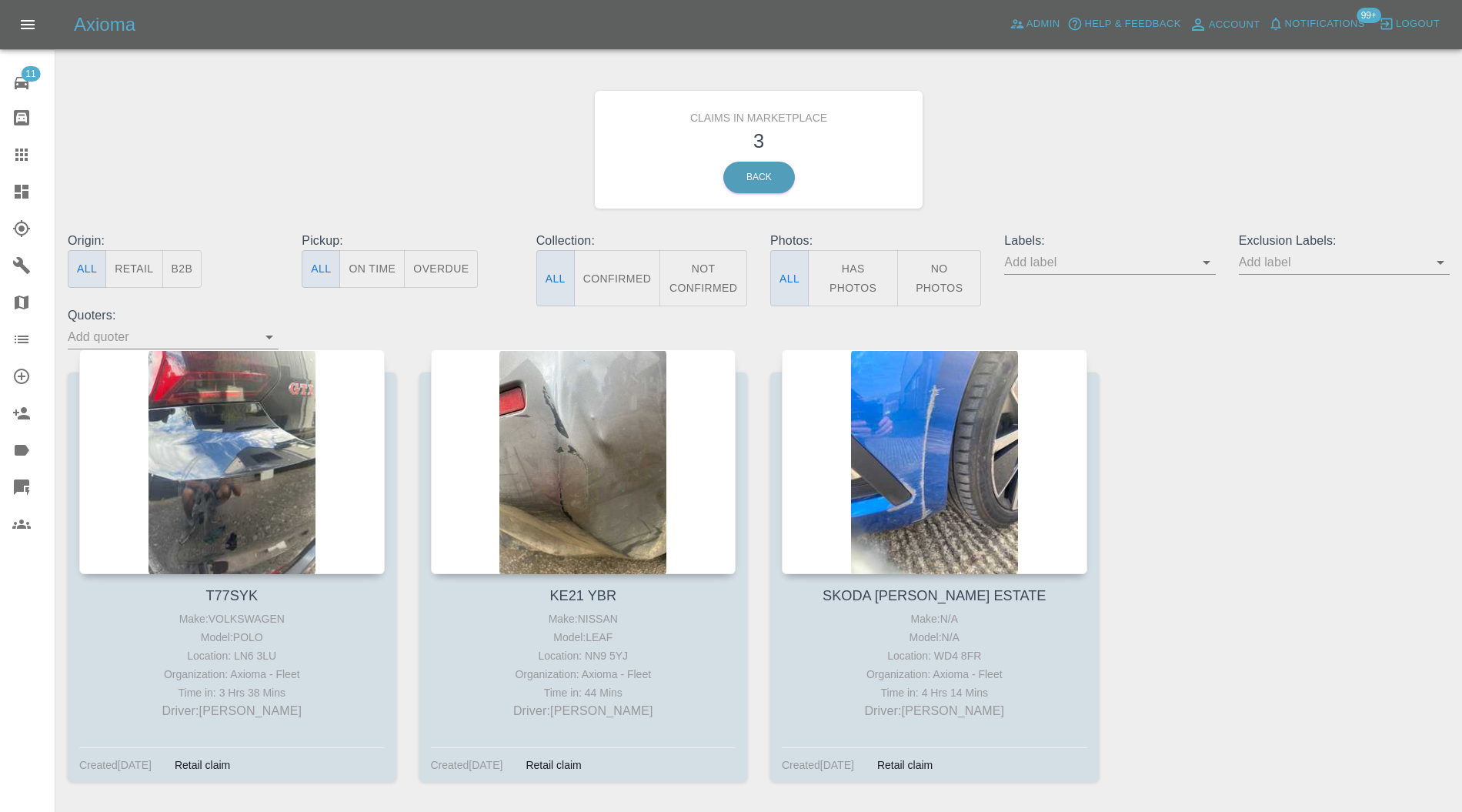
click at [278, 471] on div at bounding box center [231, 461] width 306 height 224
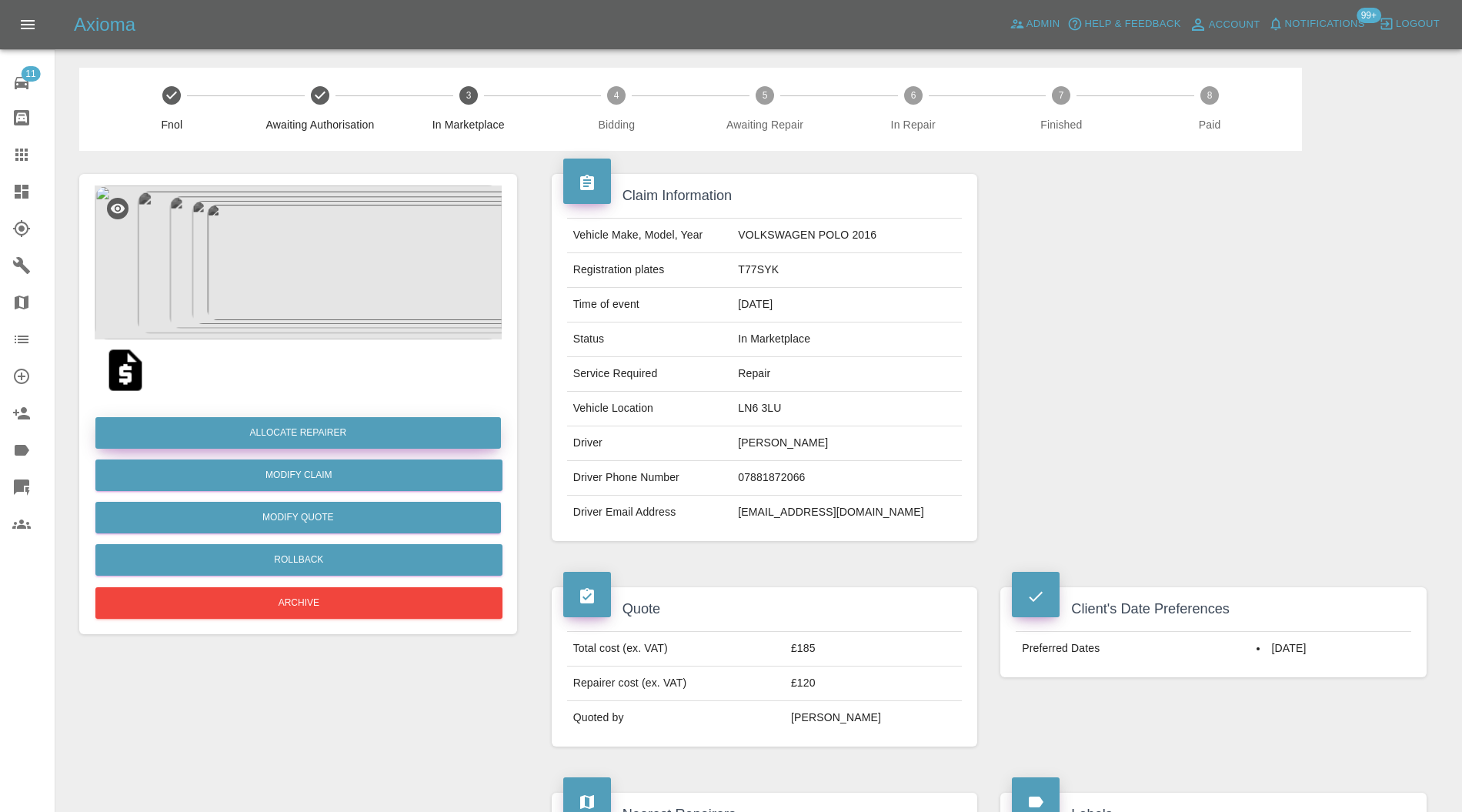
click at [320, 434] on button "Allocate Repairer" at bounding box center [298, 432] width 406 height 31
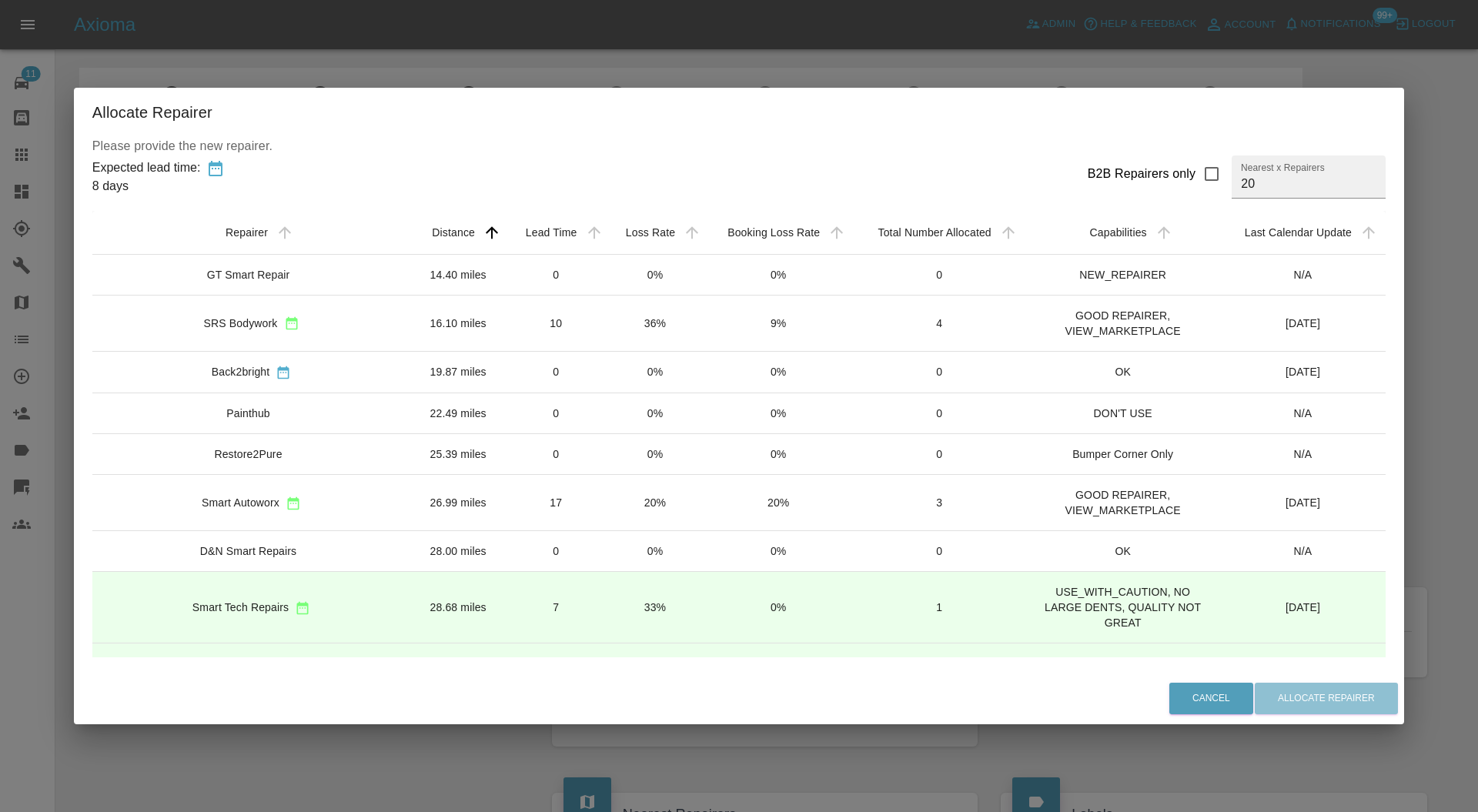
click at [420, 322] on td "16.10 miles" at bounding box center [458, 322] width 95 height 56
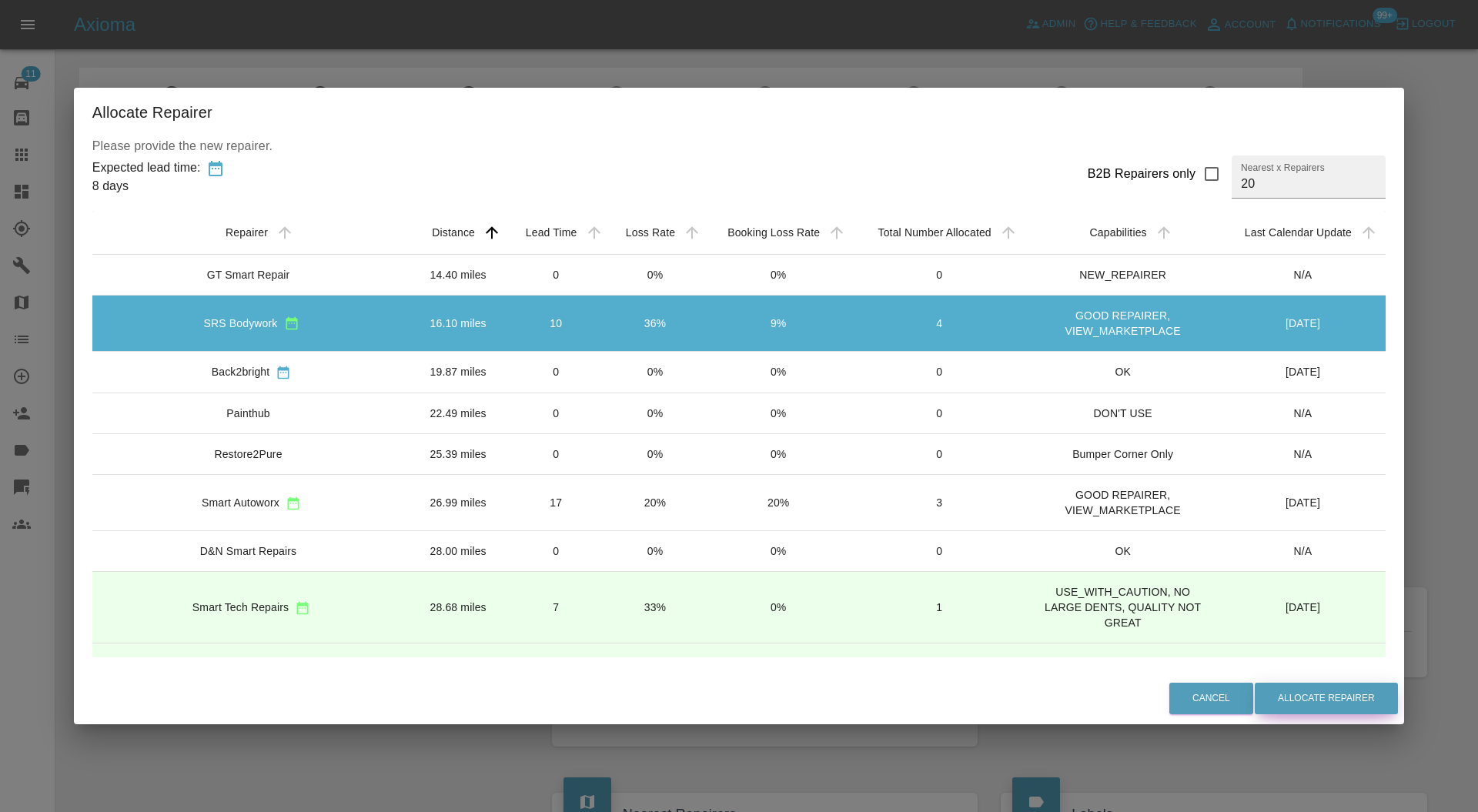
click at [1254, 699] on button "Allocate Repairer" at bounding box center [1325, 698] width 143 height 31
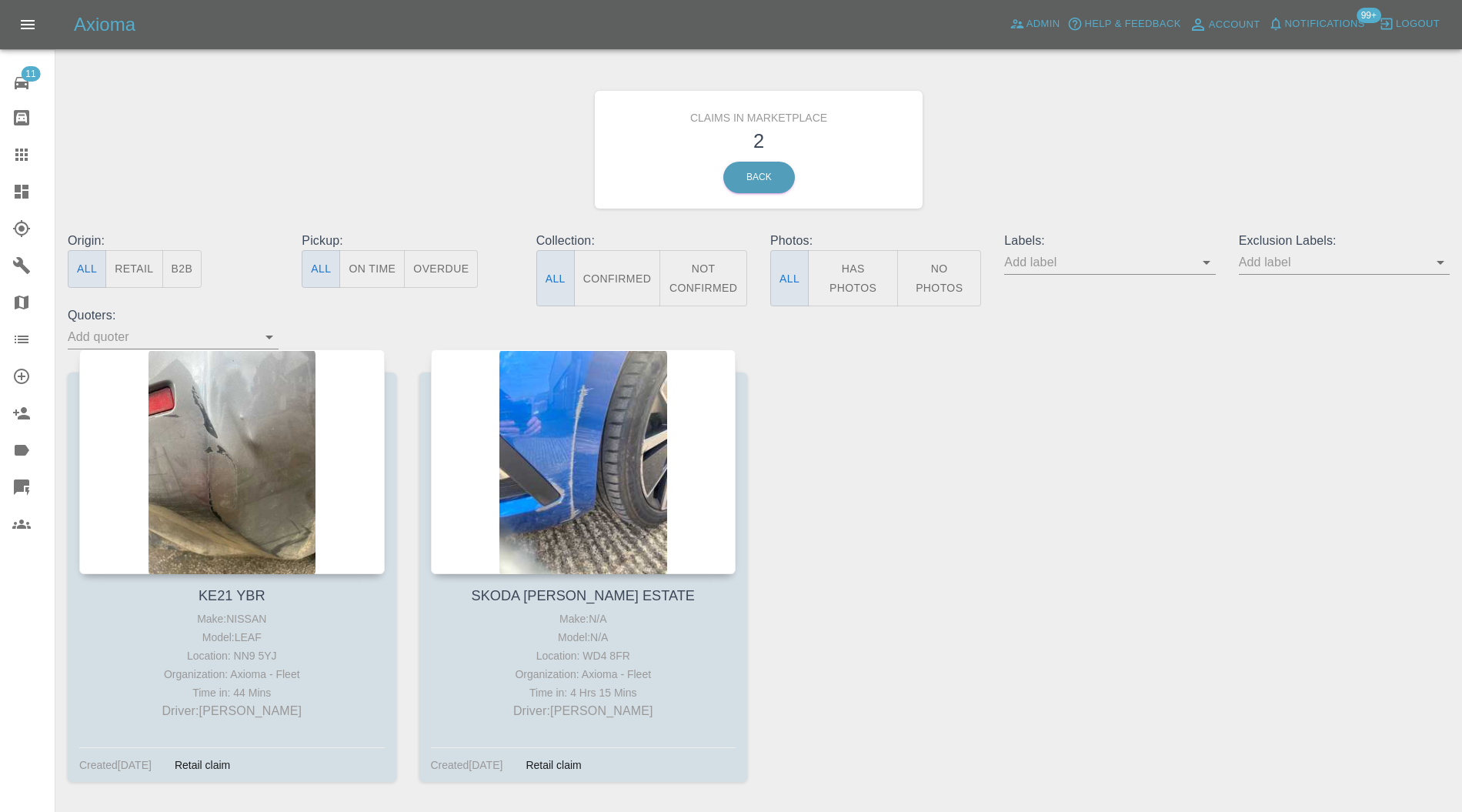
click at [249, 425] on div at bounding box center [231, 461] width 306 height 224
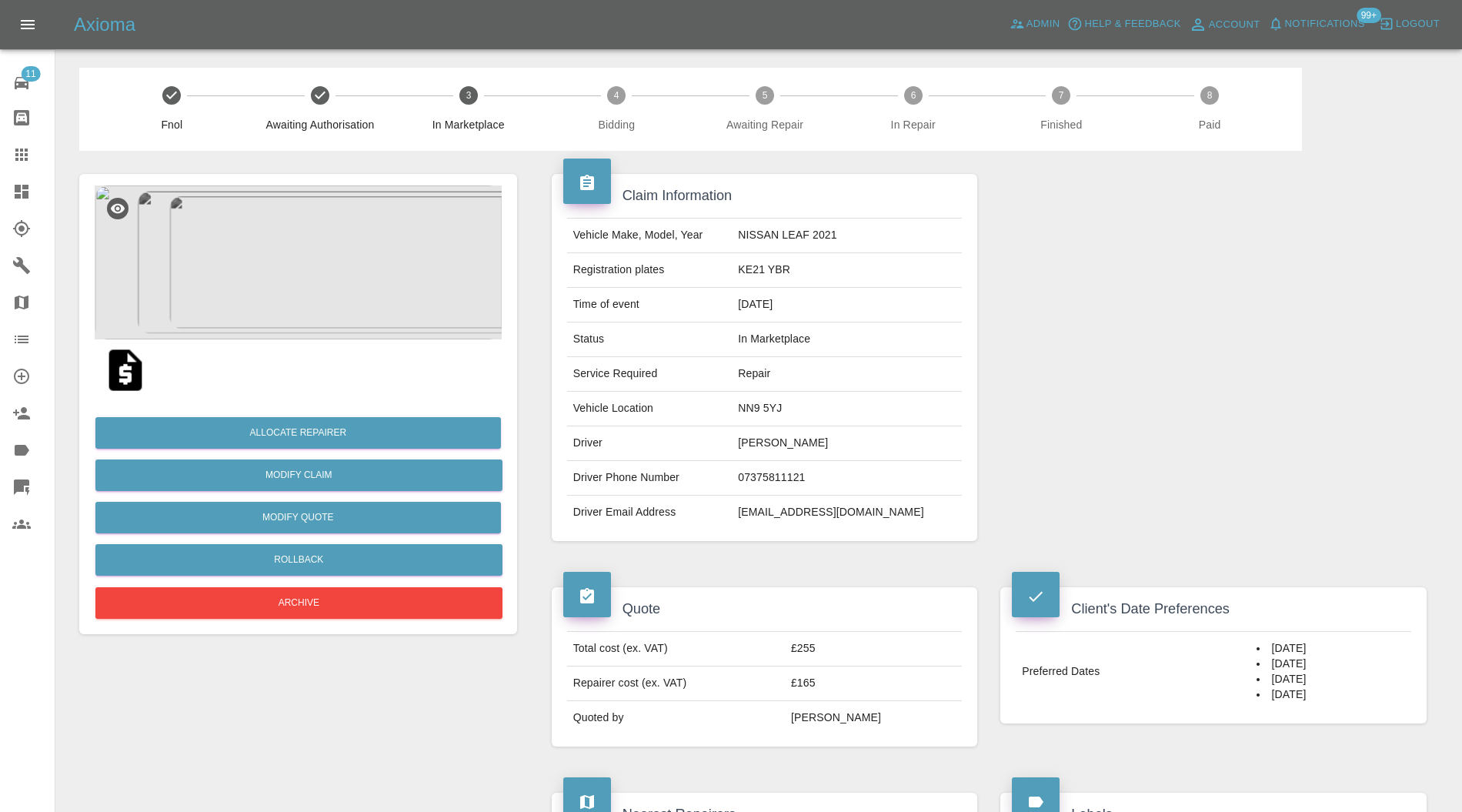
click at [292, 243] on img at bounding box center [298, 263] width 407 height 154
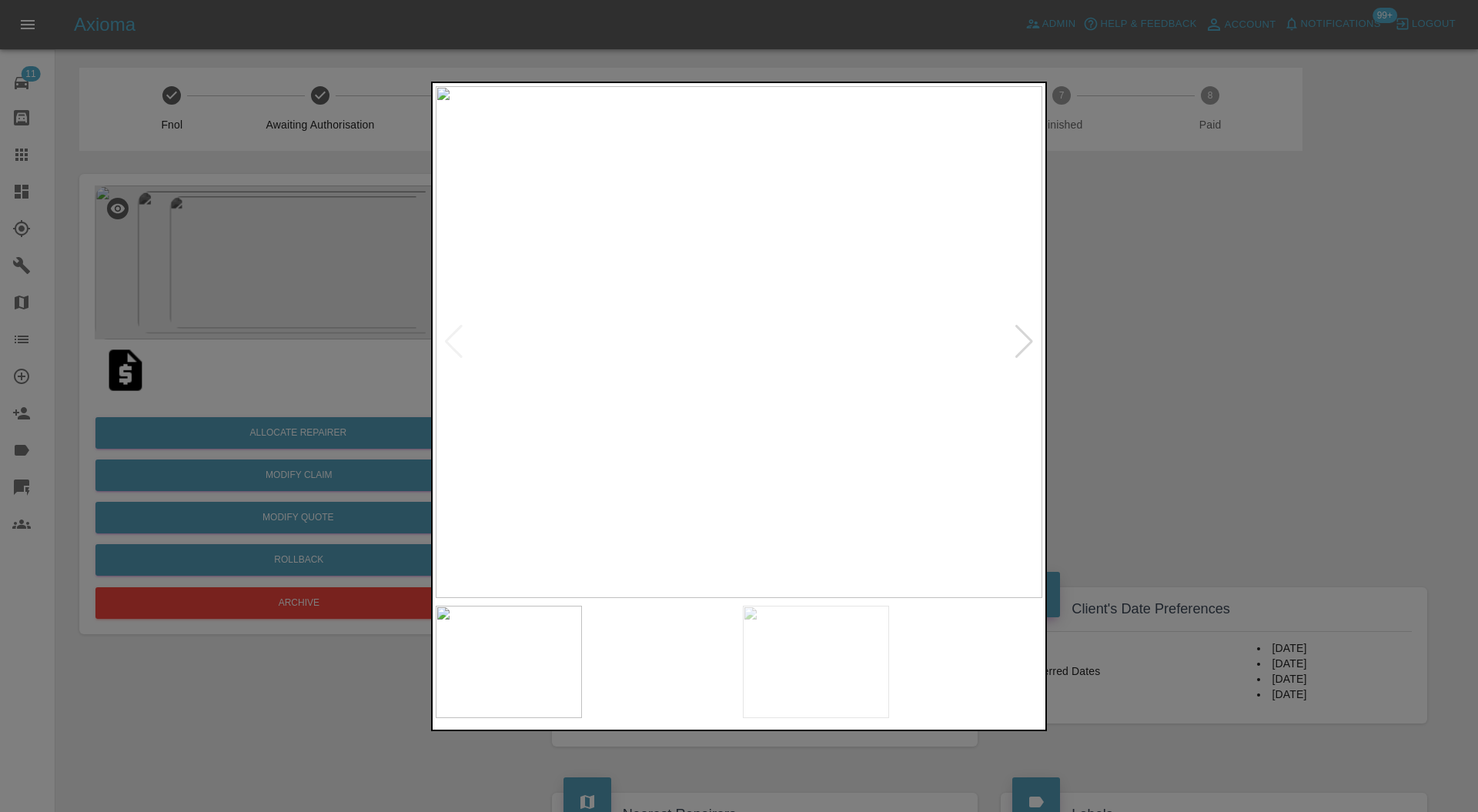
click at [1017, 339] on div at bounding box center [1024, 341] width 21 height 34
click at [1017, 339] on img at bounding box center [739, 341] width 607 height 512
click at [1151, 339] on div at bounding box center [739, 406] width 1478 height 812
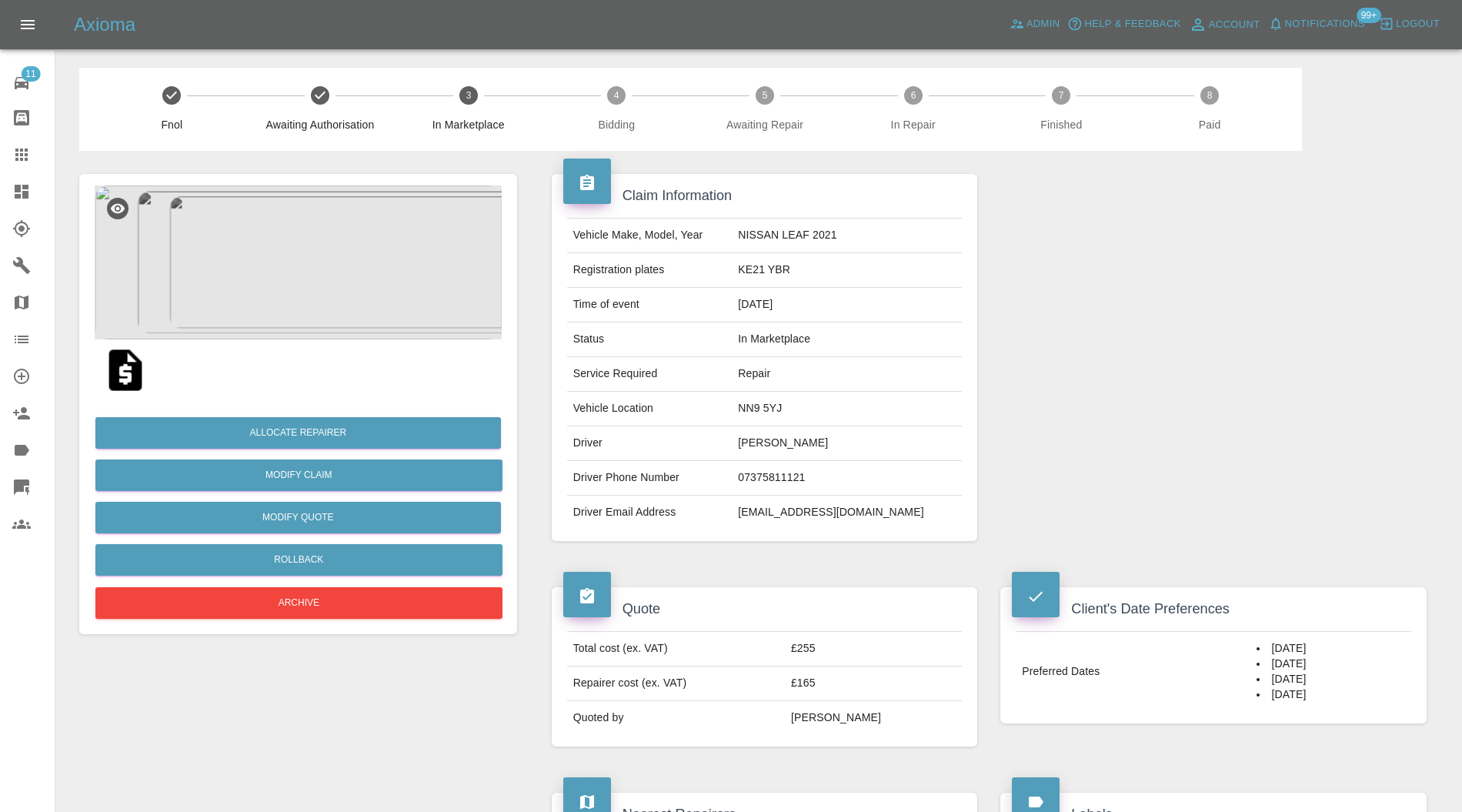
click at [382, 412] on div "Allocate Repairer Modify Claim Modify Quote Rollback Archive" at bounding box center [298, 512] width 407 height 222
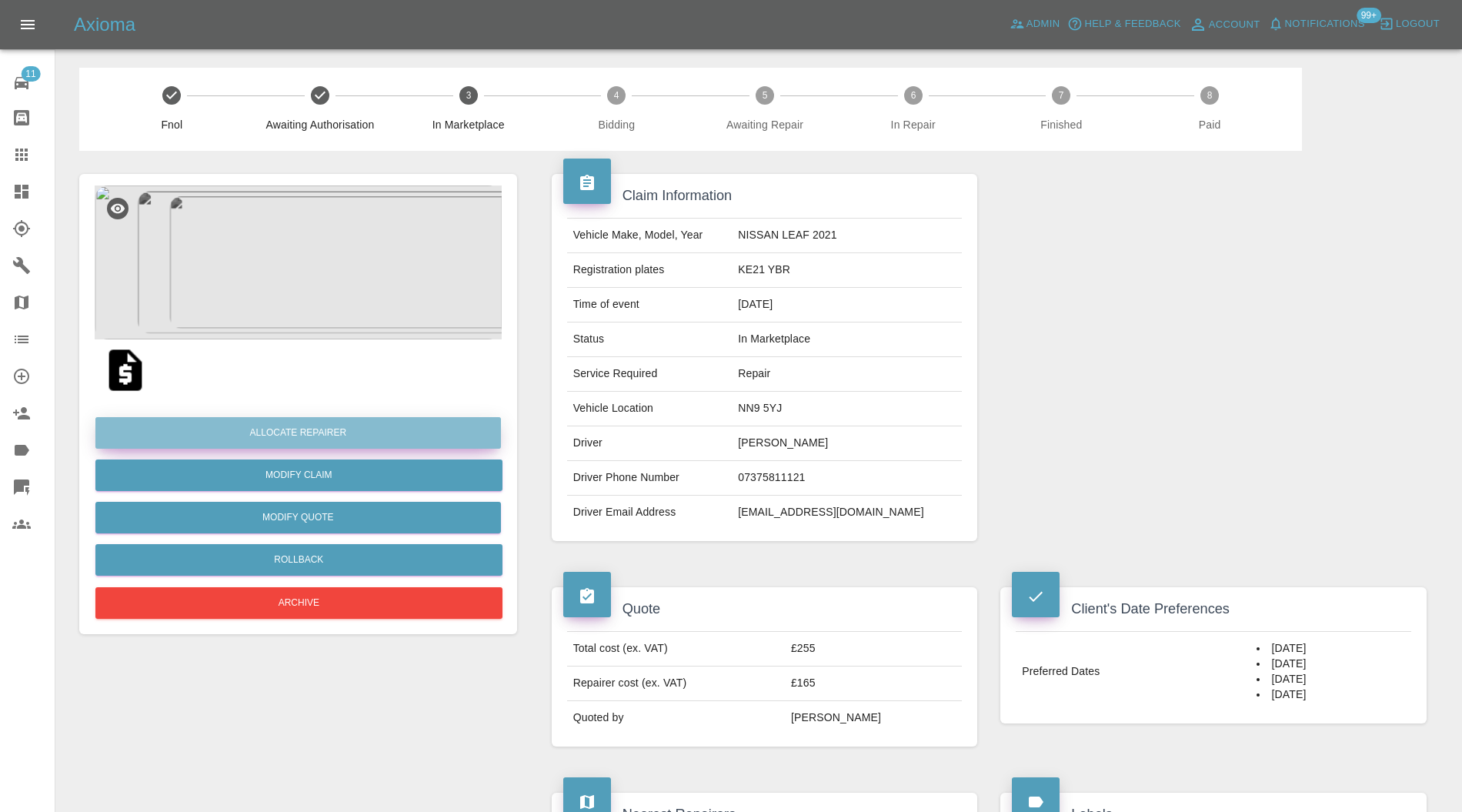
click at [386, 425] on button "Allocate Repairer" at bounding box center [298, 432] width 406 height 31
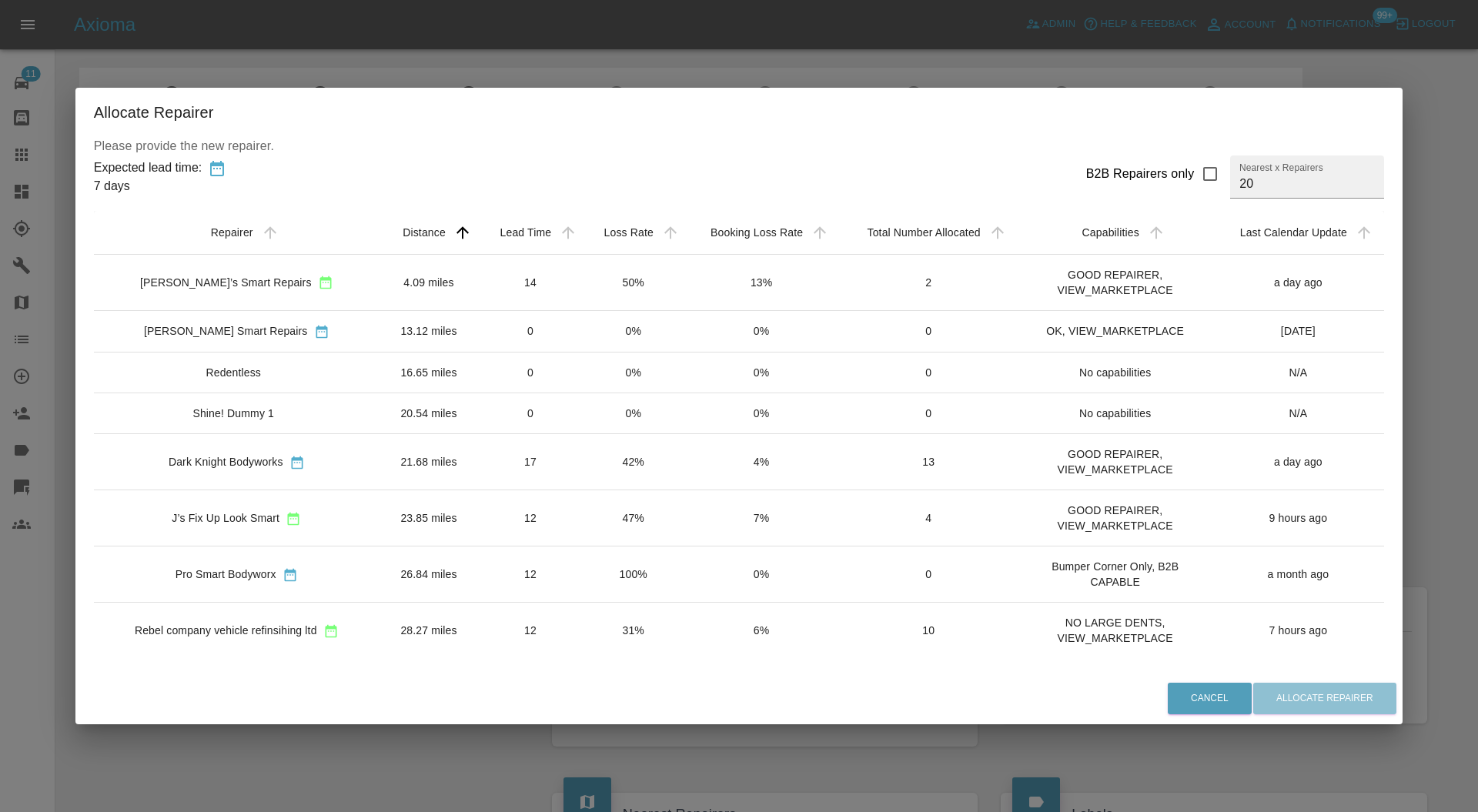
click at [367, 285] on td "Freddie’s Smart Repairs" at bounding box center [236, 282] width 285 height 56
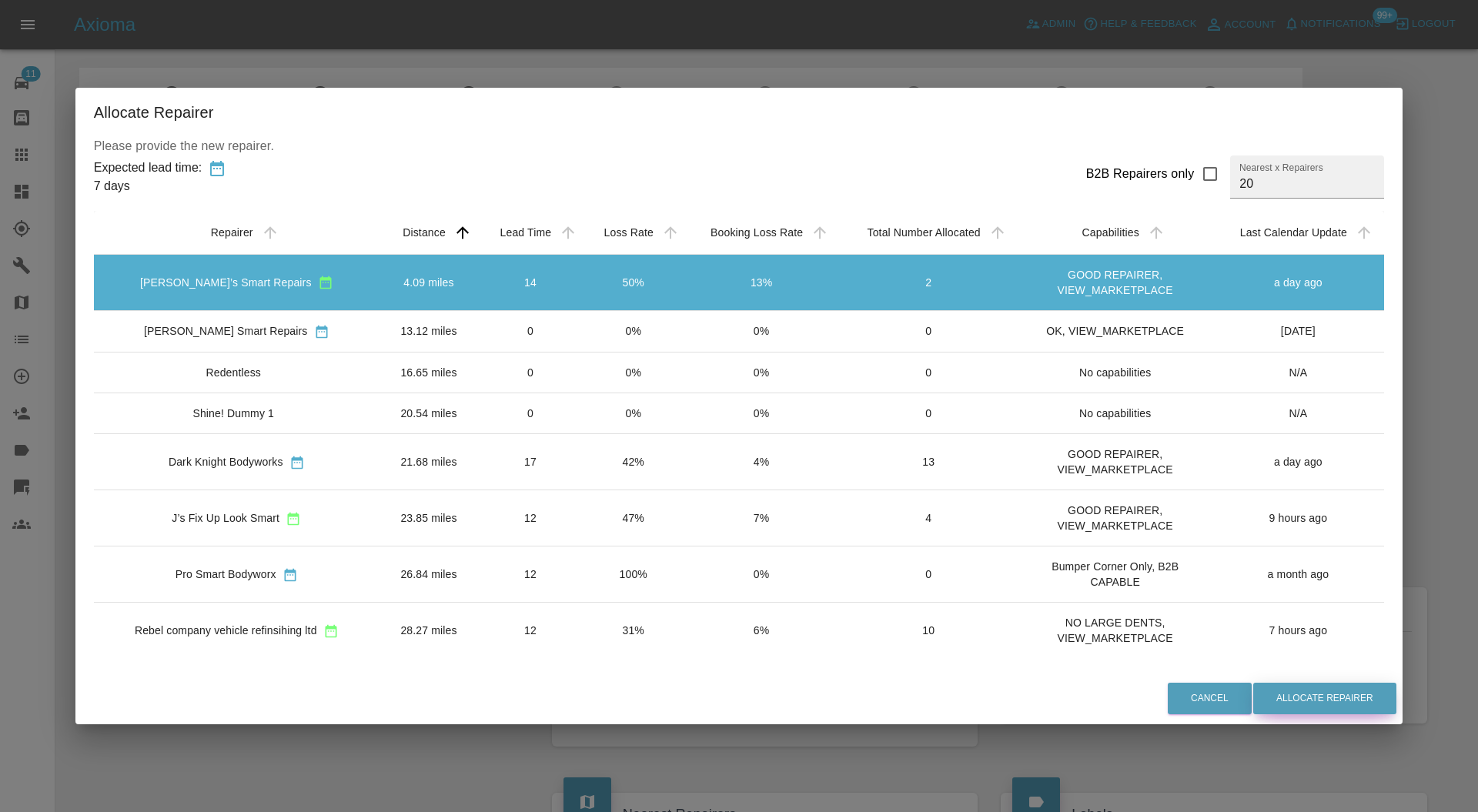
click at [1302, 686] on button "Allocate Repairer" at bounding box center [1325, 698] width 143 height 31
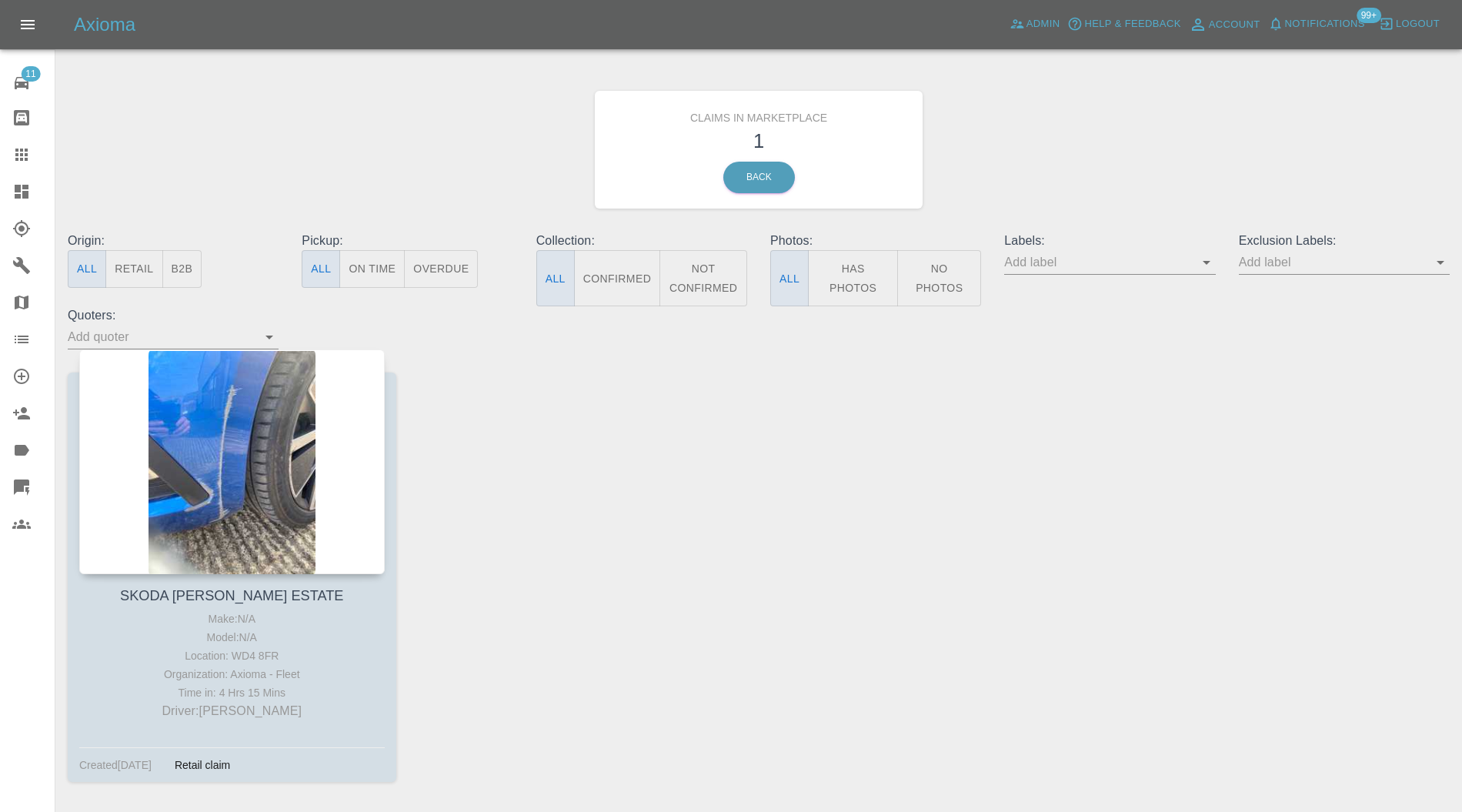
click at [277, 432] on div at bounding box center [231, 461] width 306 height 224
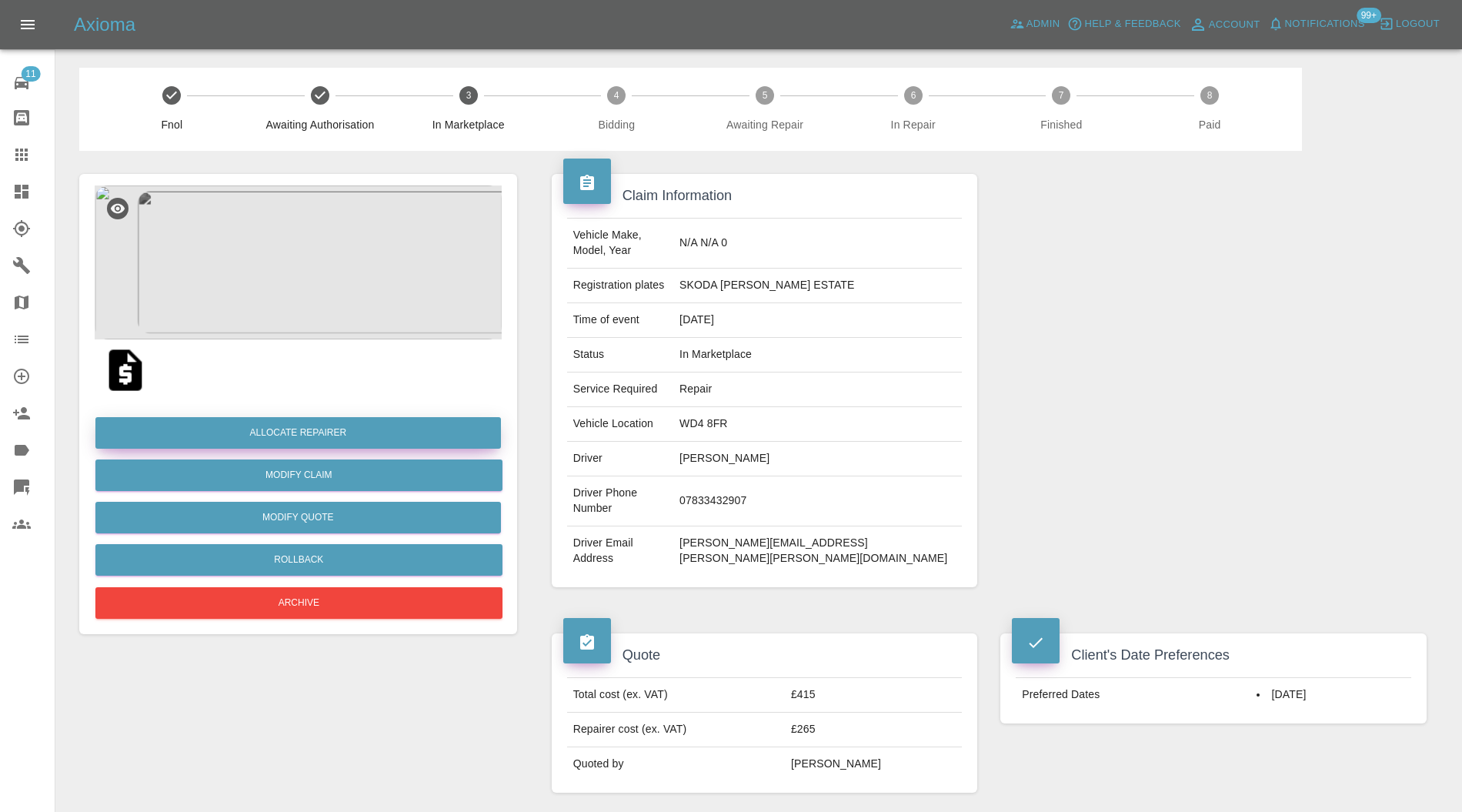
click at [277, 438] on button "Allocate Repairer" at bounding box center [298, 432] width 406 height 31
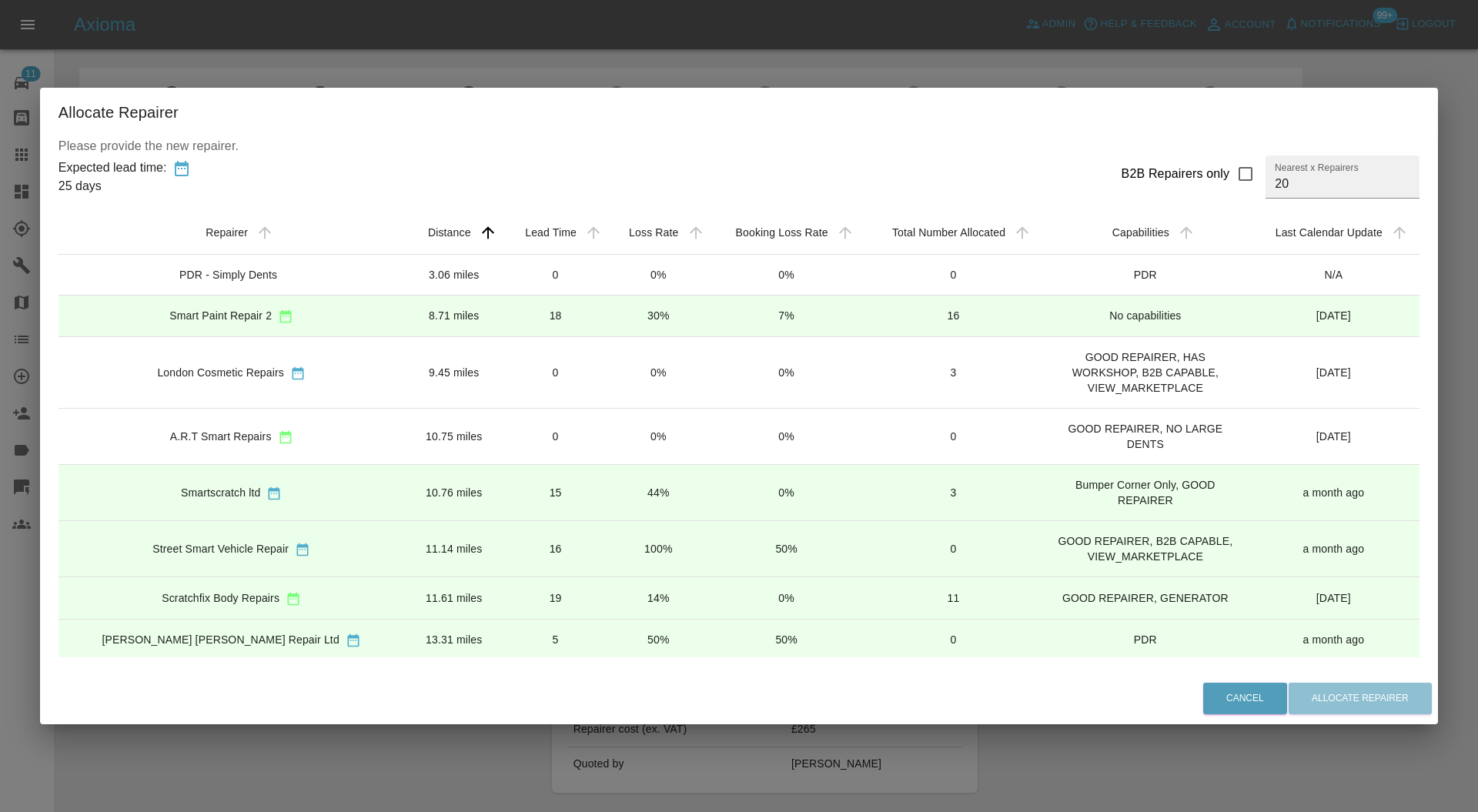
click at [405, 314] on td "8.71 miles" at bounding box center [454, 315] width 99 height 42
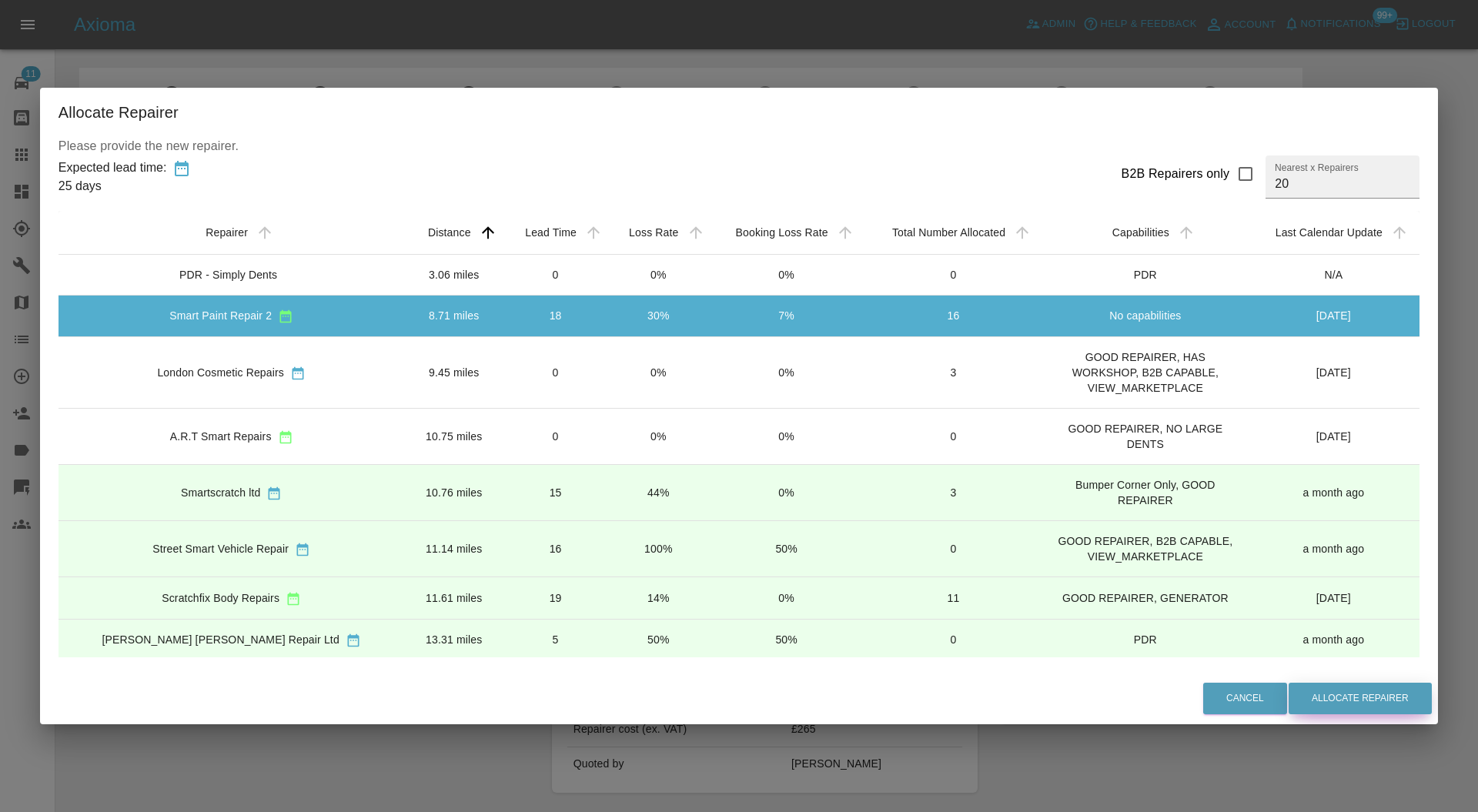
click at [1350, 690] on button "Allocate Repairer" at bounding box center [1359, 698] width 143 height 31
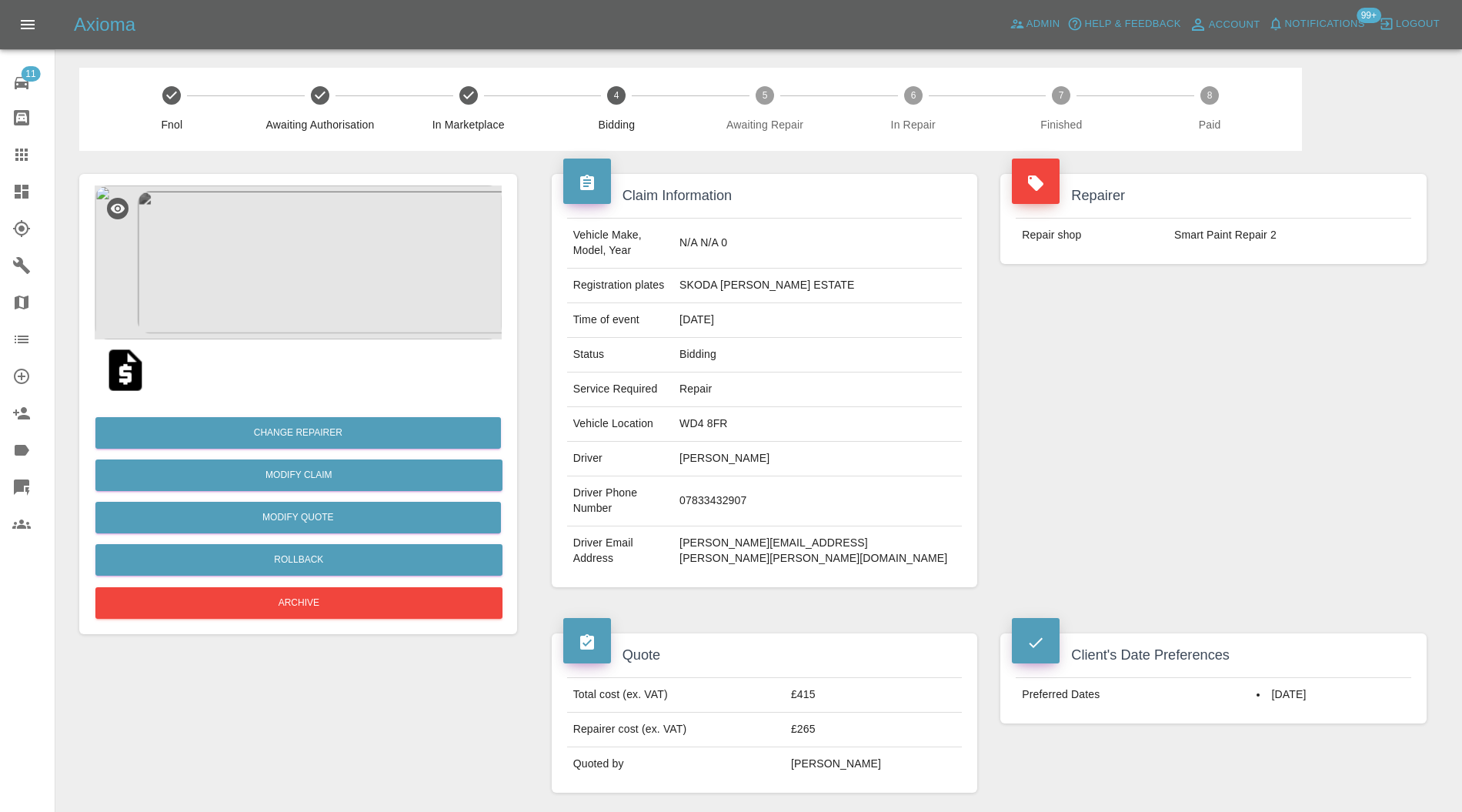
click at [31, 185] on div at bounding box center [34, 191] width 43 height 18
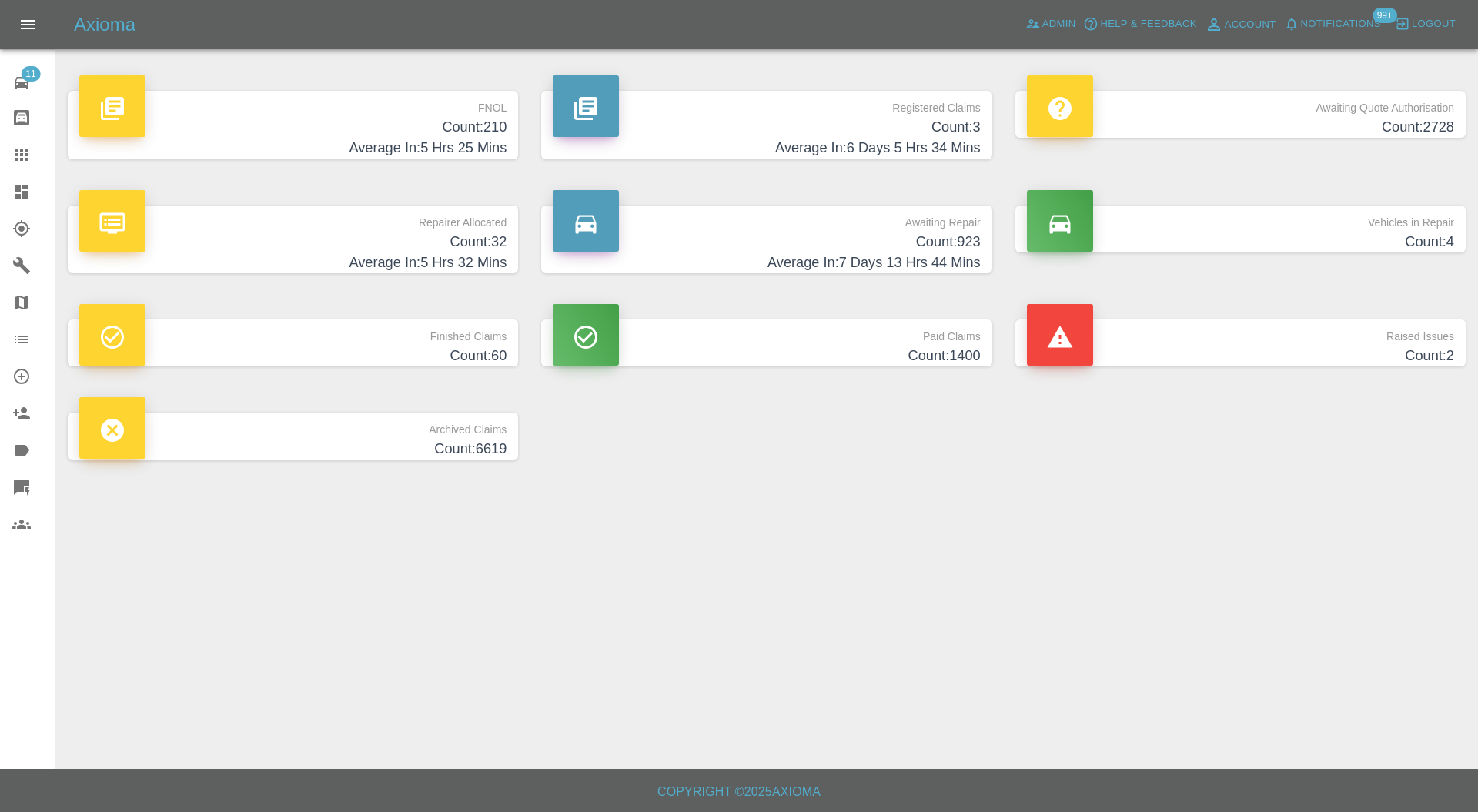
click at [1202, 340] on p "Raised Issues" at bounding box center [1240, 333] width 427 height 26
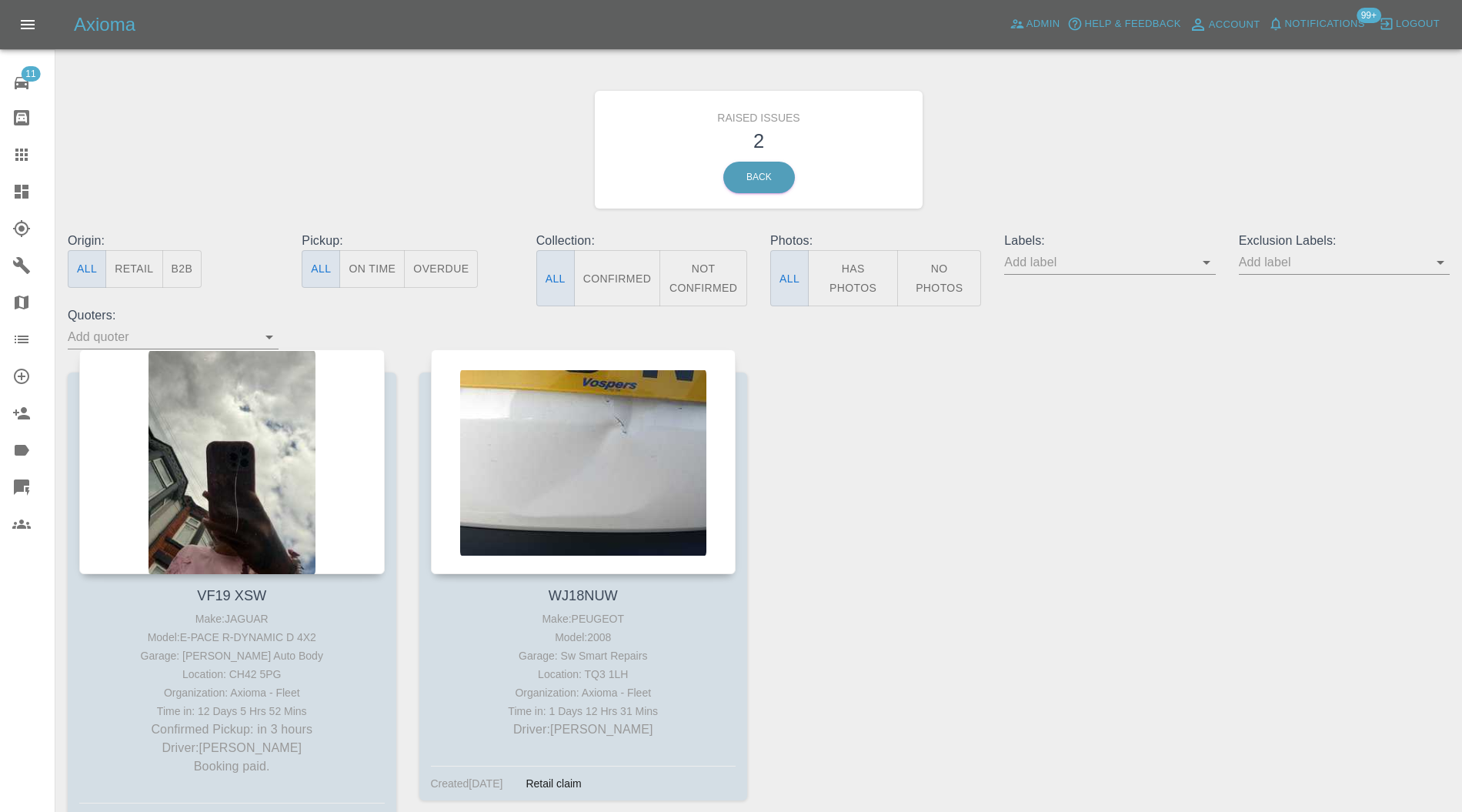
click at [282, 448] on div at bounding box center [231, 461] width 306 height 224
click at [654, 445] on div at bounding box center [583, 461] width 306 height 224
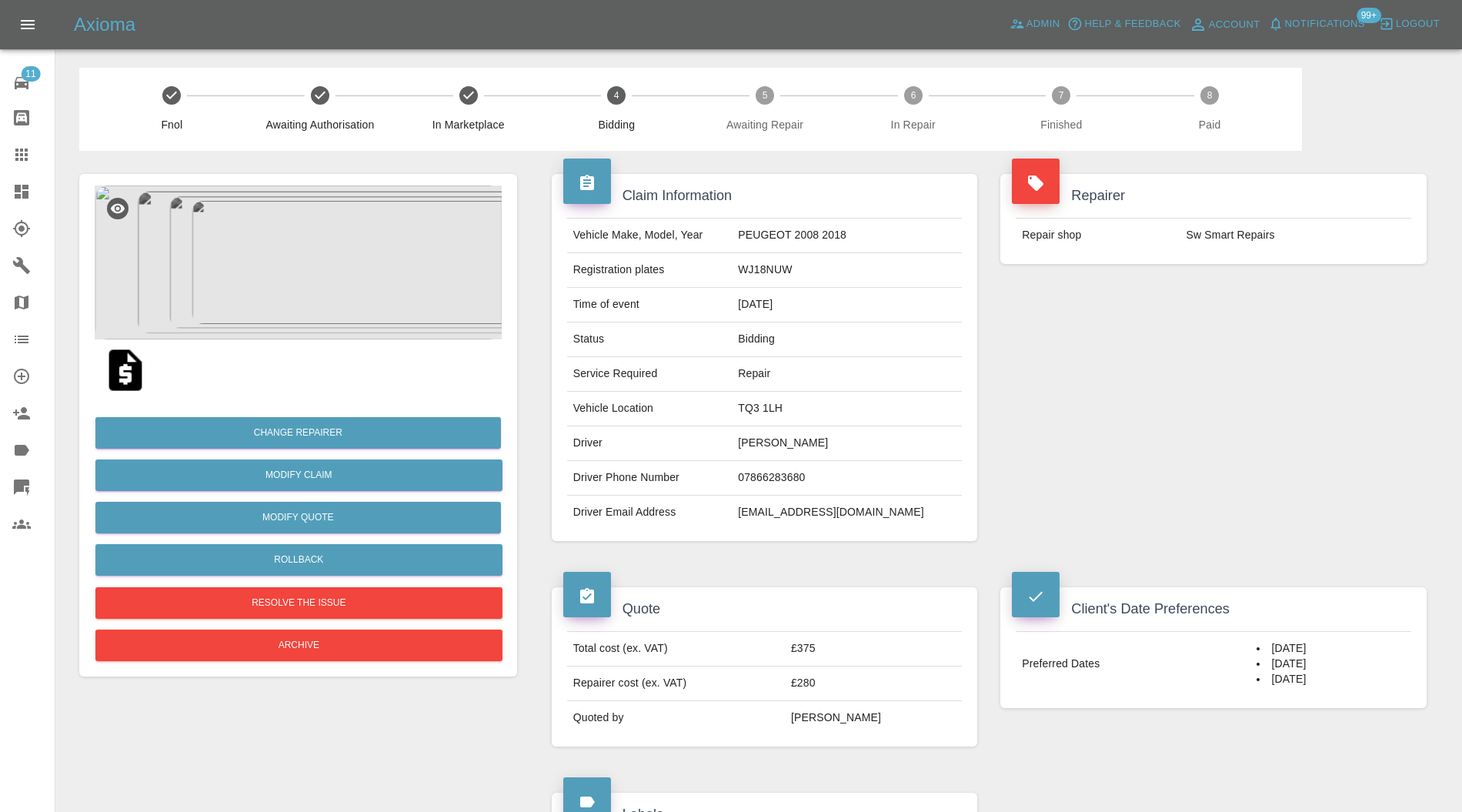
click at [289, 250] on img at bounding box center [298, 263] width 407 height 154
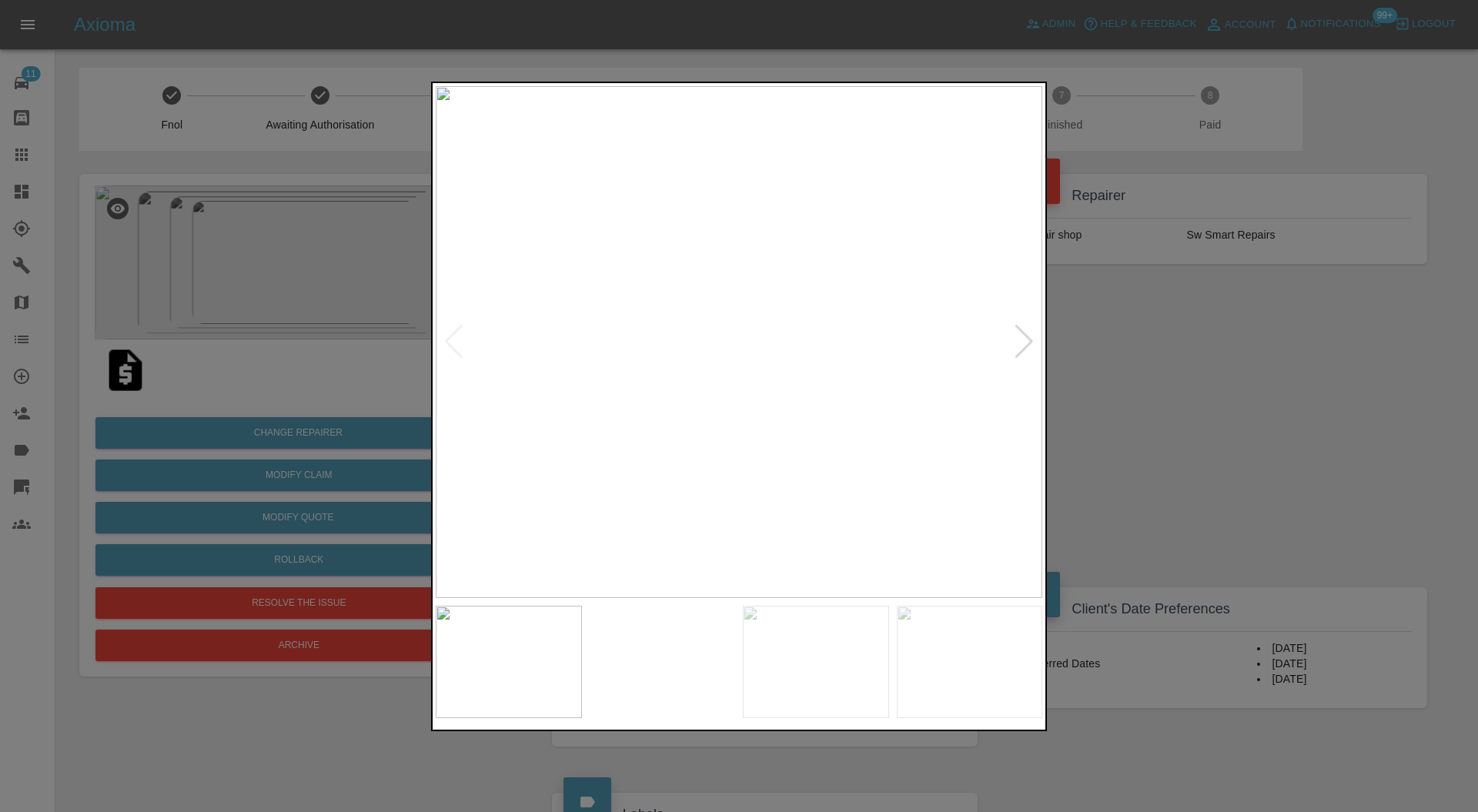
click at [1024, 328] on div at bounding box center [1024, 341] width 21 height 34
click at [1287, 328] on div at bounding box center [739, 406] width 1478 height 812
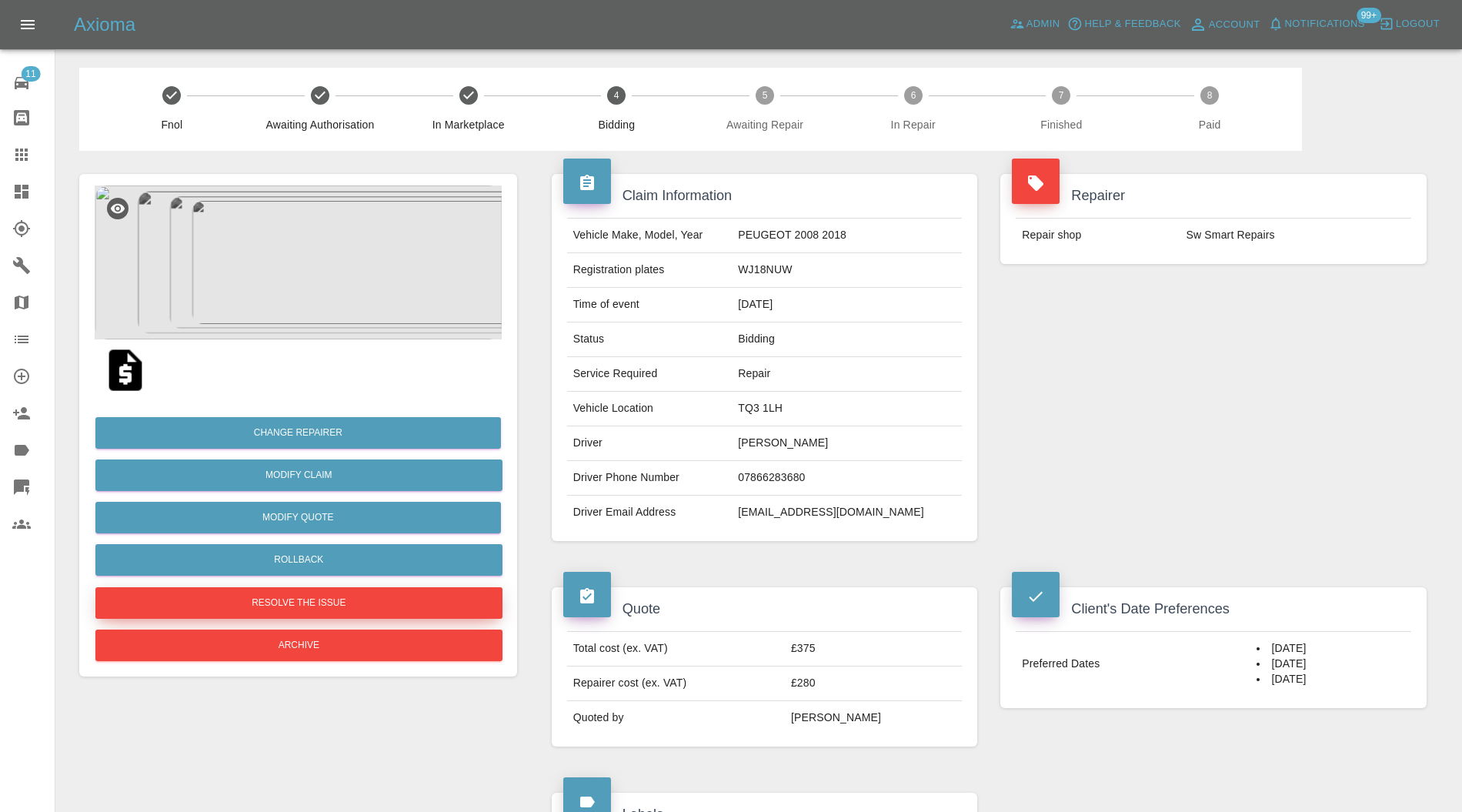
click at [389, 601] on button "Resolve the issue" at bounding box center [299, 603] width 407 height 31
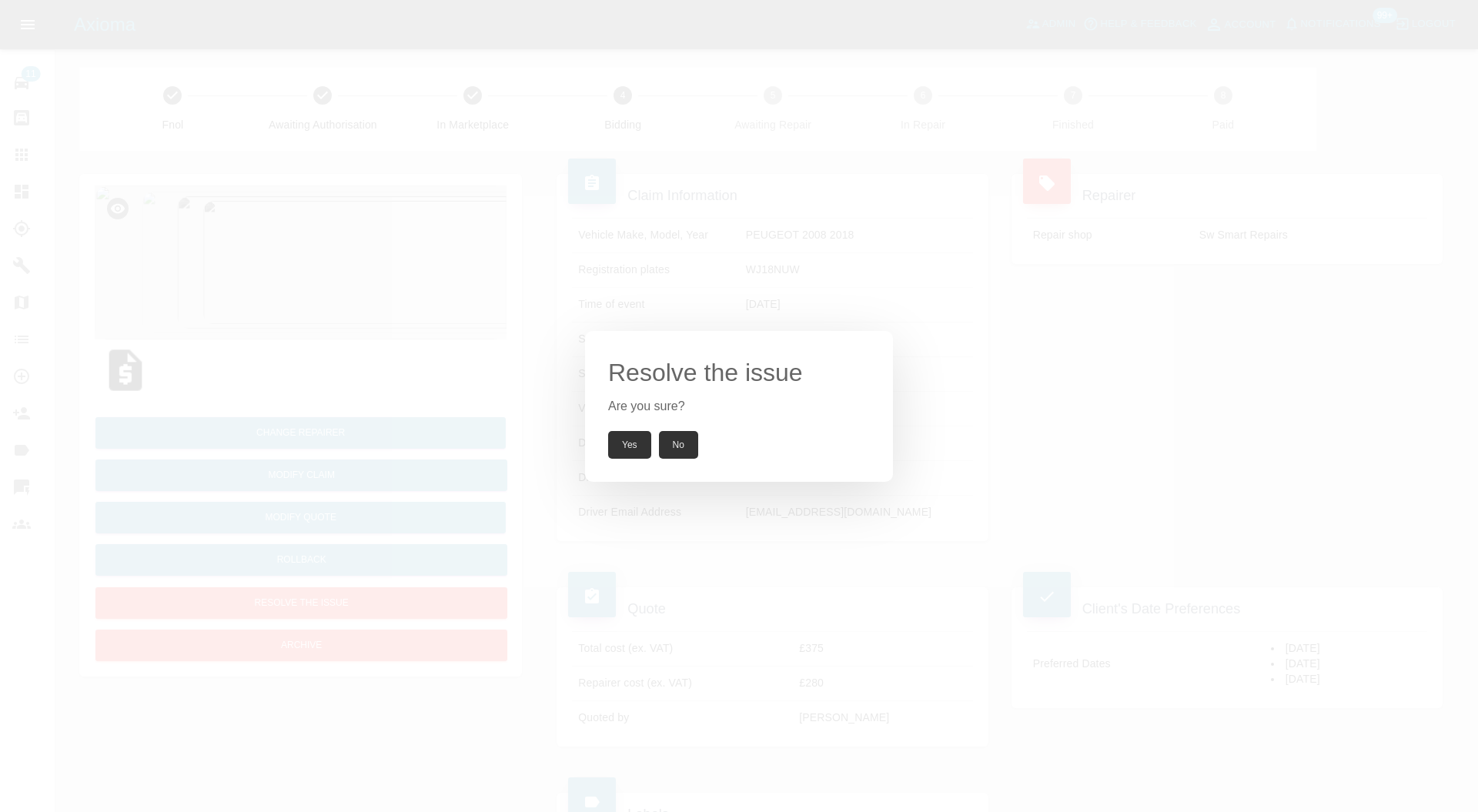
click at [605, 432] on div "Resolve the issue Are you sure? Yes No" at bounding box center [739, 406] width 308 height 151
click at [628, 438] on button "Yes" at bounding box center [629, 445] width 43 height 28
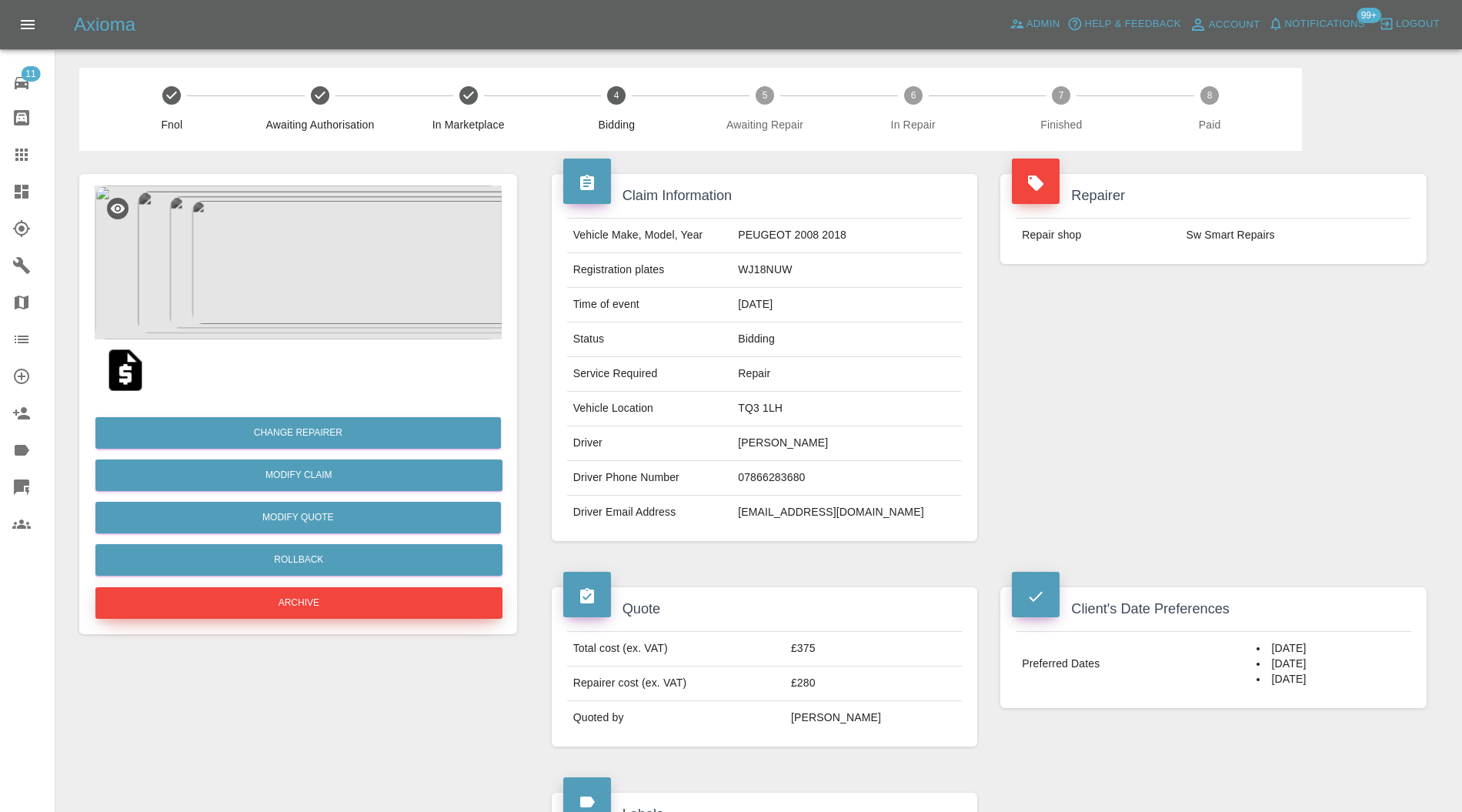
click at [454, 611] on button "Archive" at bounding box center [299, 603] width 407 height 31
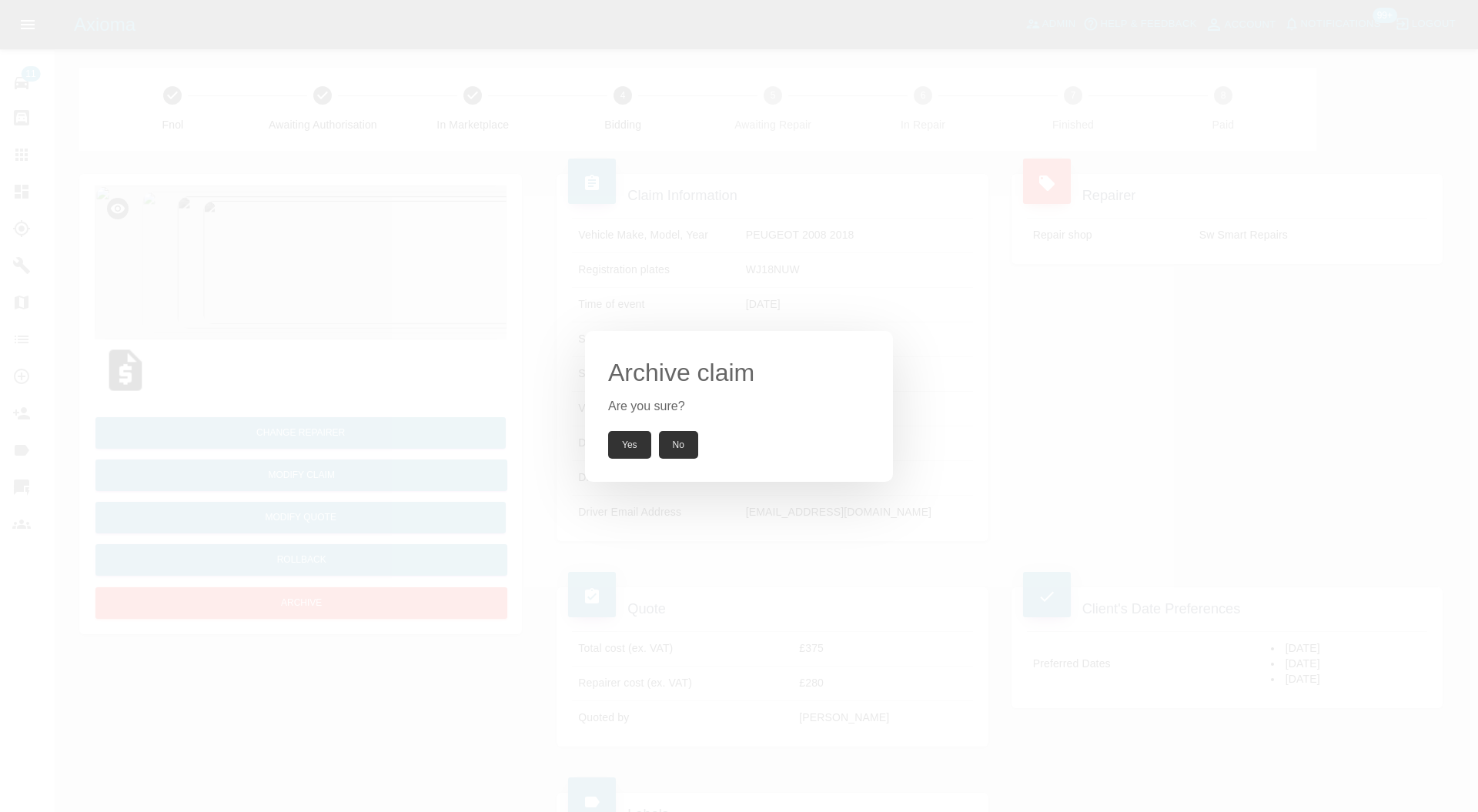
click at [625, 443] on button "Yes" at bounding box center [629, 445] width 43 height 28
